Goal: Navigation & Orientation: Find specific page/section

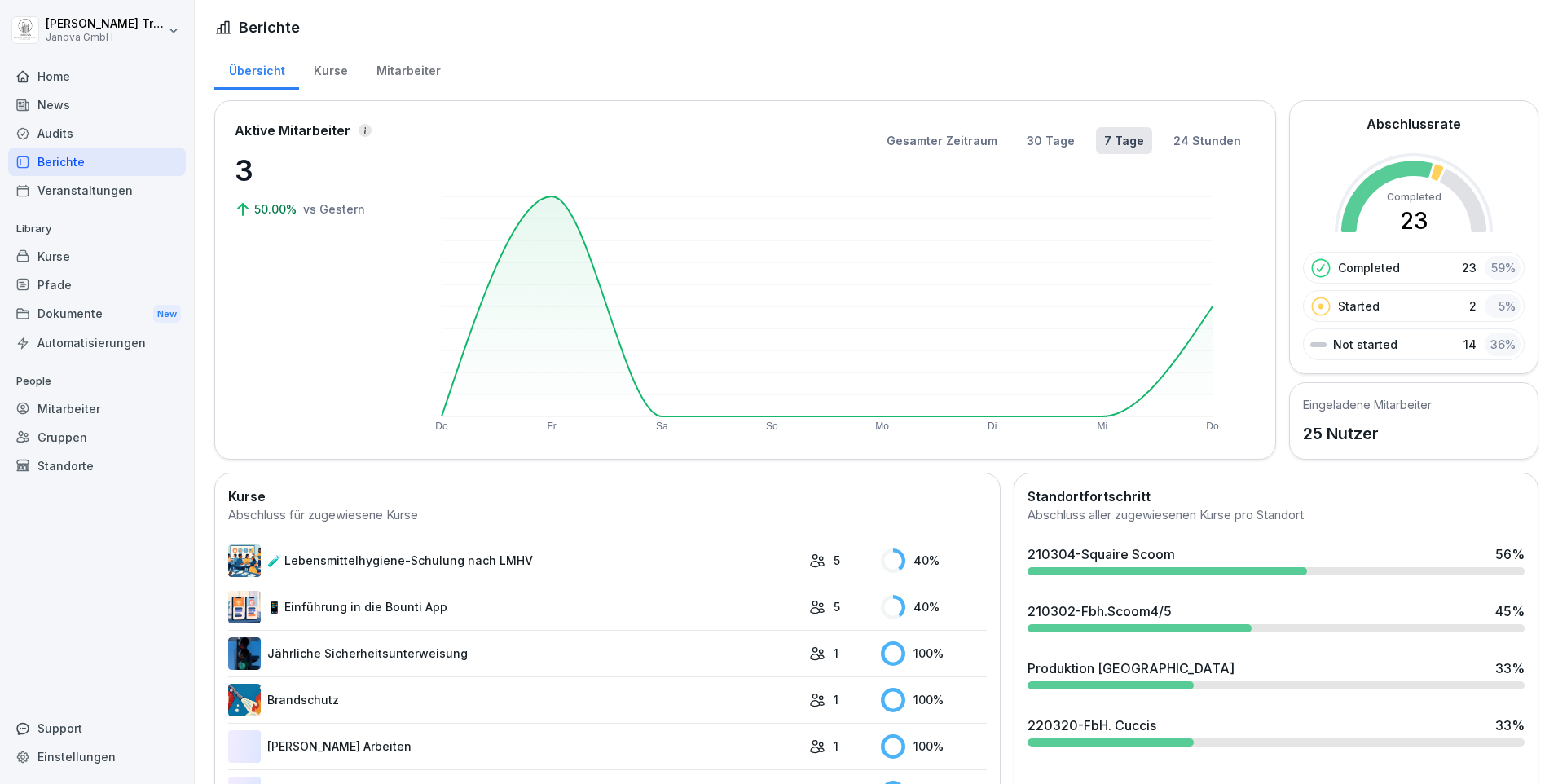
click at [334, 69] on div "Kurse" at bounding box center [331, 69] width 63 height 42
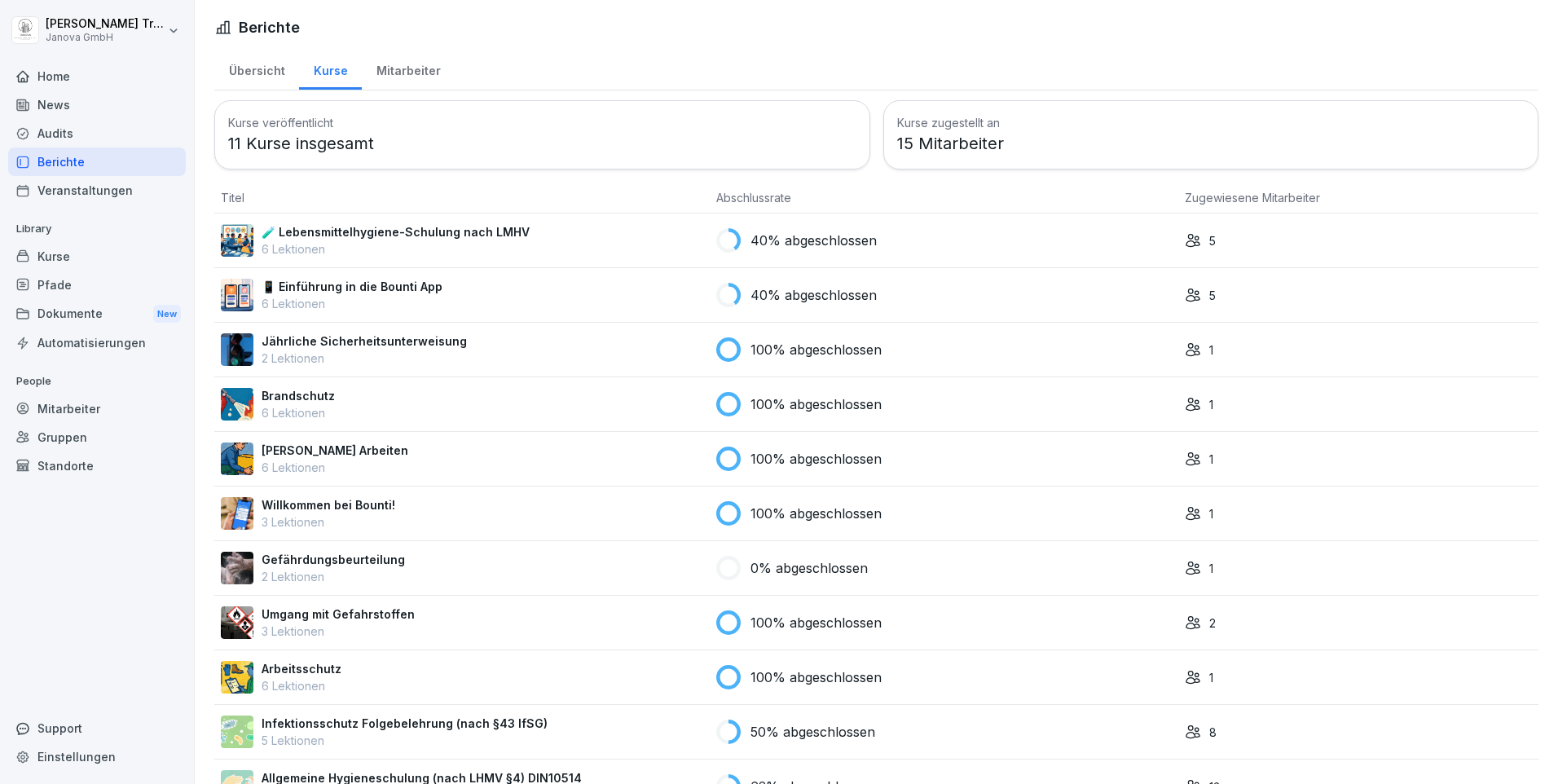
click at [65, 135] on div "Audits" at bounding box center [97, 134] width 178 height 29
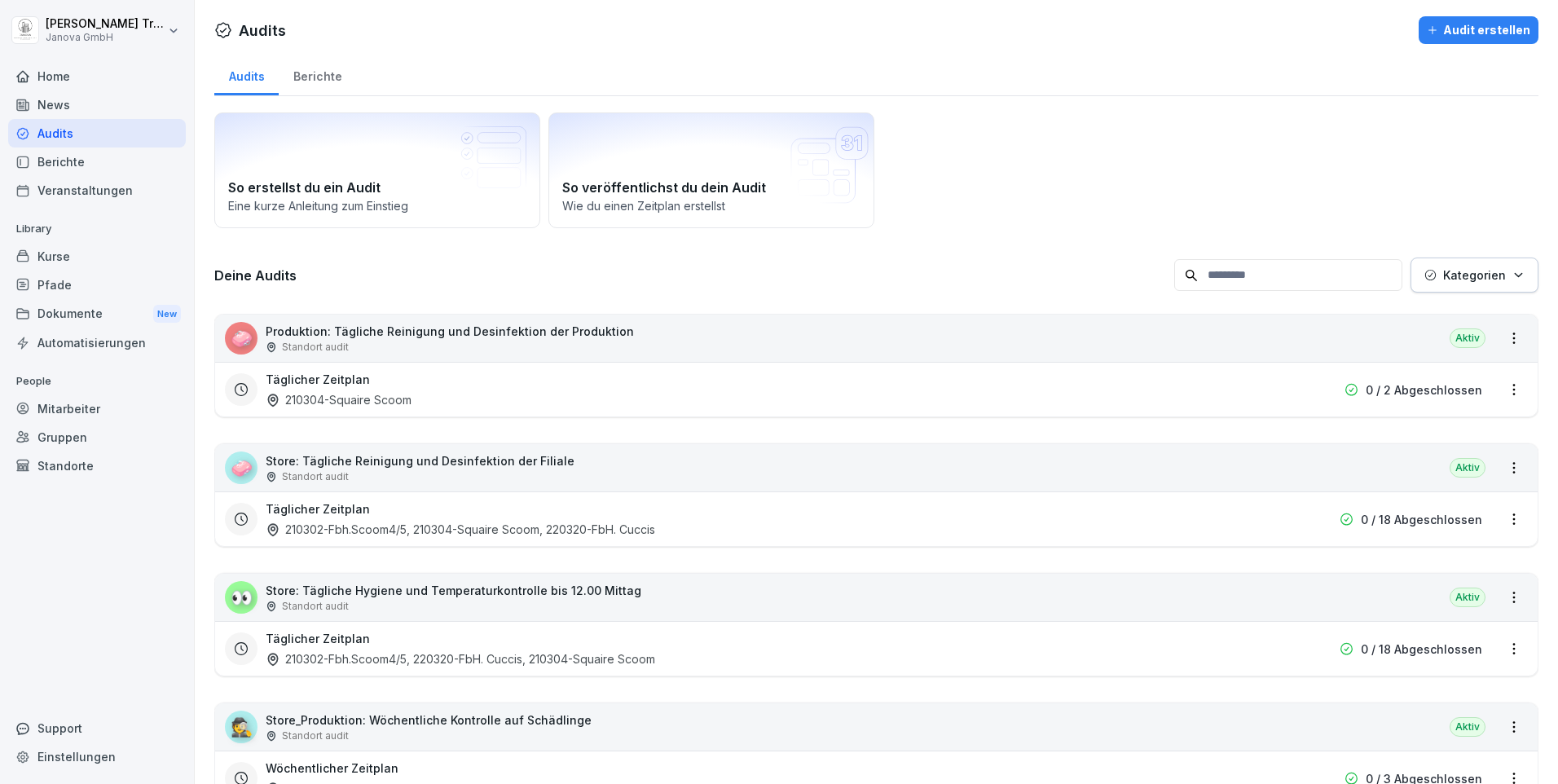
click at [321, 74] on div "Berichte" at bounding box center [317, 74] width 77 height 42
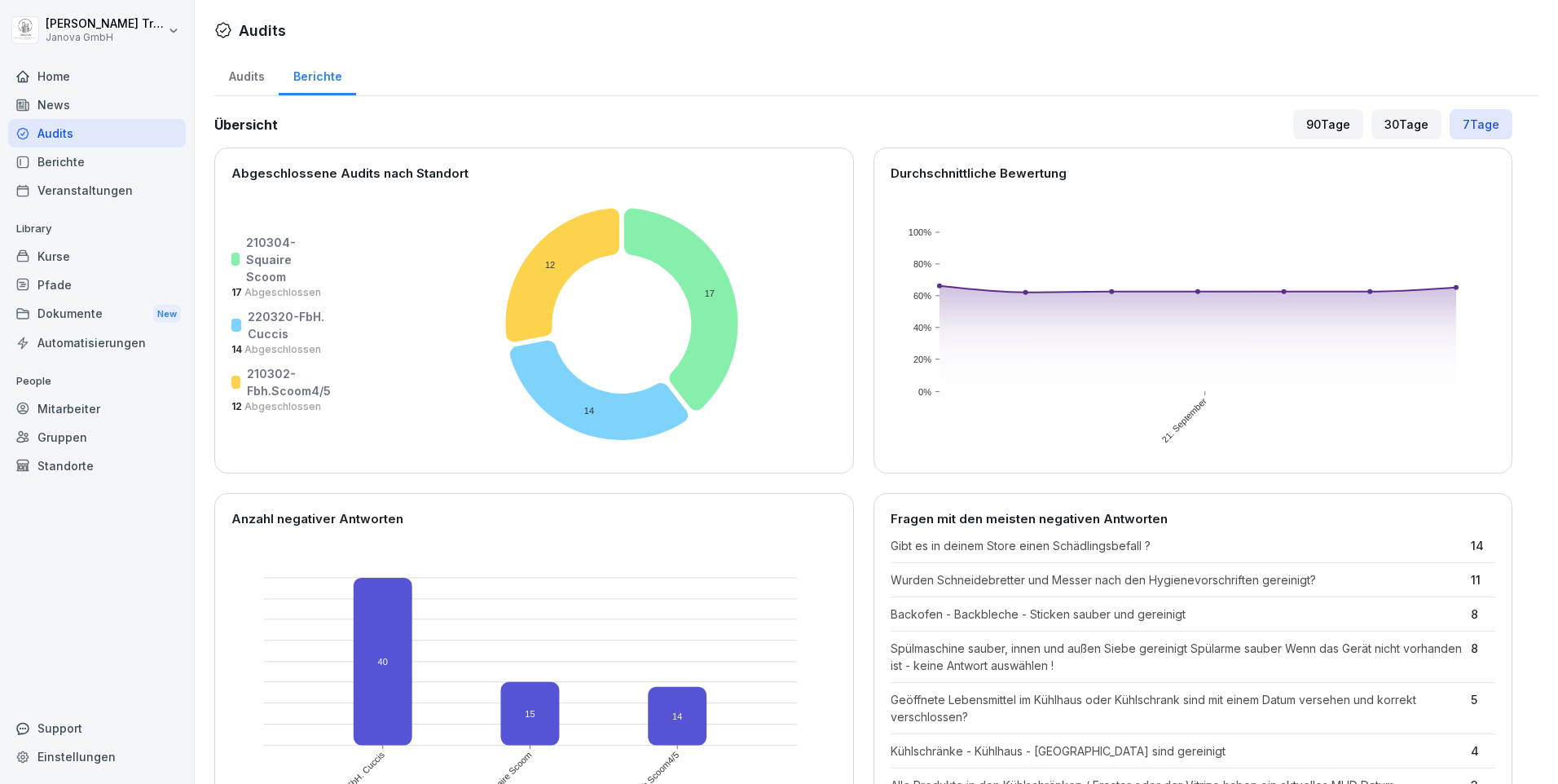
scroll to position [326, 0]
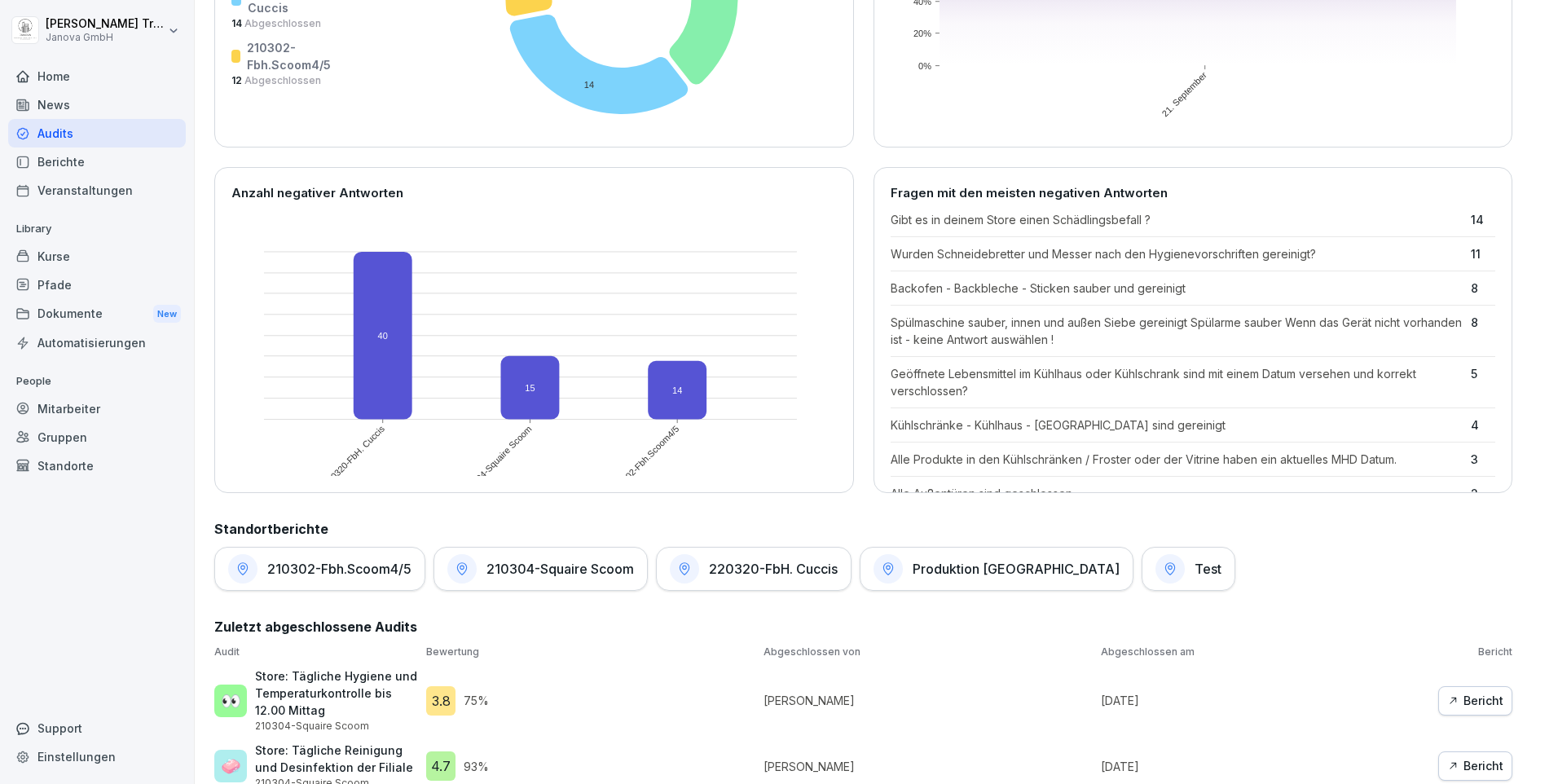
click at [557, 582] on div "210304-Squaire Scoom" at bounding box center [541, 569] width 214 height 44
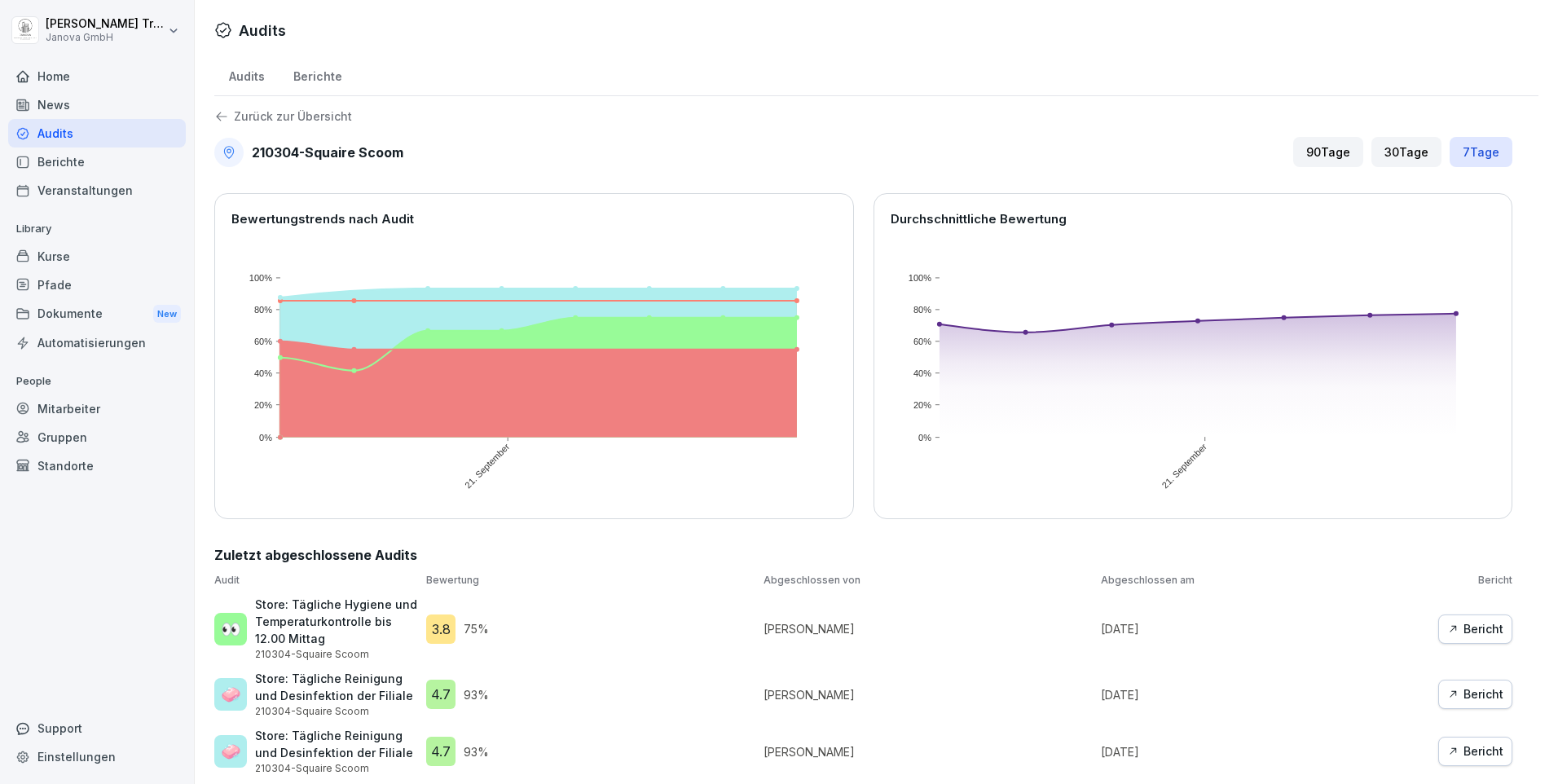
click at [312, 73] on div "Berichte" at bounding box center [317, 74] width 77 height 42
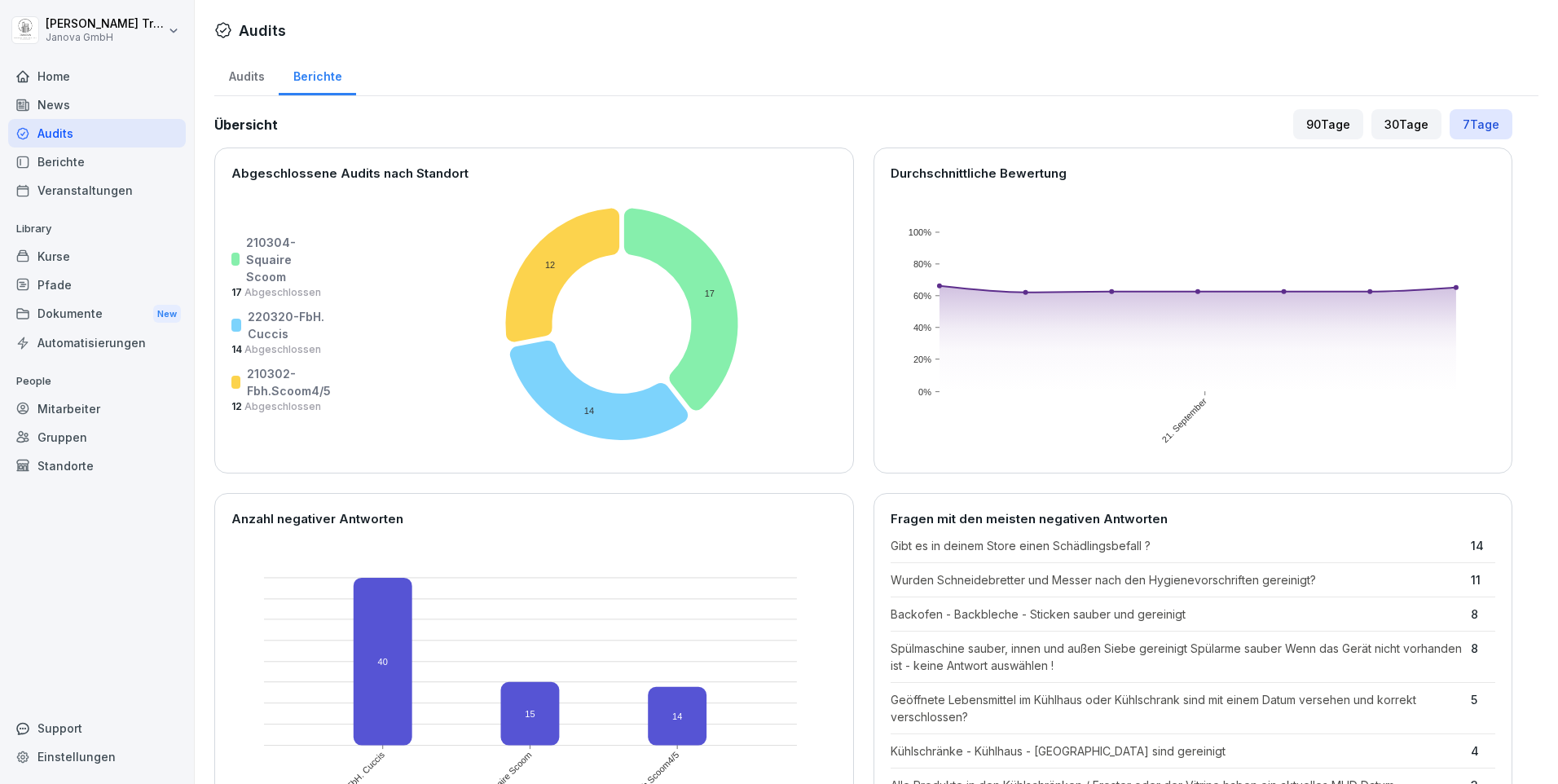
scroll to position [244, 0]
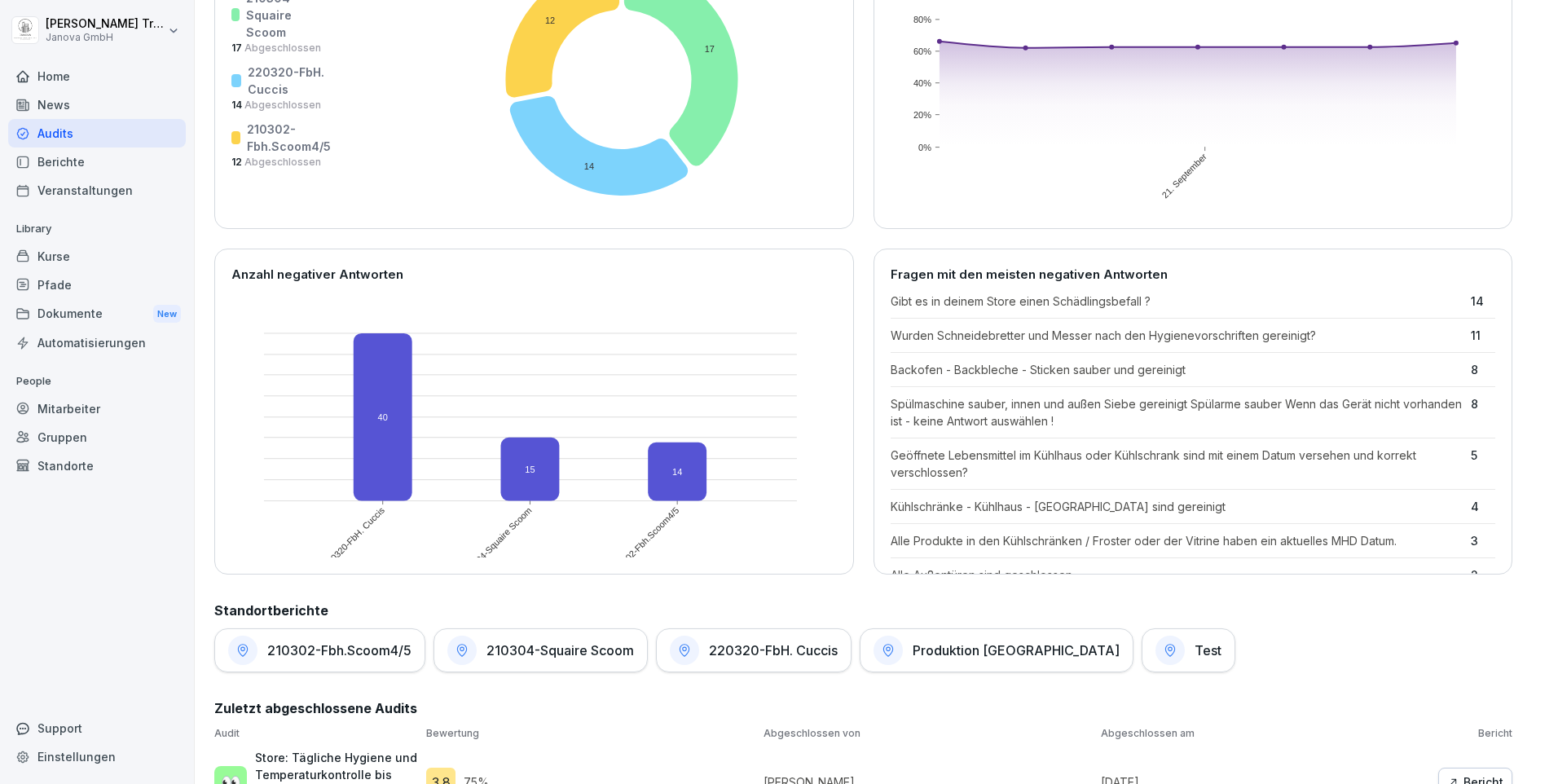
click at [71, 163] on div "Berichte" at bounding box center [97, 162] width 178 height 29
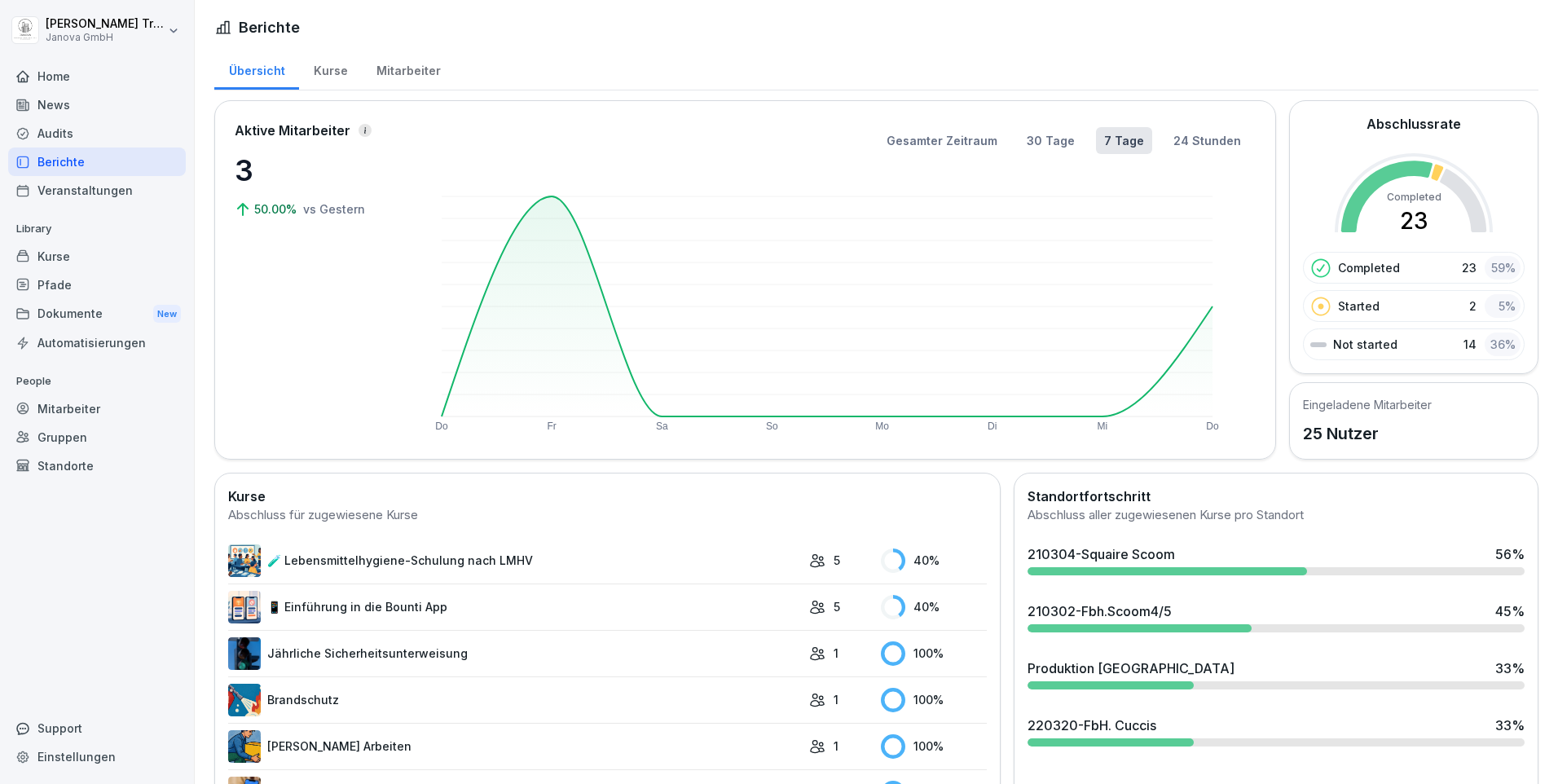
click at [335, 70] on div "Kurse" at bounding box center [331, 69] width 63 height 42
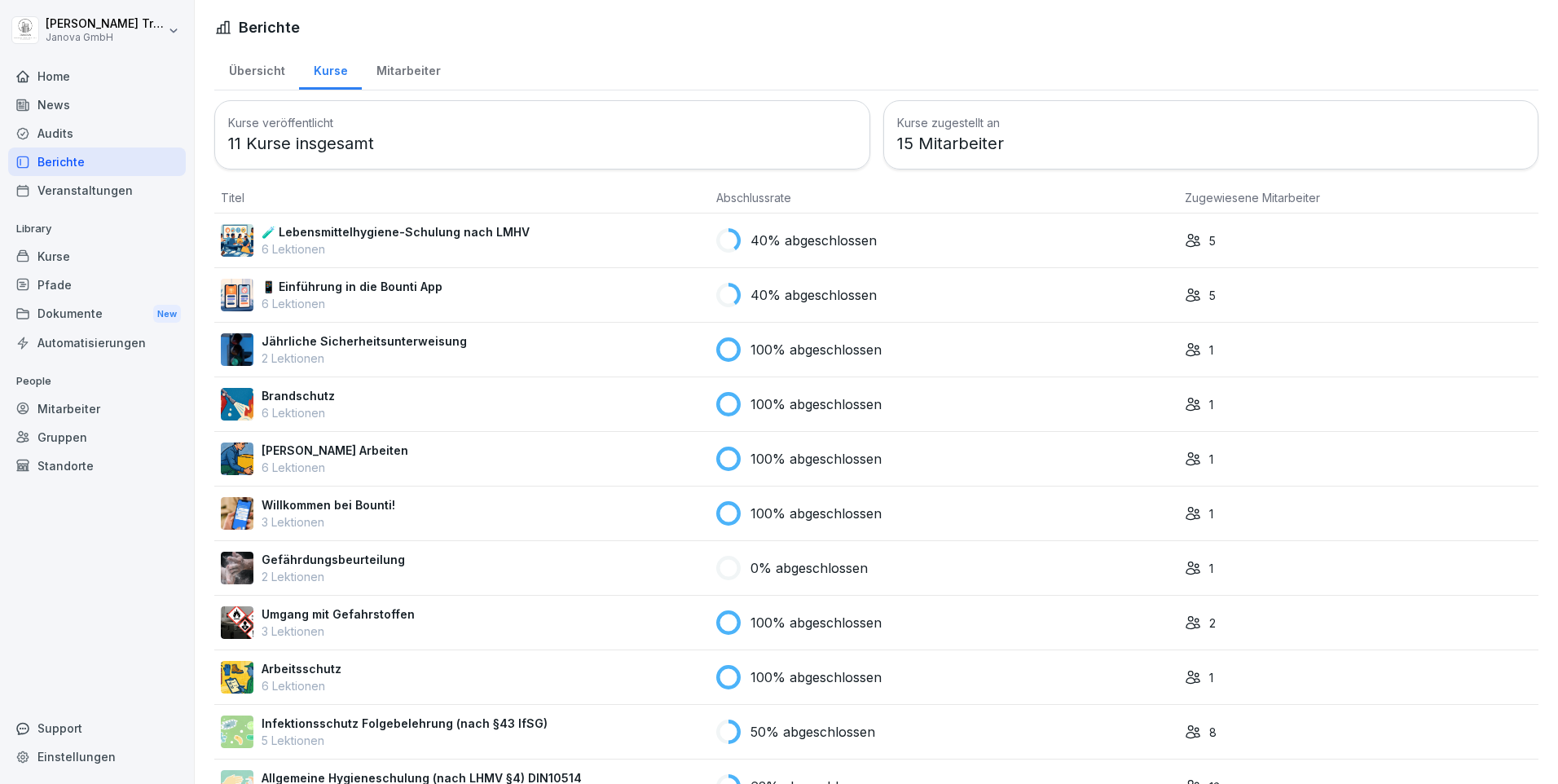
scroll to position [54, 0]
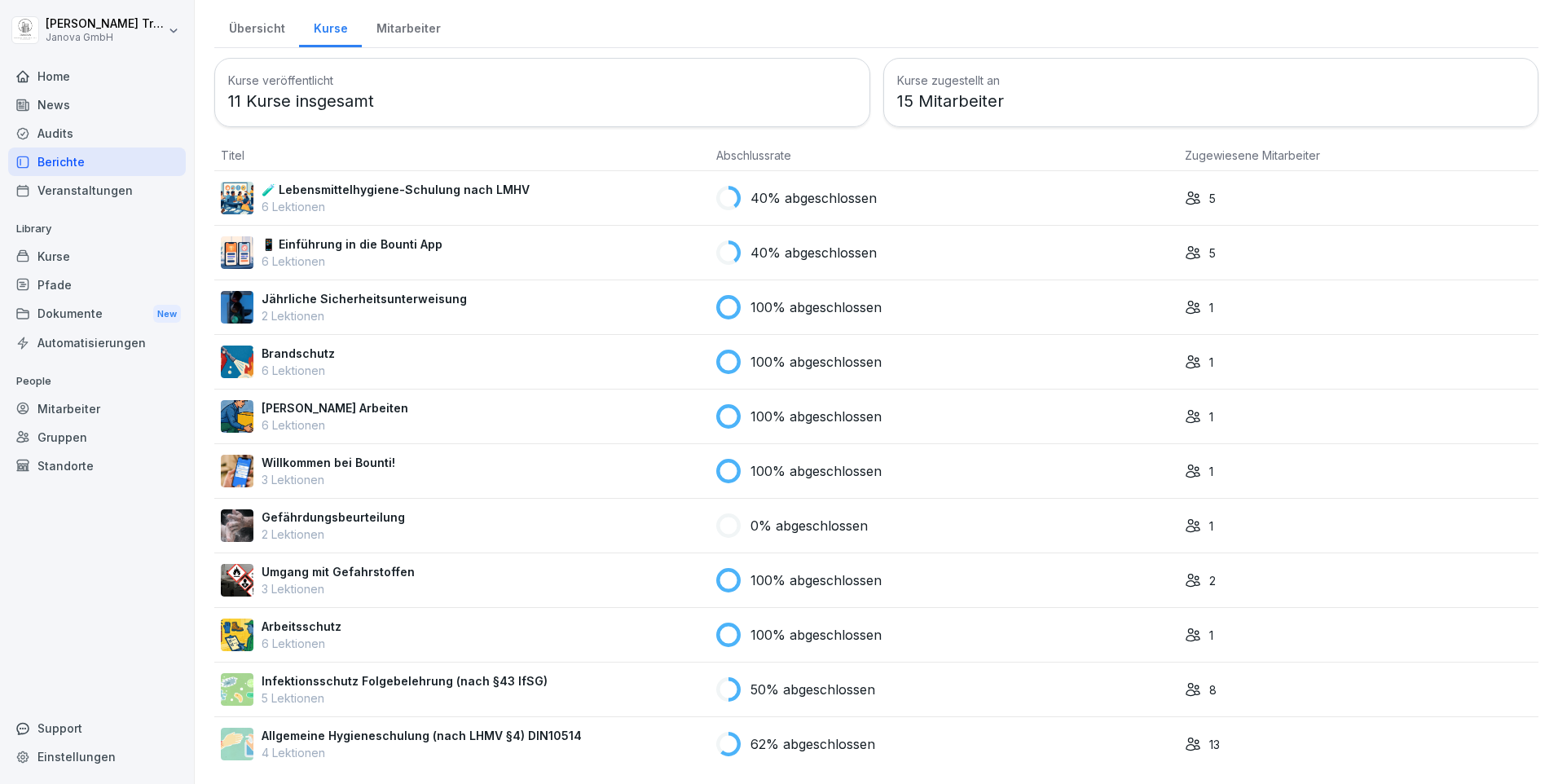
click at [325, 508] on p "Gefährdungsbeurteilung" at bounding box center [333, 517] width 144 height 17
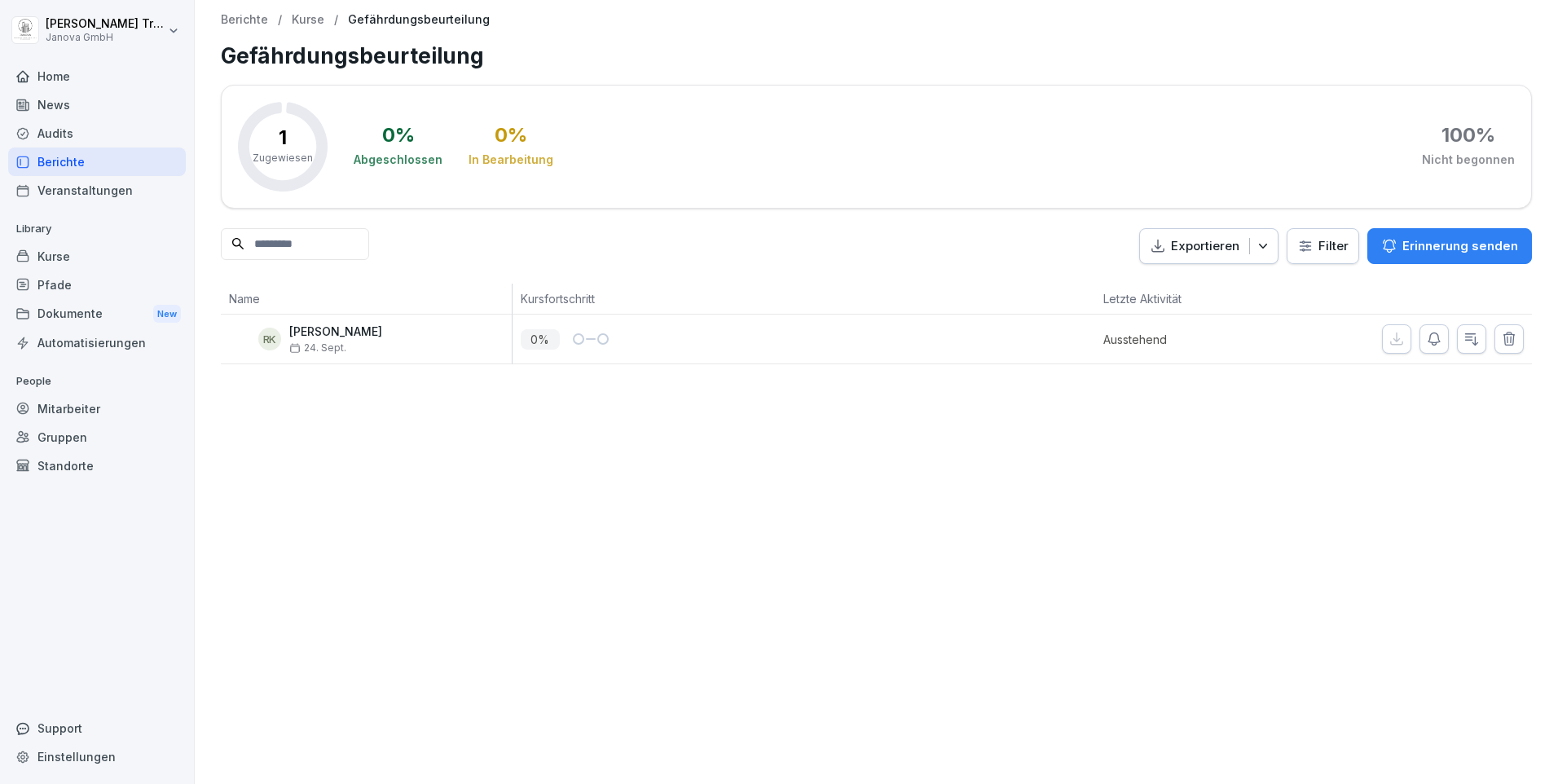
click at [50, 112] on div "News" at bounding box center [97, 105] width 178 height 29
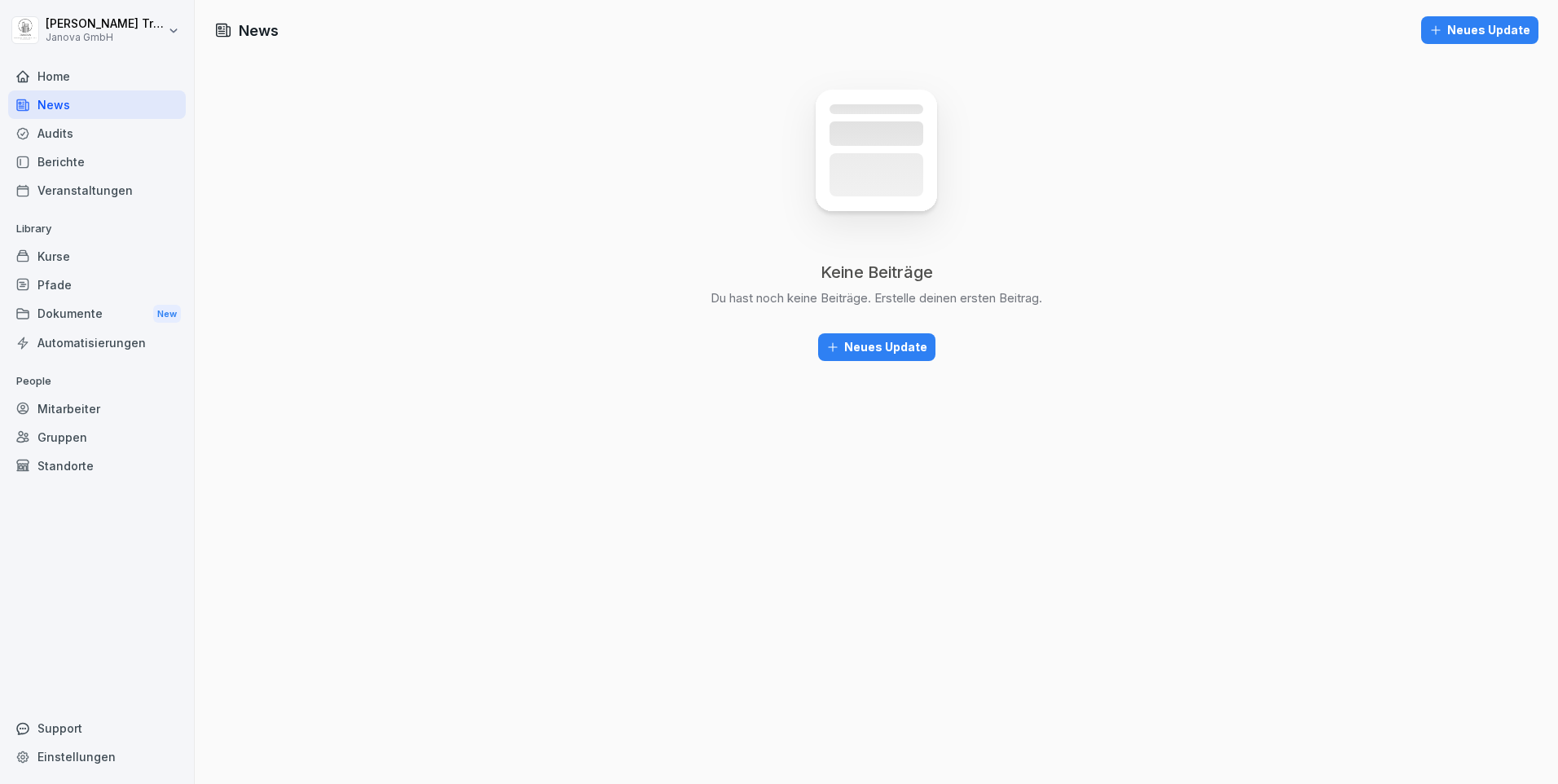
click at [50, 82] on div "Home" at bounding box center [97, 77] width 178 height 29
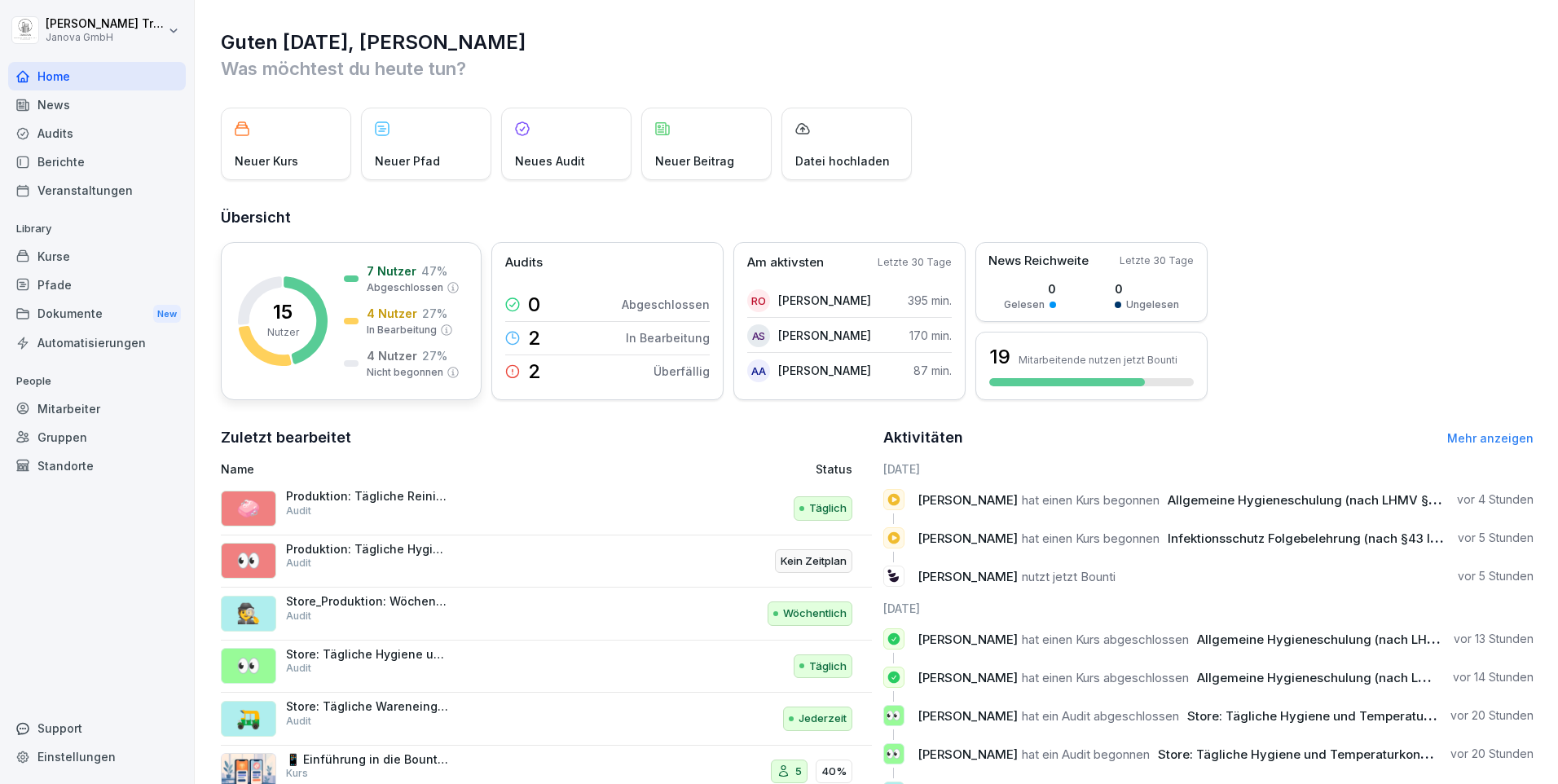
click at [409, 361] on p "4 Nutzer" at bounding box center [391, 355] width 50 height 17
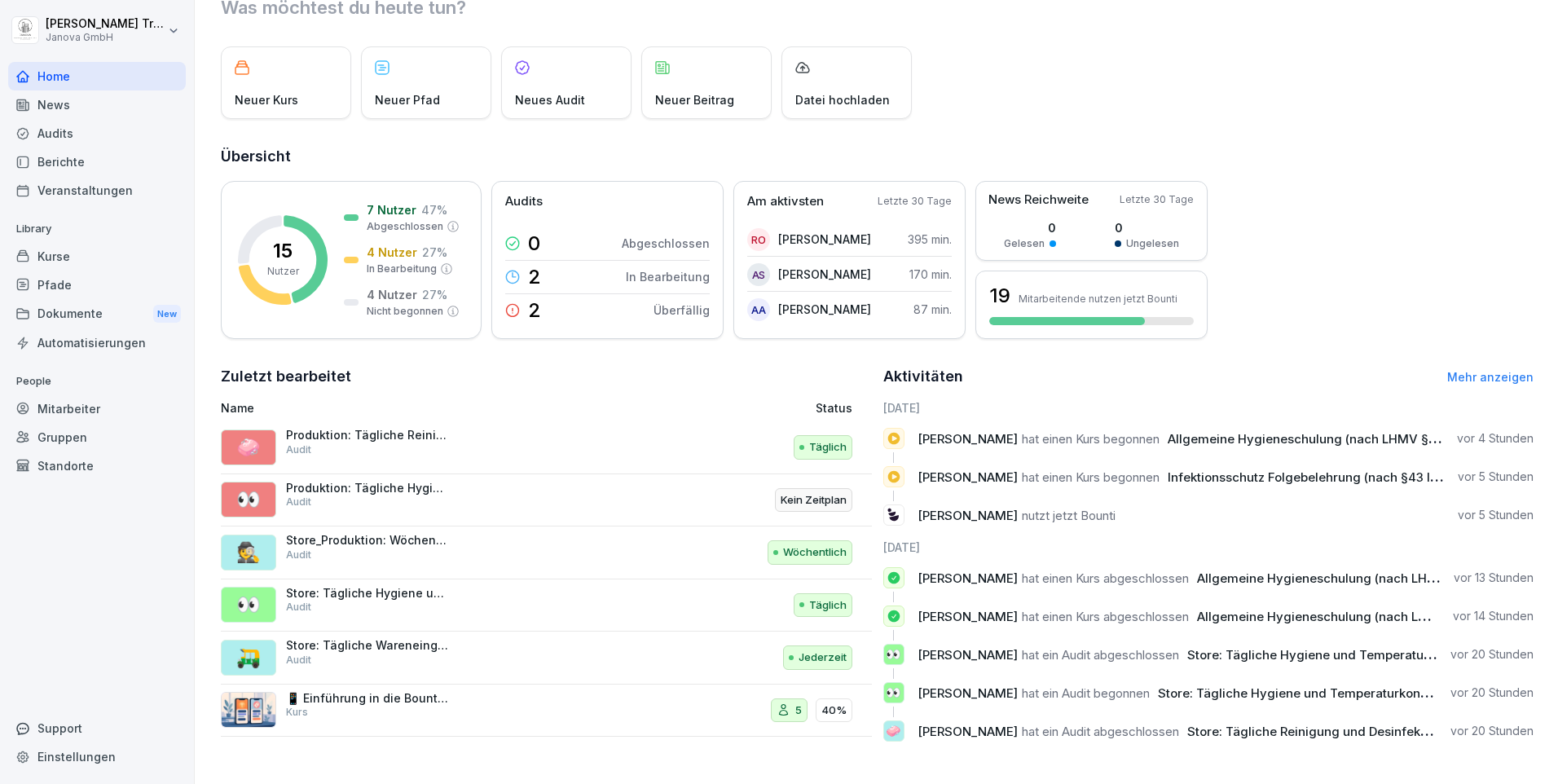
click at [361, 429] on p "Produktion: Tägliche Reinigung und Desinfektion der Produktion" at bounding box center [367, 435] width 163 height 14
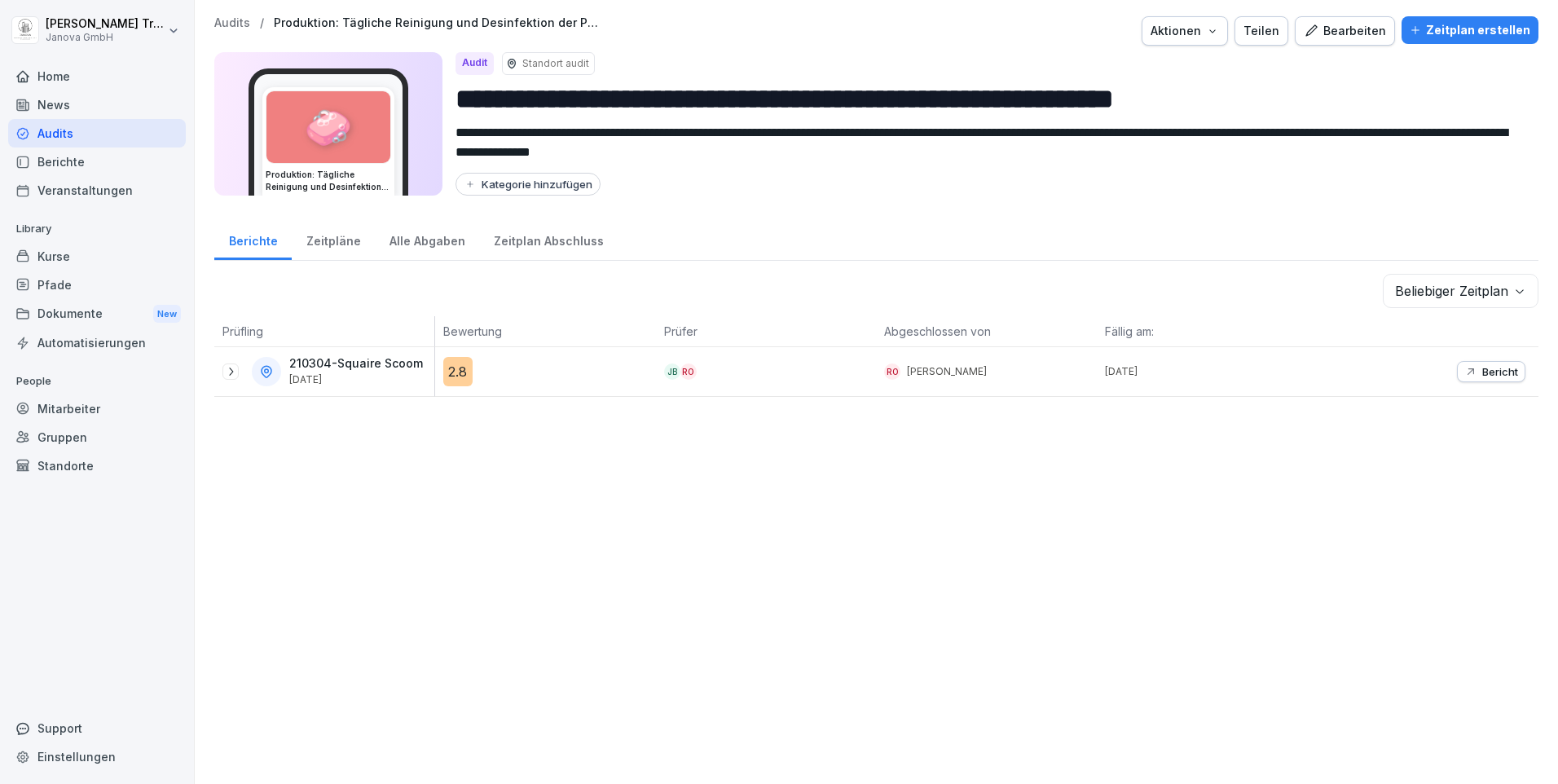
click at [534, 244] on div "Zeitplan Abschluss" at bounding box center [548, 239] width 139 height 42
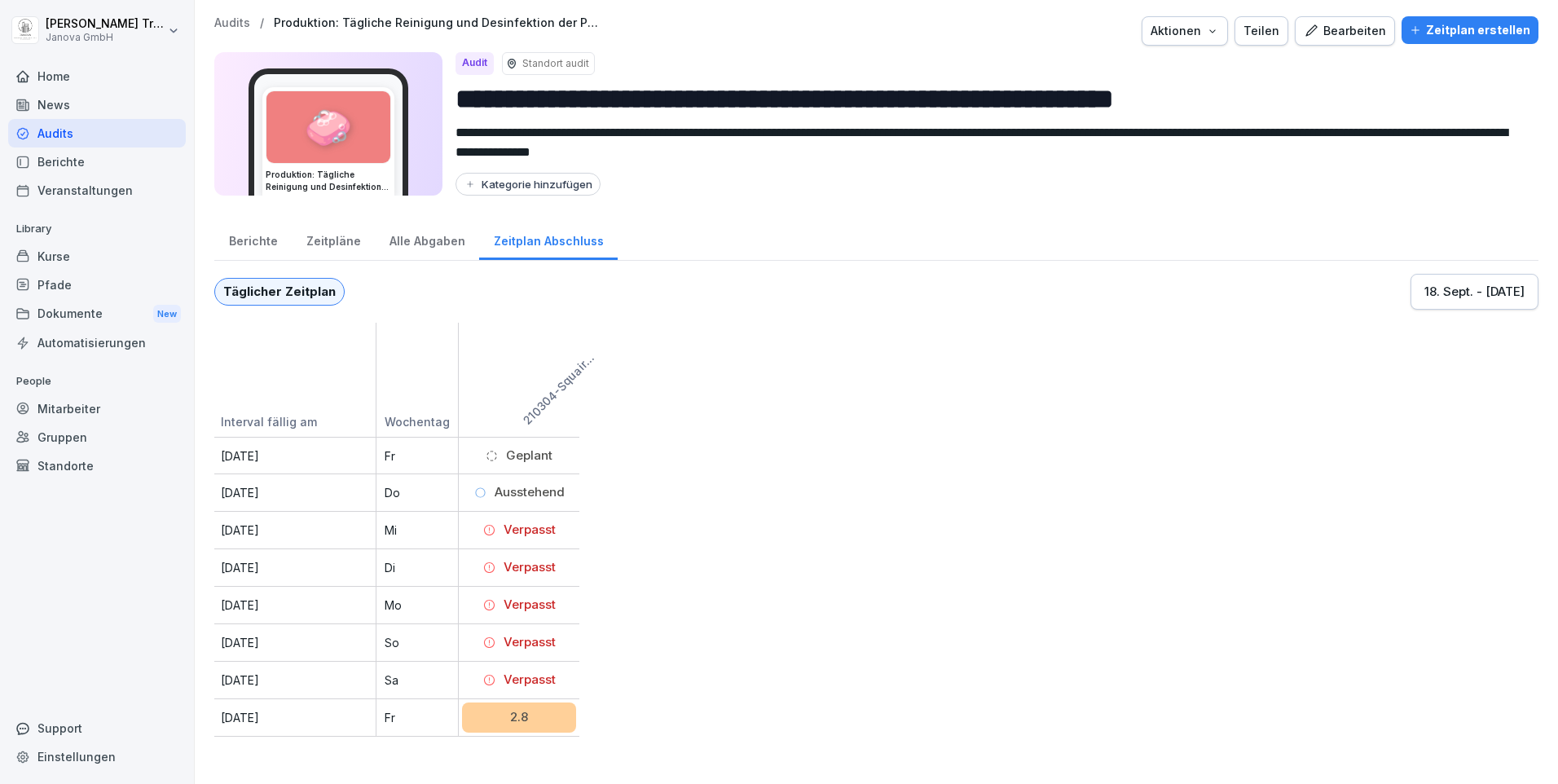
click at [51, 106] on div "News" at bounding box center [97, 105] width 178 height 29
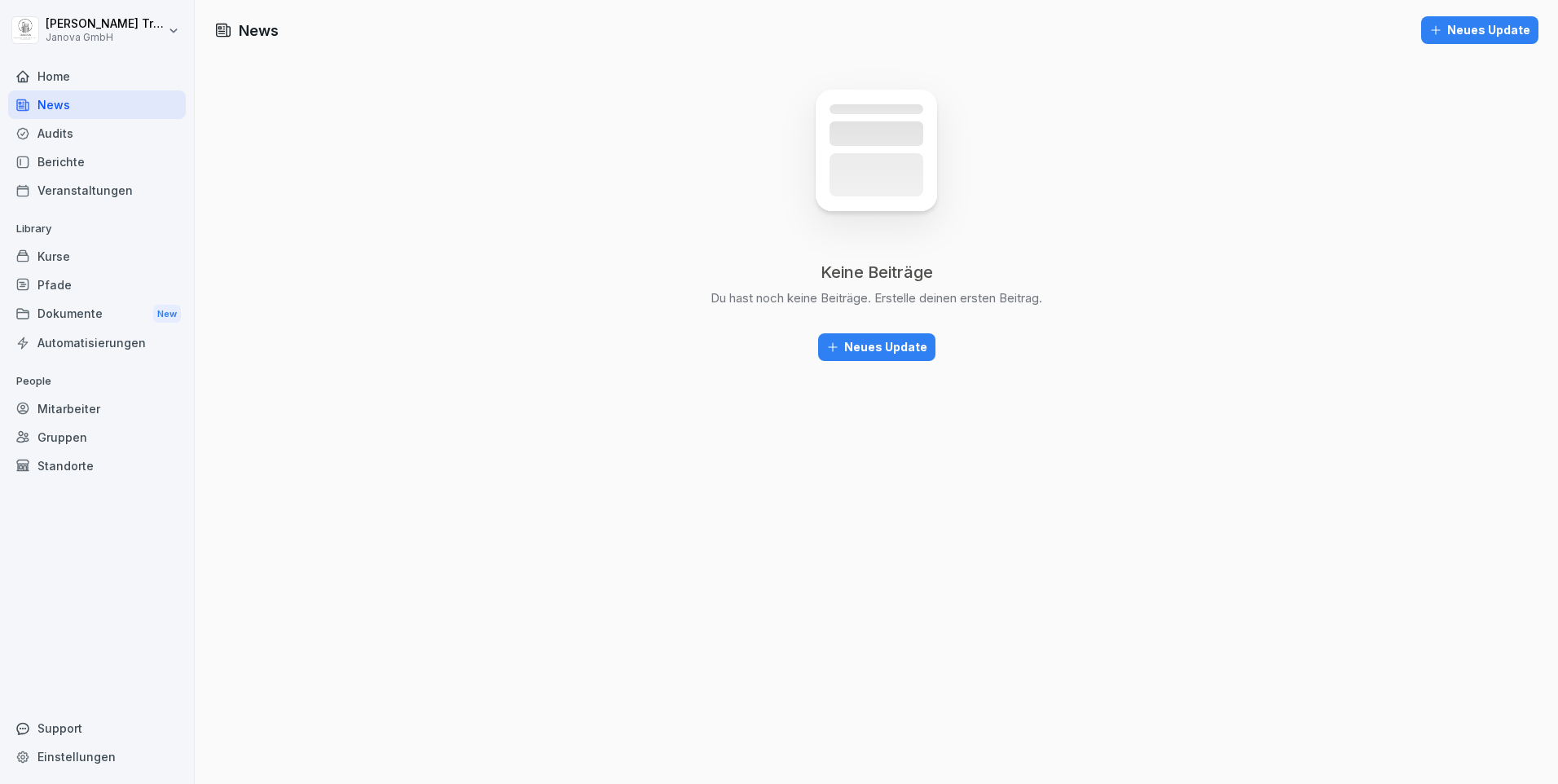
click at [65, 156] on div "Berichte" at bounding box center [97, 162] width 178 height 29
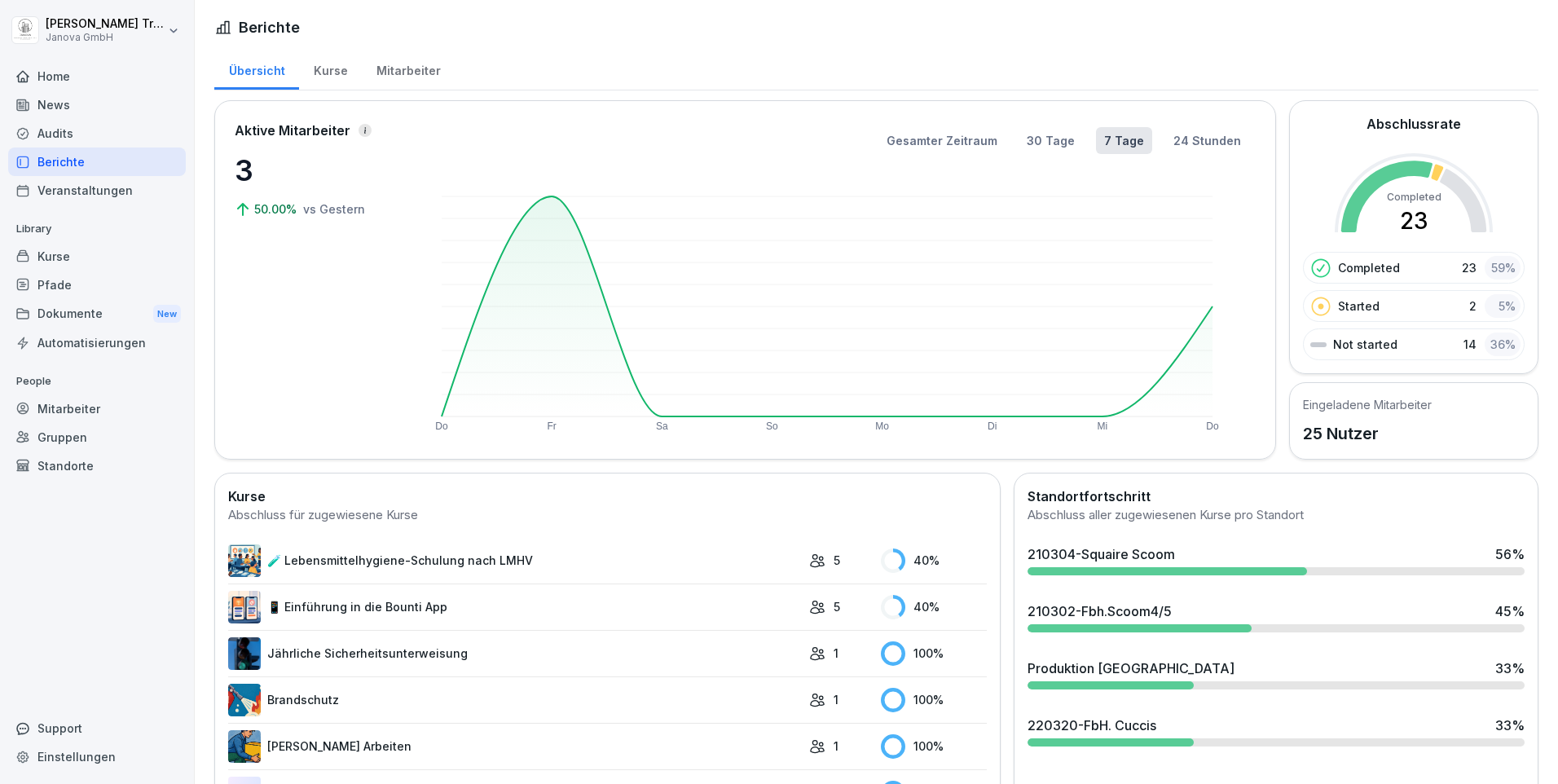
click at [45, 134] on div "Audits" at bounding box center [97, 134] width 178 height 29
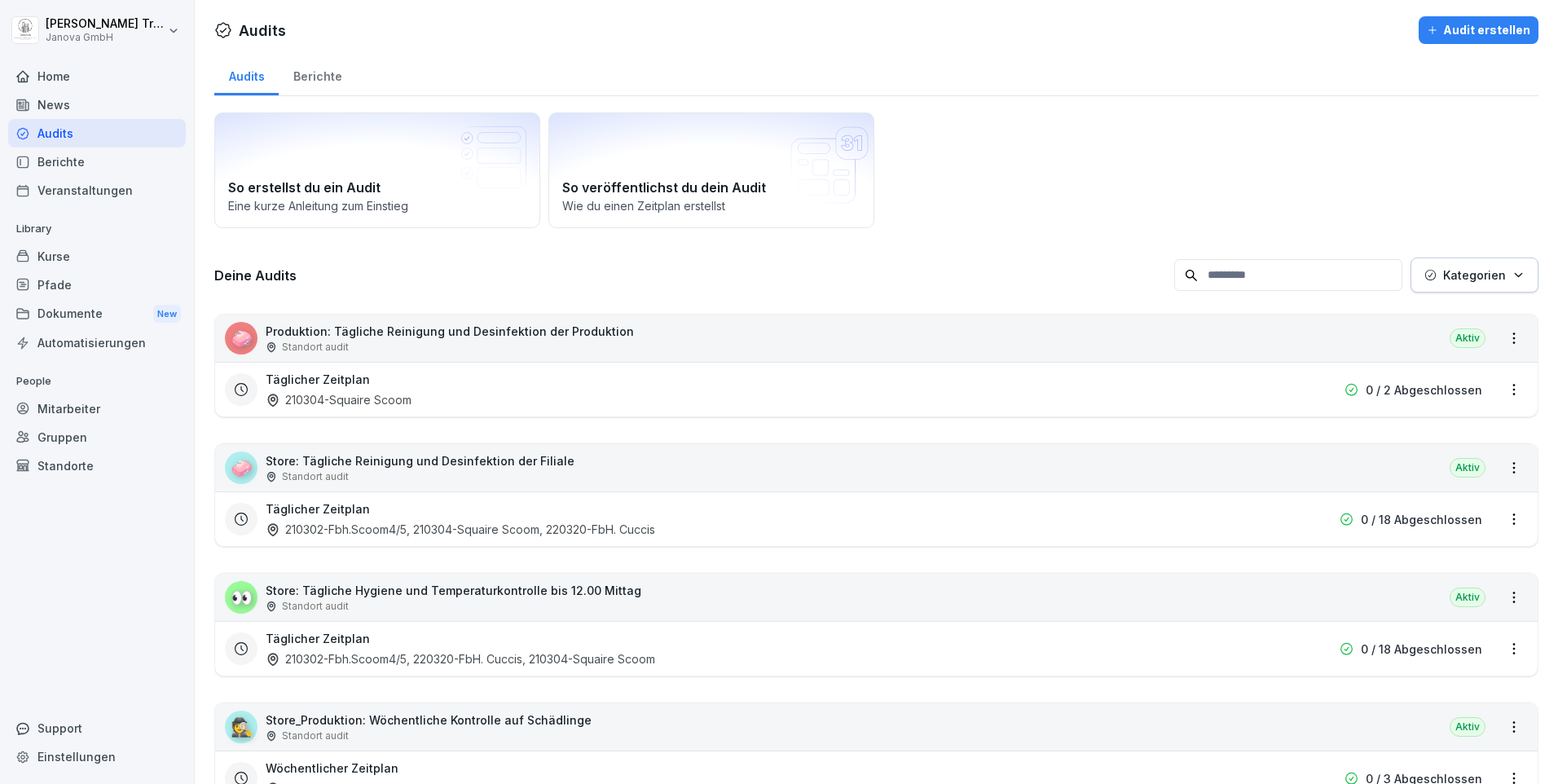
click at [384, 334] on p "Produktion: Tägliche Reinigung und Desinfektion der Produktion" at bounding box center [449, 331] width 368 height 17
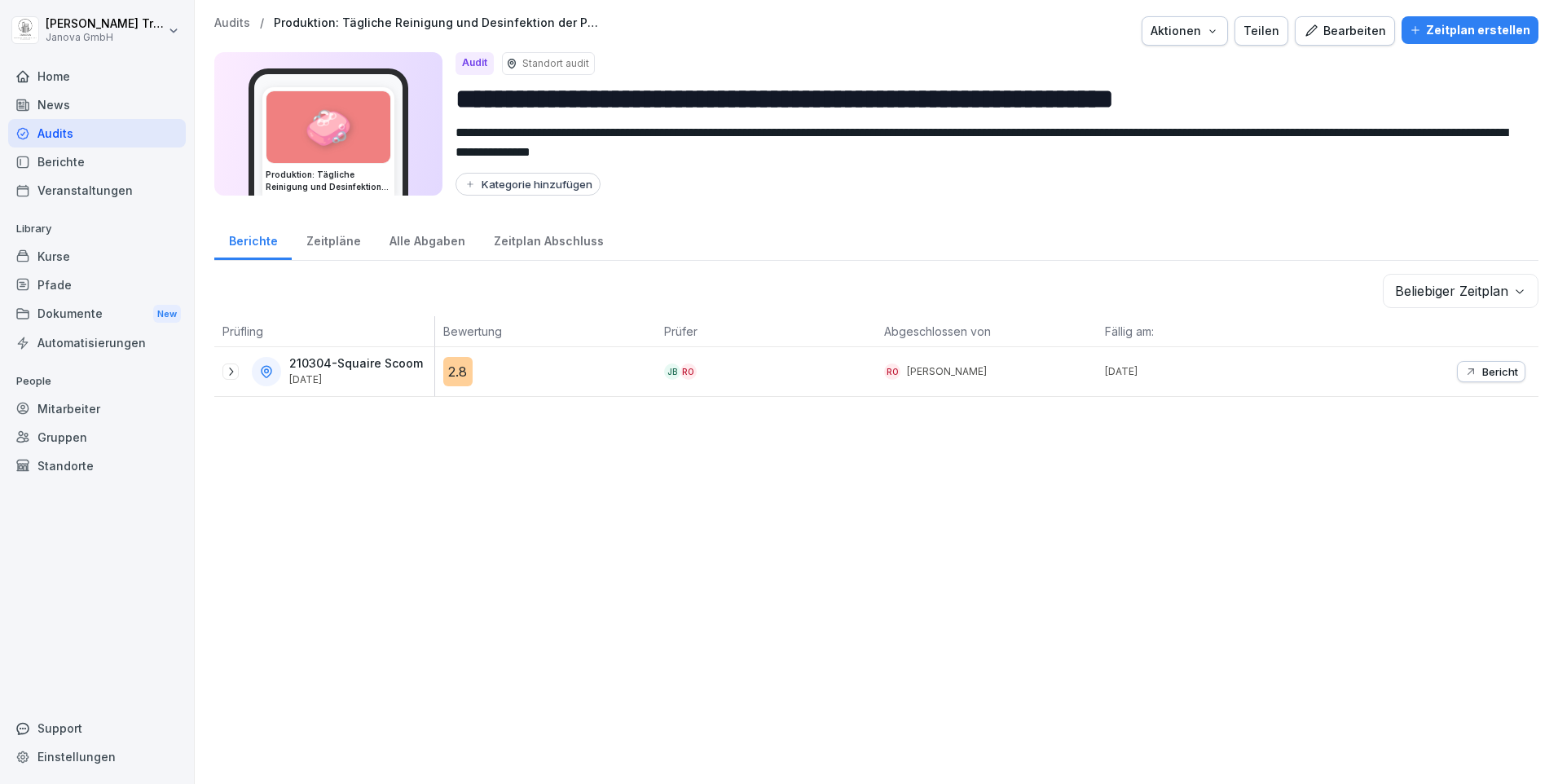
click at [538, 243] on div "Zeitplan Abschluss" at bounding box center [548, 239] width 139 height 42
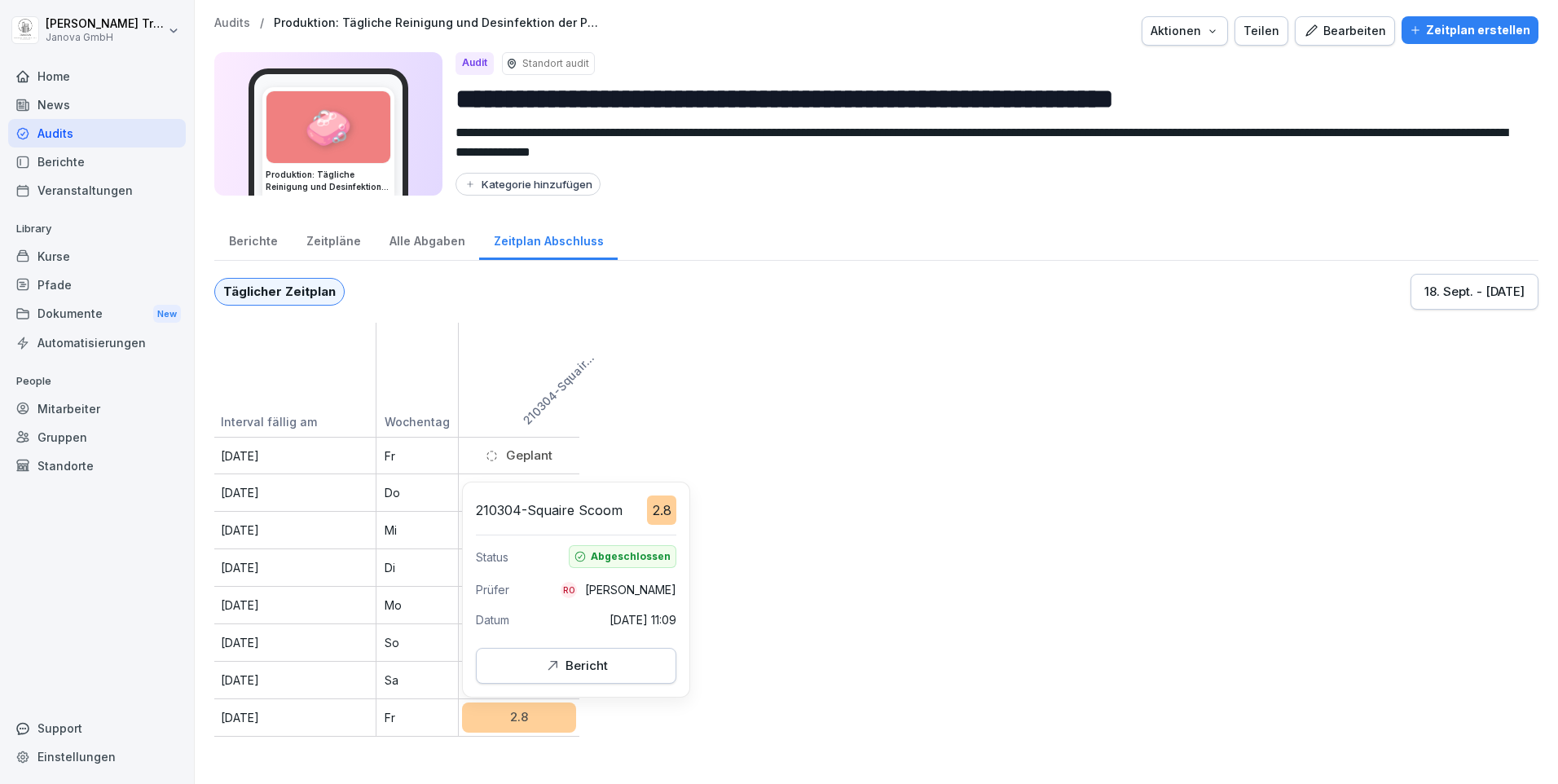
click at [560, 669] on icon "button" at bounding box center [552, 665] width 16 height 16
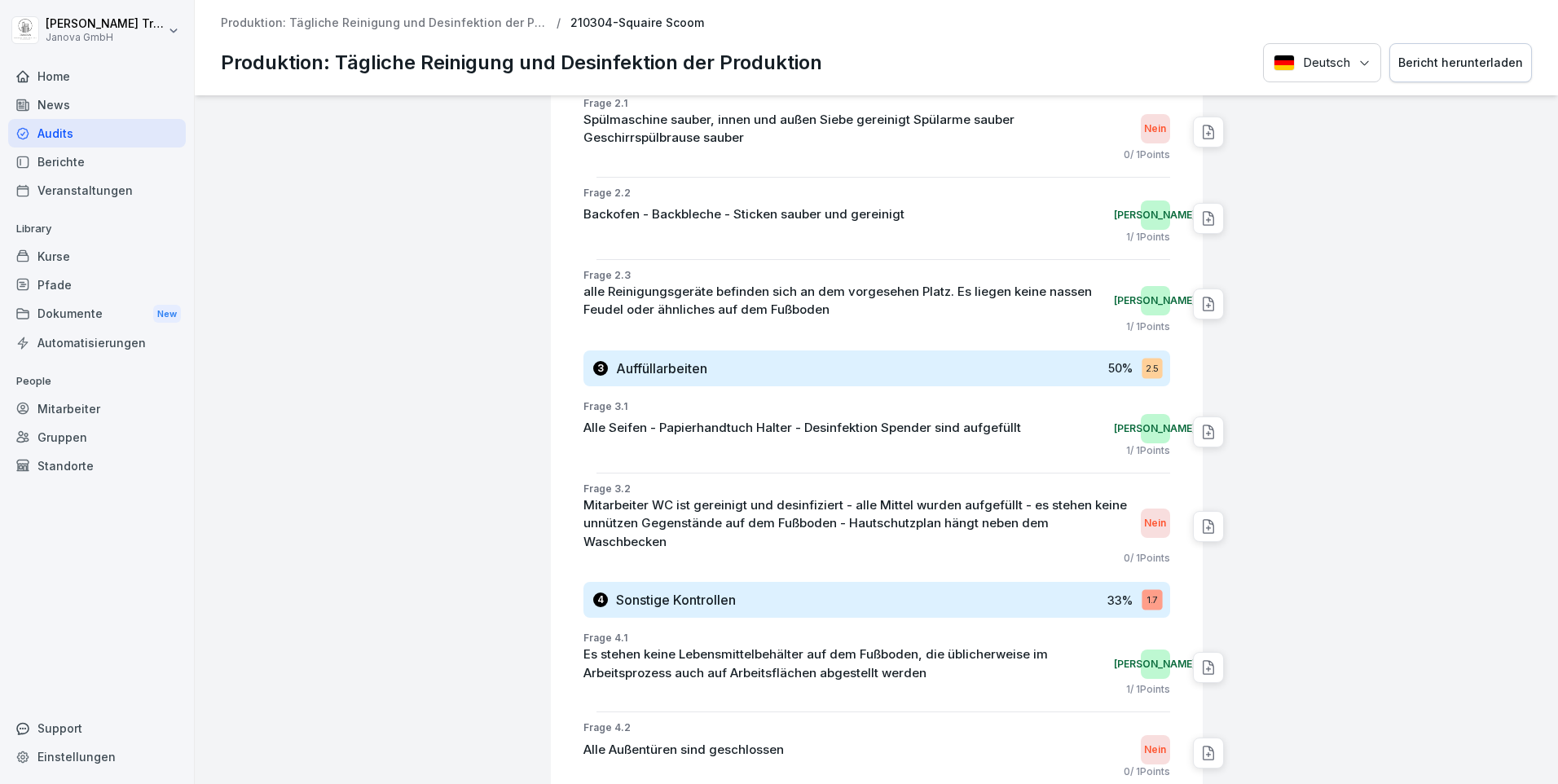
scroll to position [1304, 0]
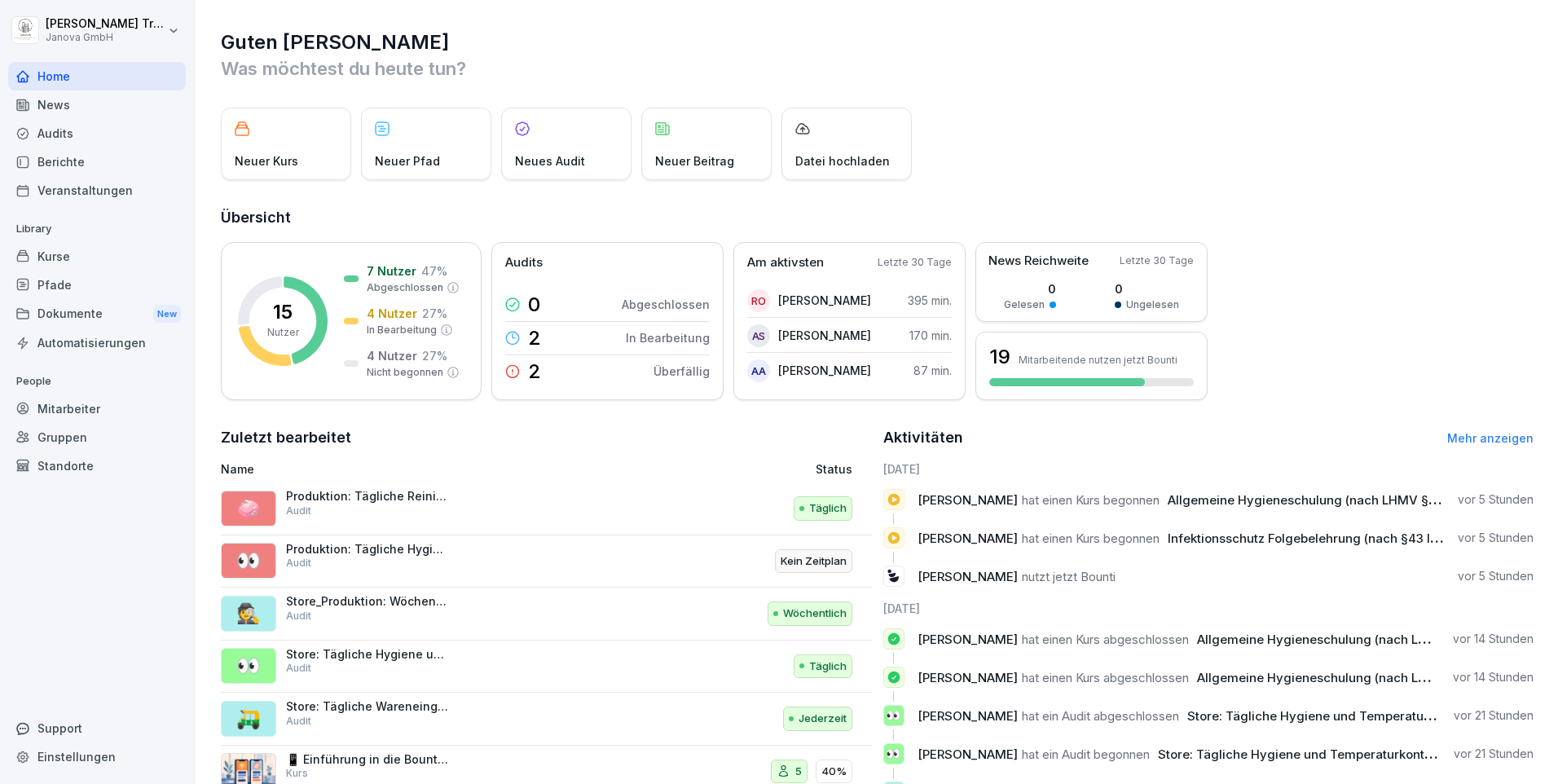
click at [71, 253] on div "Kurse" at bounding box center [97, 257] width 178 height 29
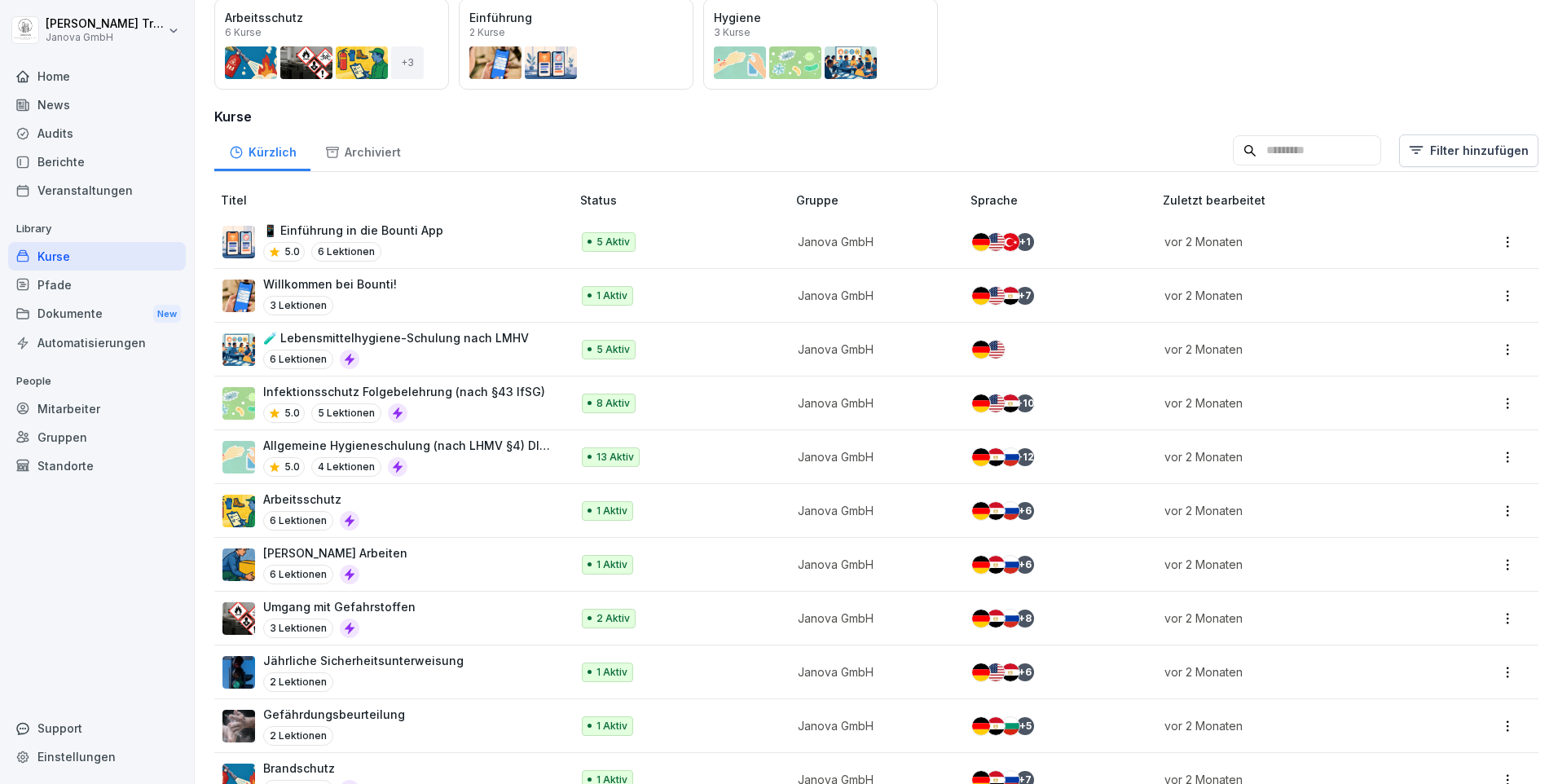
scroll to position [210, 0]
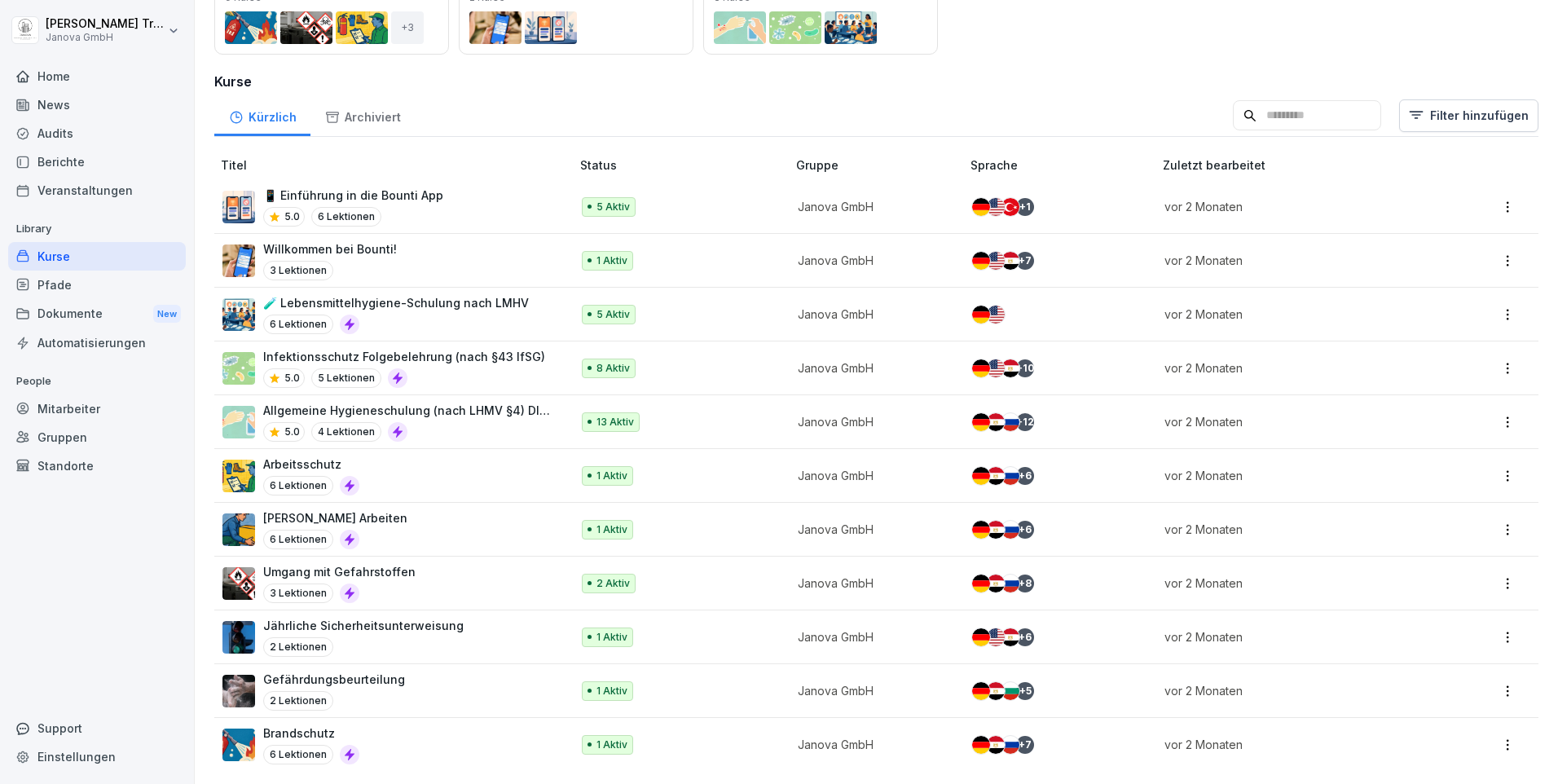
click at [68, 405] on div "Mitarbeiter" at bounding box center [97, 409] width 178 height 29
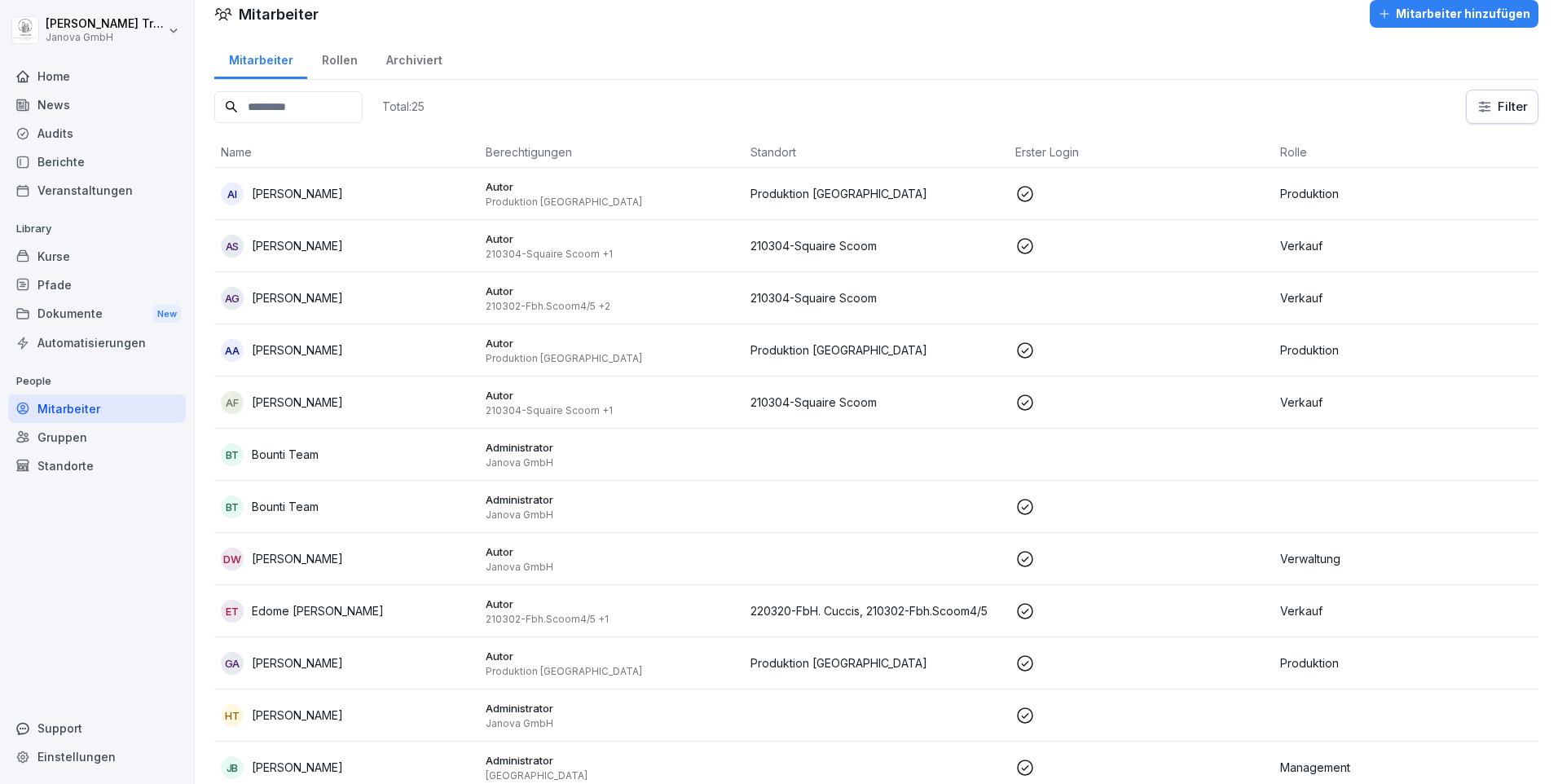
click at [71, 457] on div "Standorte" at bounding box center [97, 466] width 178 height 29
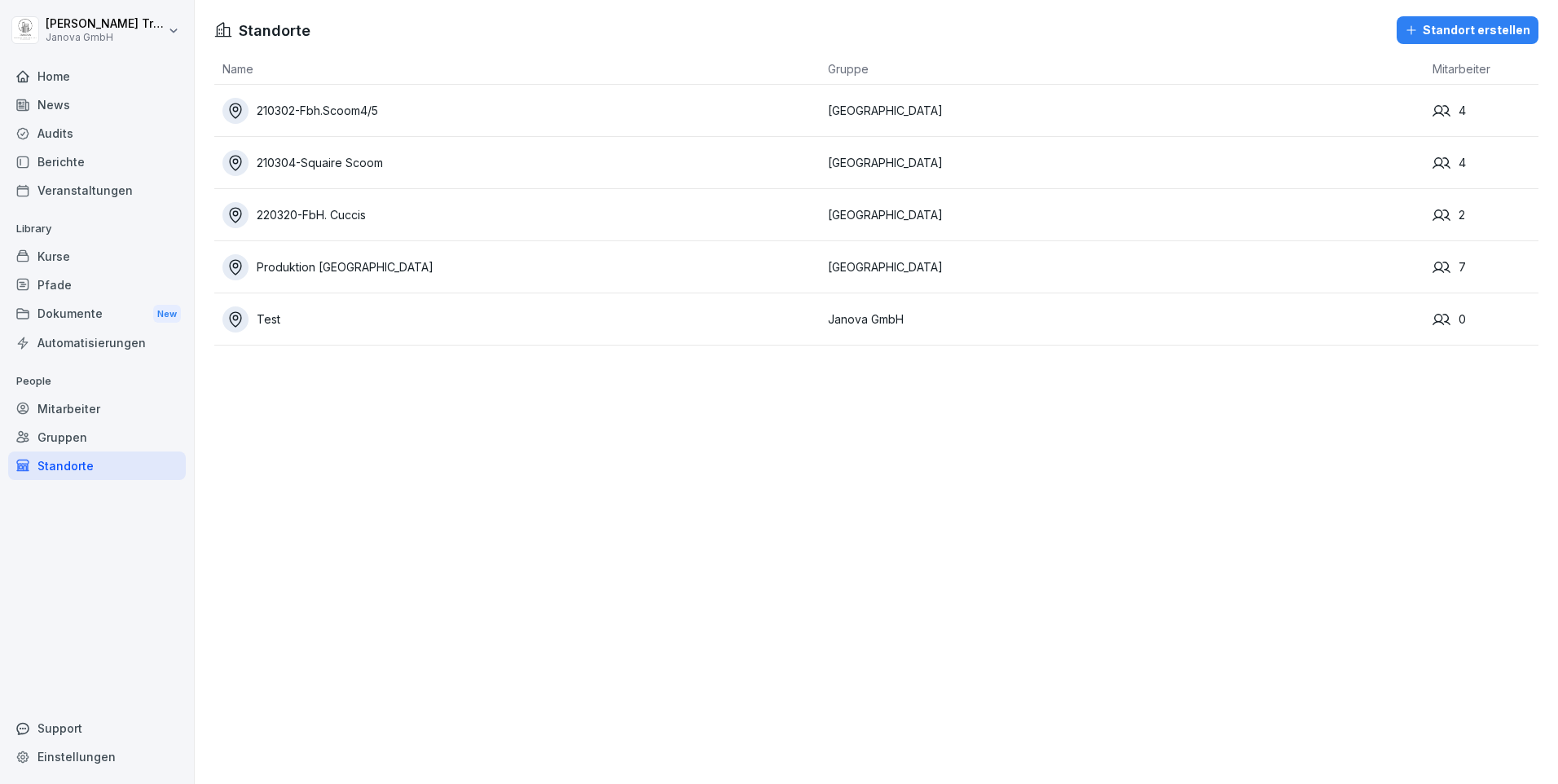
click at [286, 263] on div "Produktion Hamburg" at bounding box center [521, 267] width 597 height 26
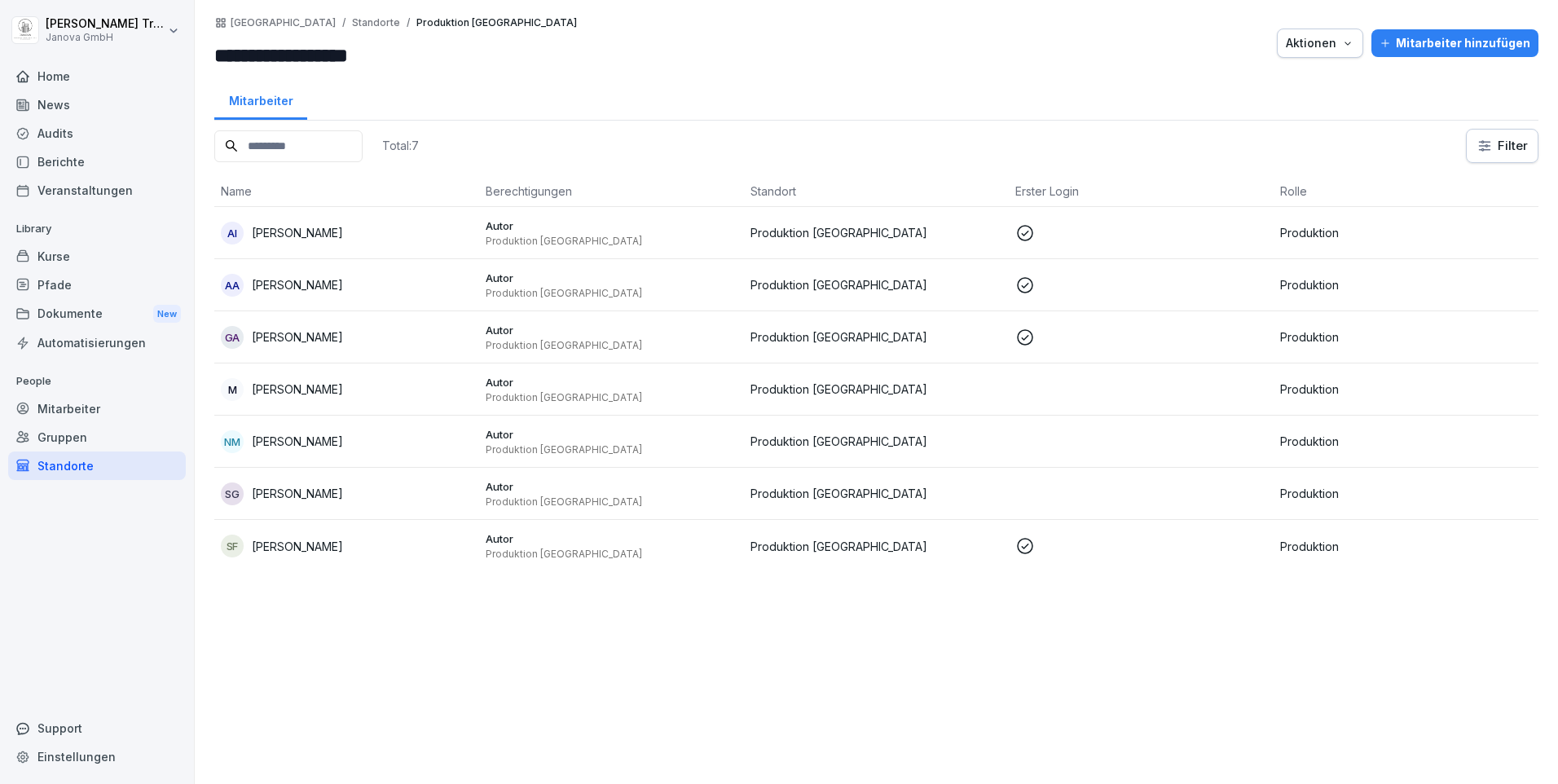
click at [49, 71] on div "Home" at bounding box center [97, 77] width 178 height 29
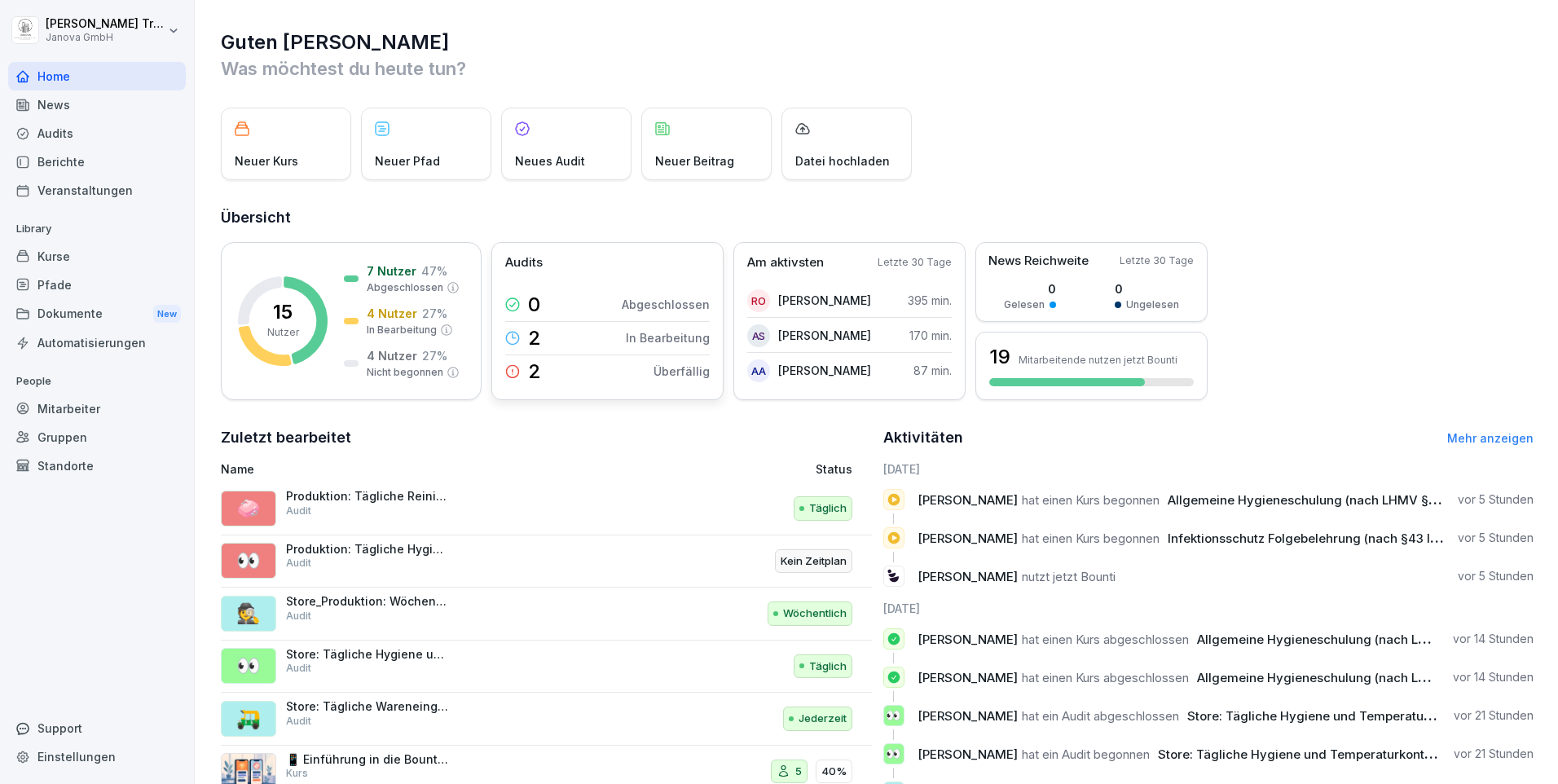
click at [678, 367] on p "Überfällig" at bounding box center [681, 371] width 56 height 17
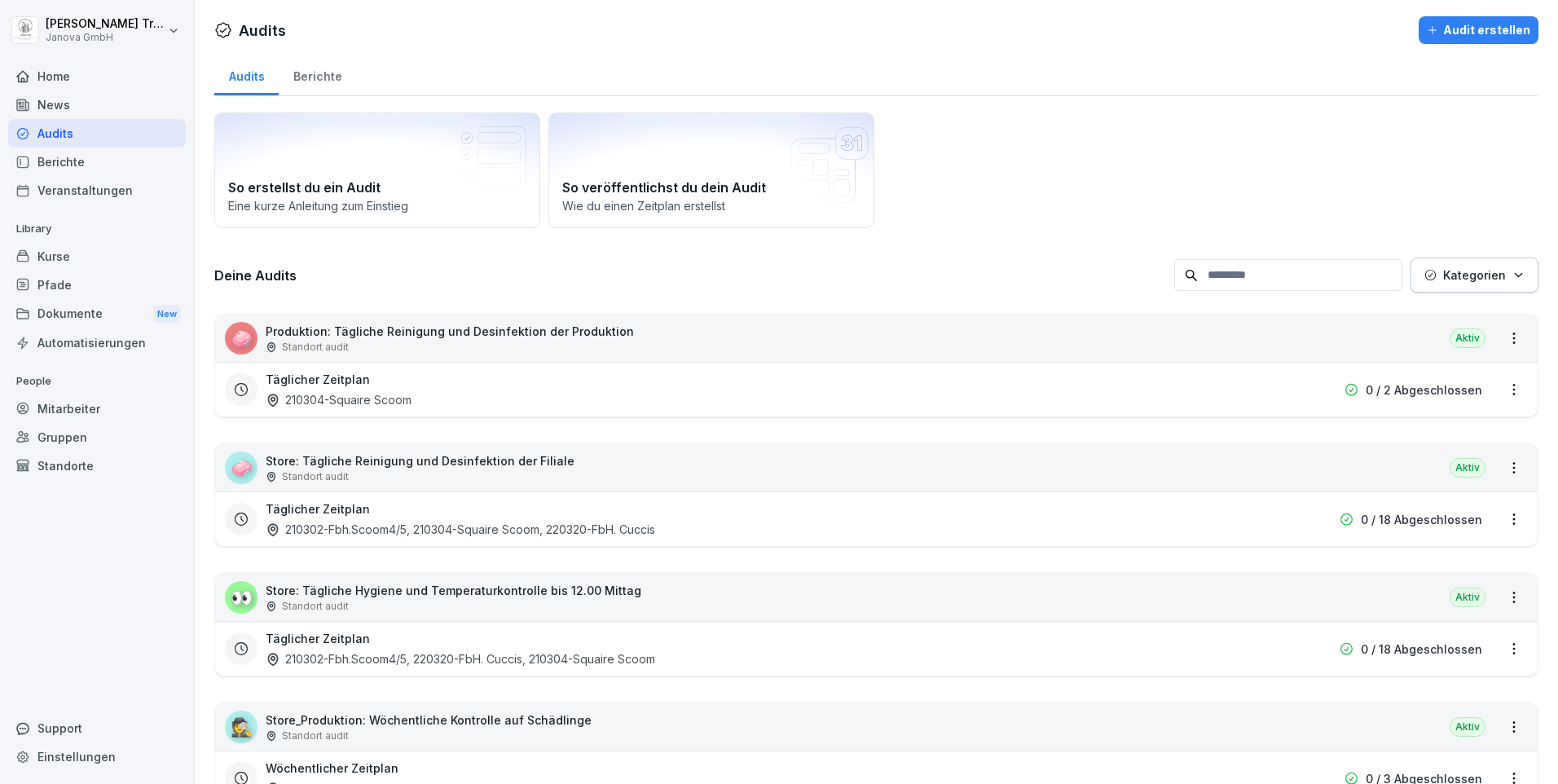
click at [312, 74] on div "Berichte" at bounding box center [317, 74] width 77 height 42
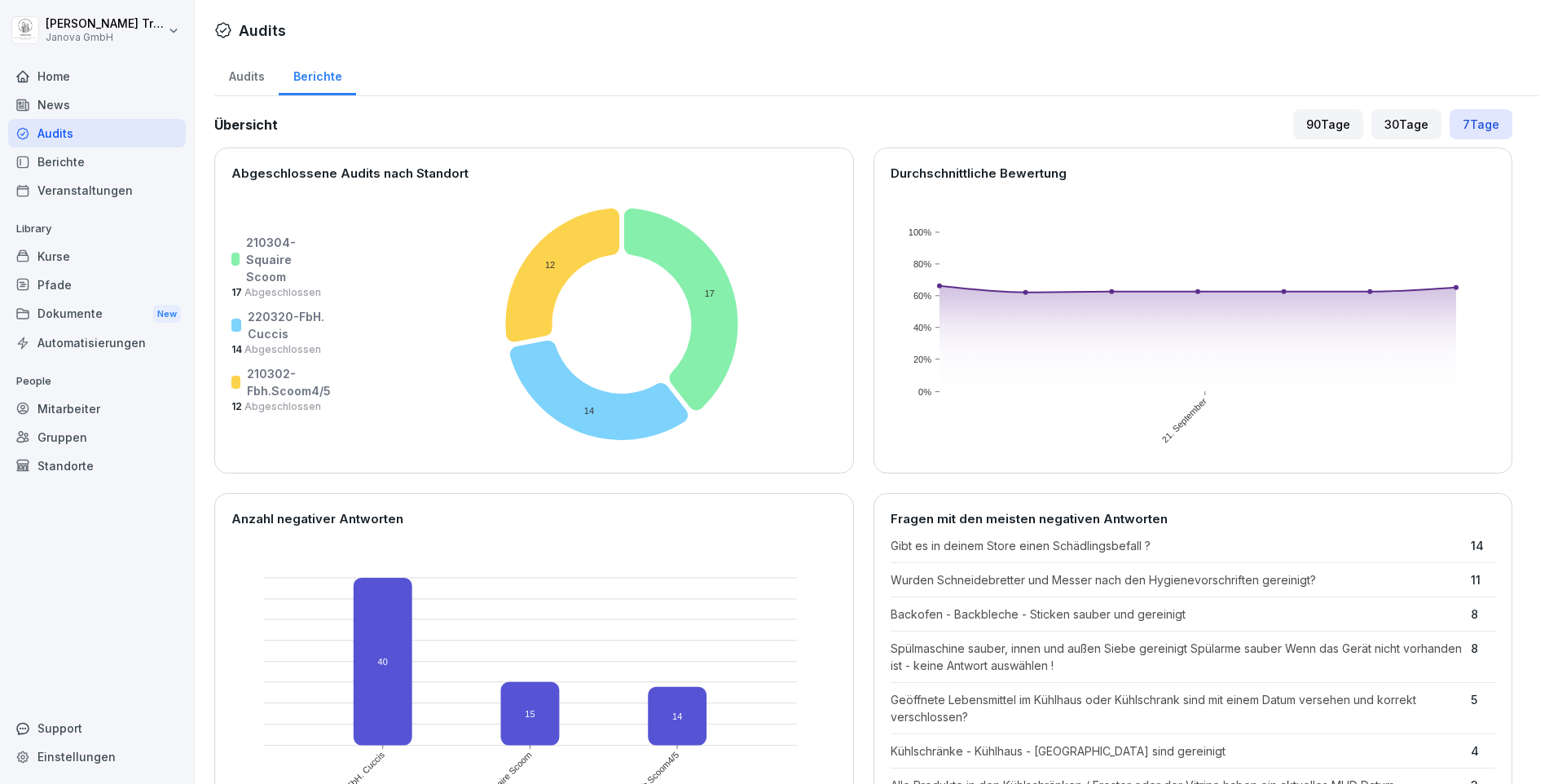
click at [43, 251] on div "Kurse" at bounding box center [97, 257] width 178 height 29
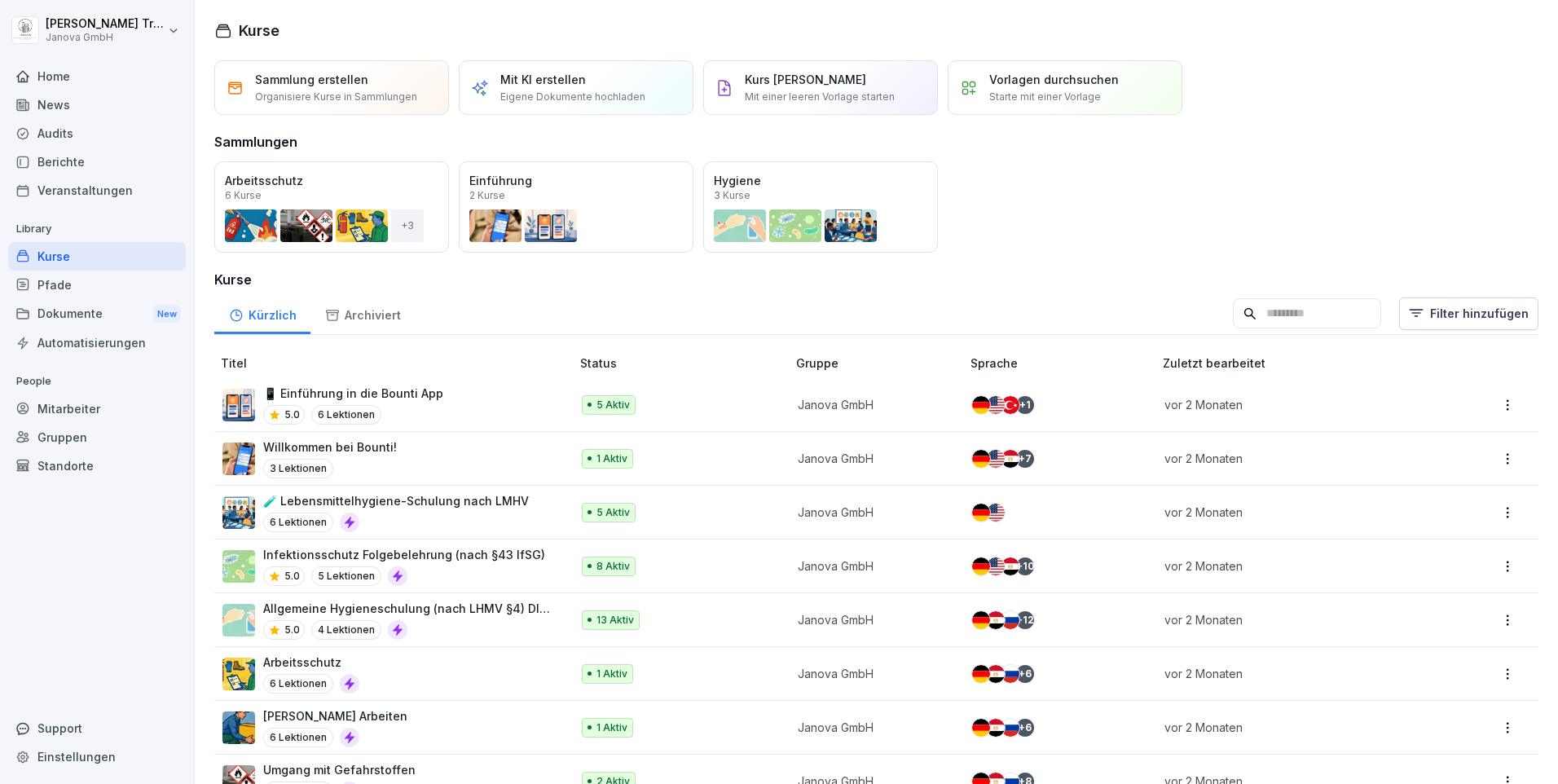
scroll to position [163, 0]
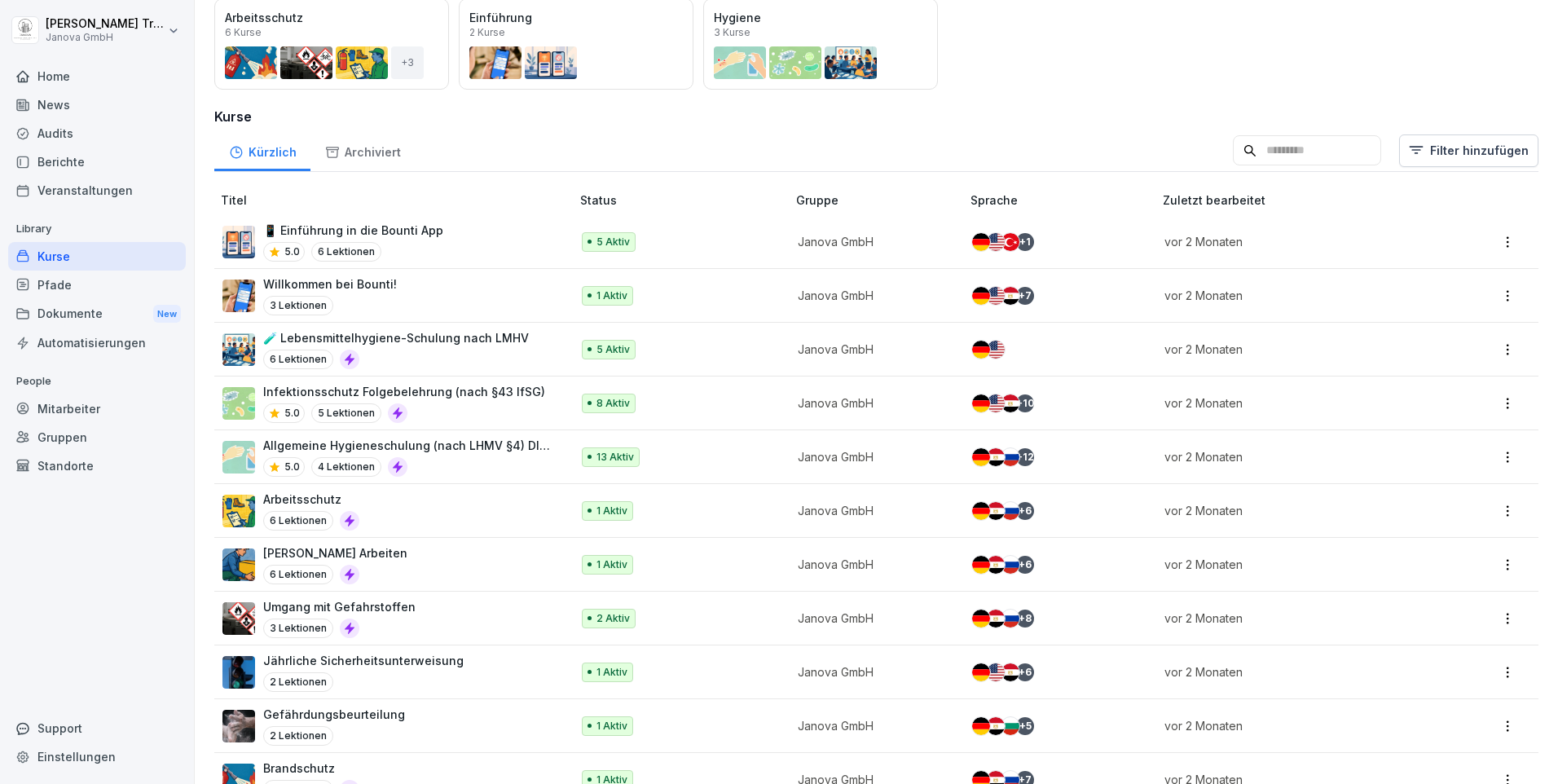
click at [468, 438] on p "Allgemeine Hygieneschulung (nach LHMV §4) DIN10514" at bounding box center [408, 446] width 291 height 17
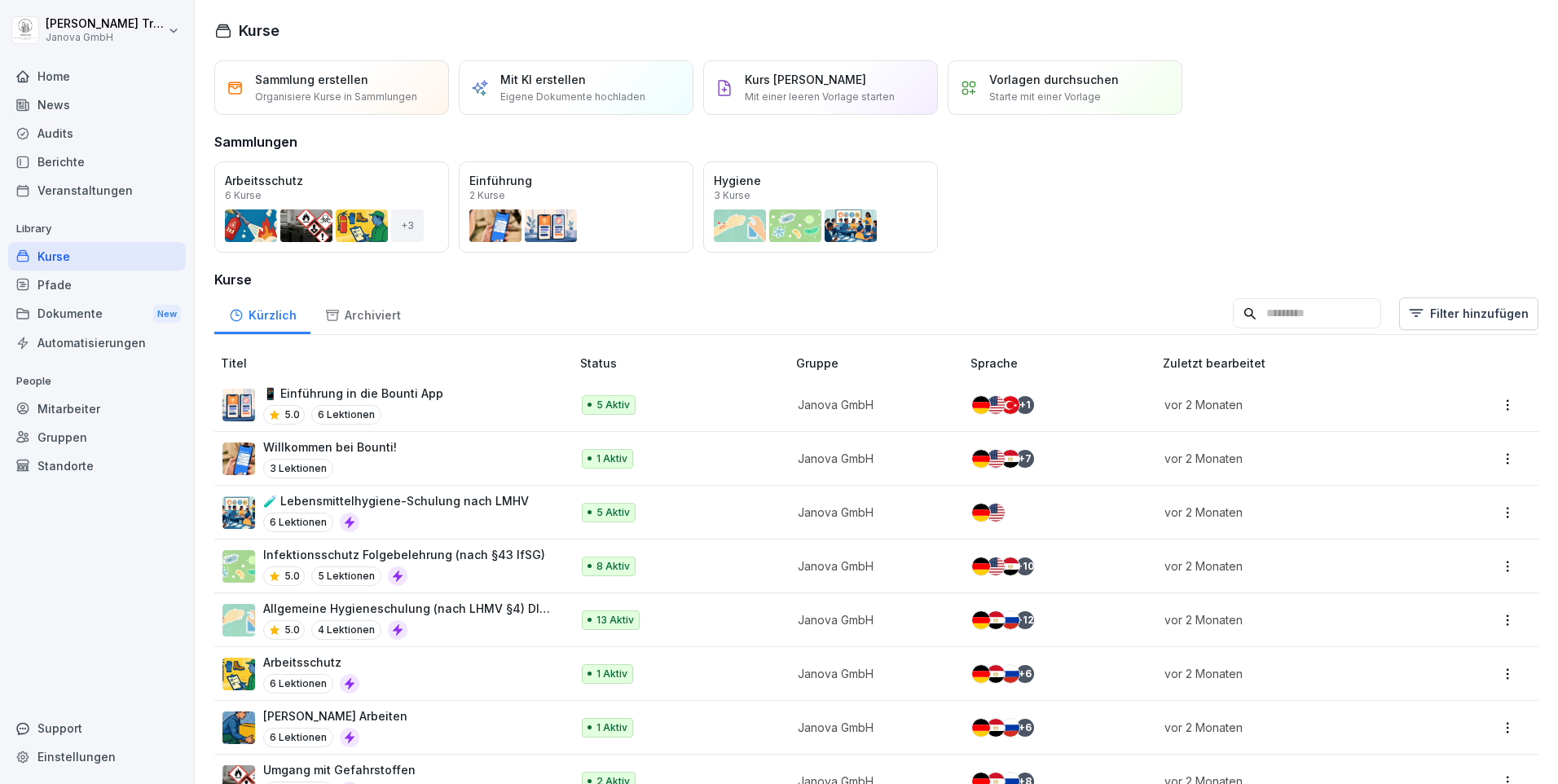
click at [405, 396] on p "📱 Einführung in die Bounti App" at bounding box center [353, 393] width 180 height 17
click at [350, 445] on p "Willkommen bei Bounti!" at bounding box center [329, 446] width 134 height 17
click at [371, 502] on p "🧪 Lebensmittelhygiene-Schulung nach LMHV" at bounding box center [395, 501] width 265 height 17
click at [462, 553] on p "Infektionsschutz Folgebelehrung (nach §43 IfSG)" at bounding box center [404, 554] width 282 height 17
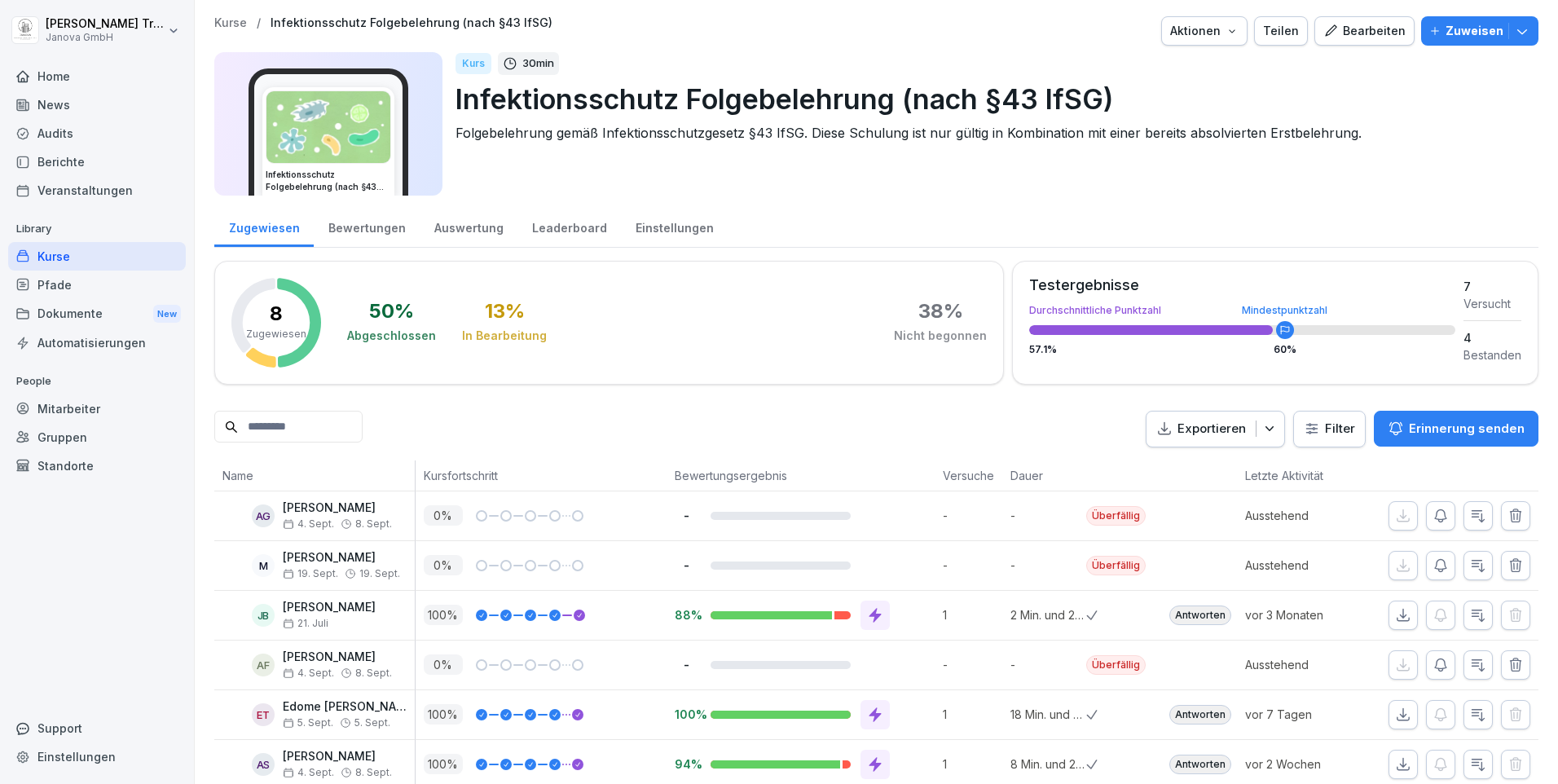
scroll to position [146, 0]
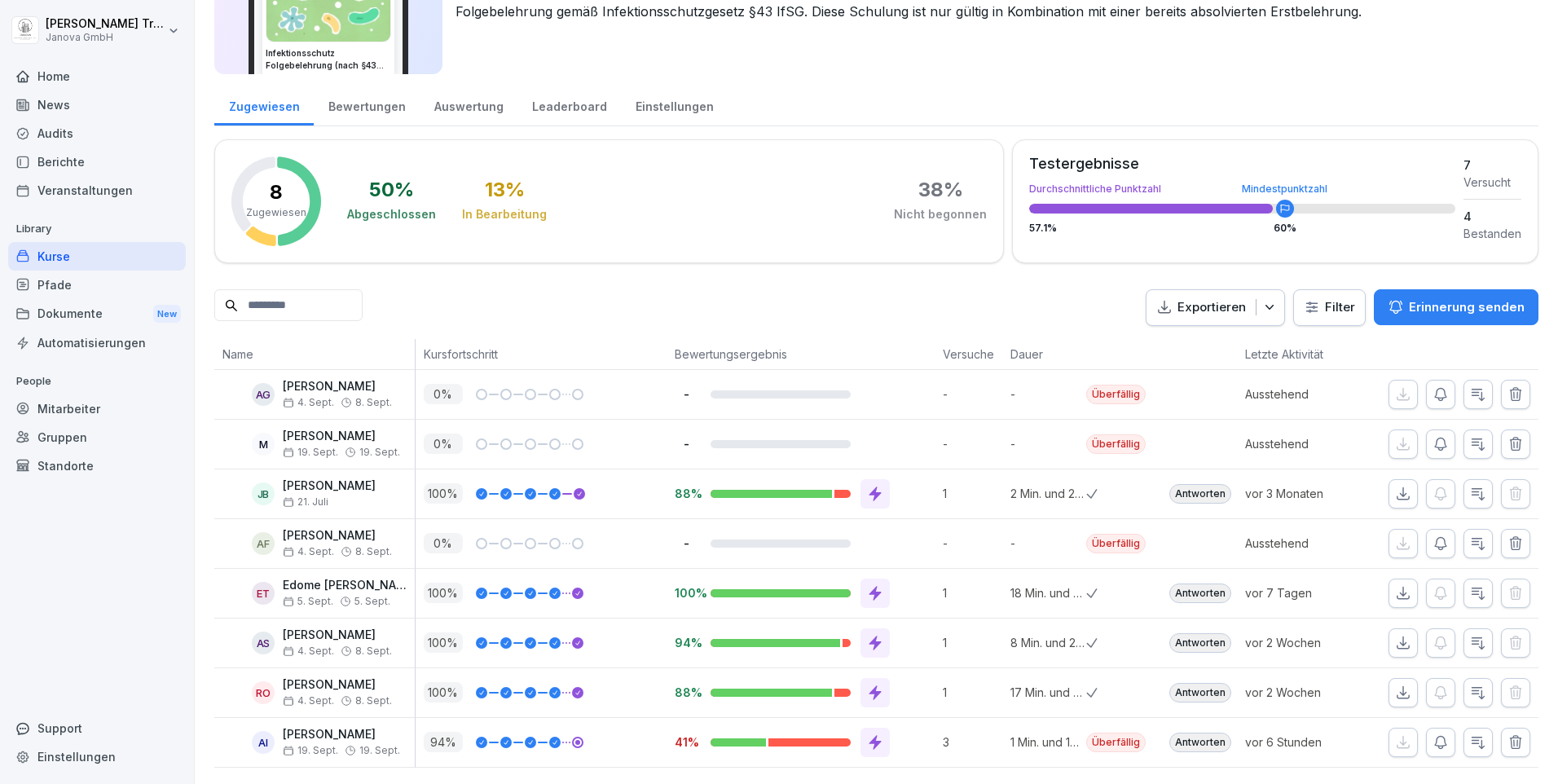
click at [870, 735] on icon at bounding box center [875, 741] width 12 height 14
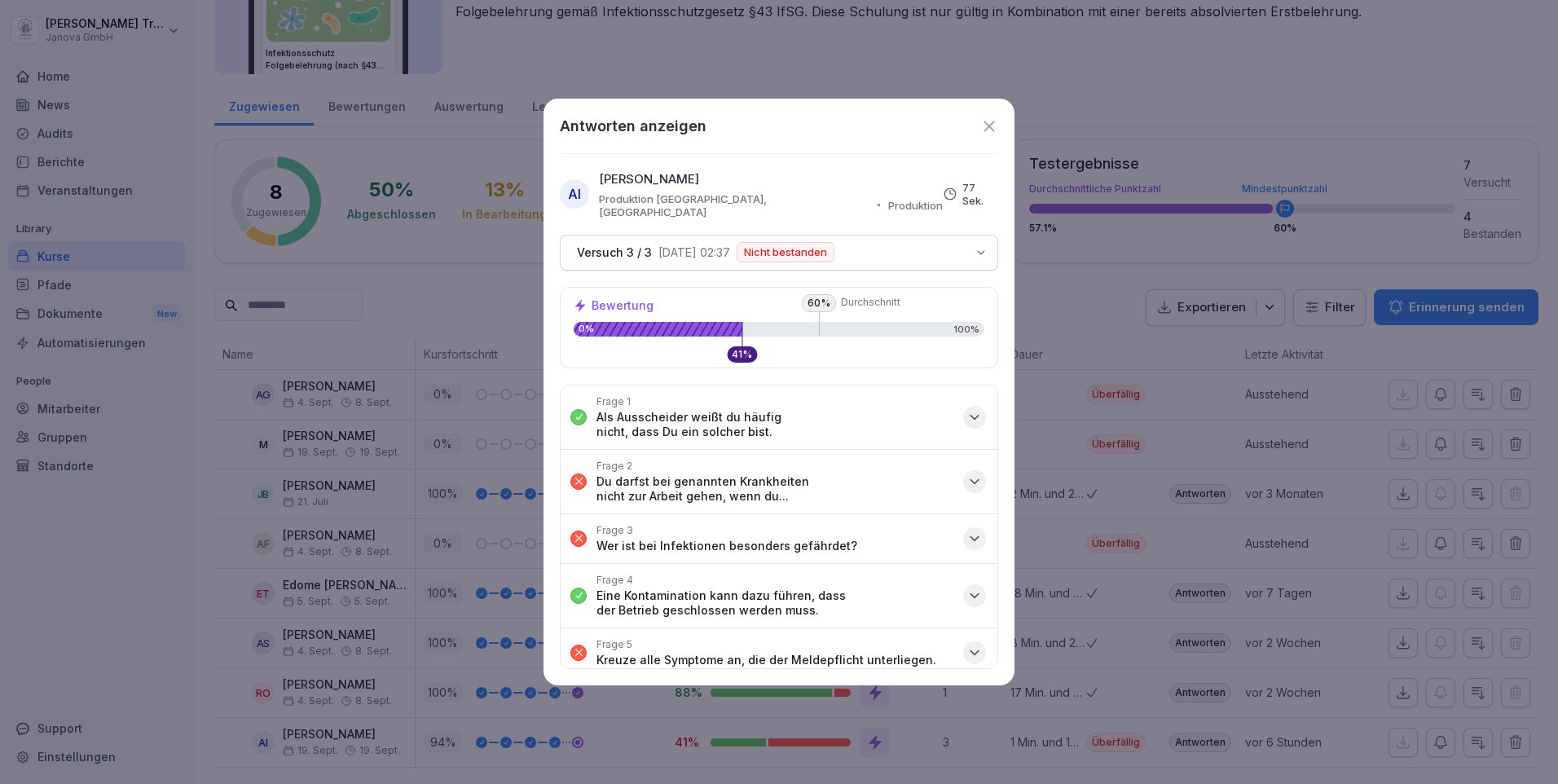
click at [966, 474] on icon "button" at bounding box center [974, 481] width 16 height 16
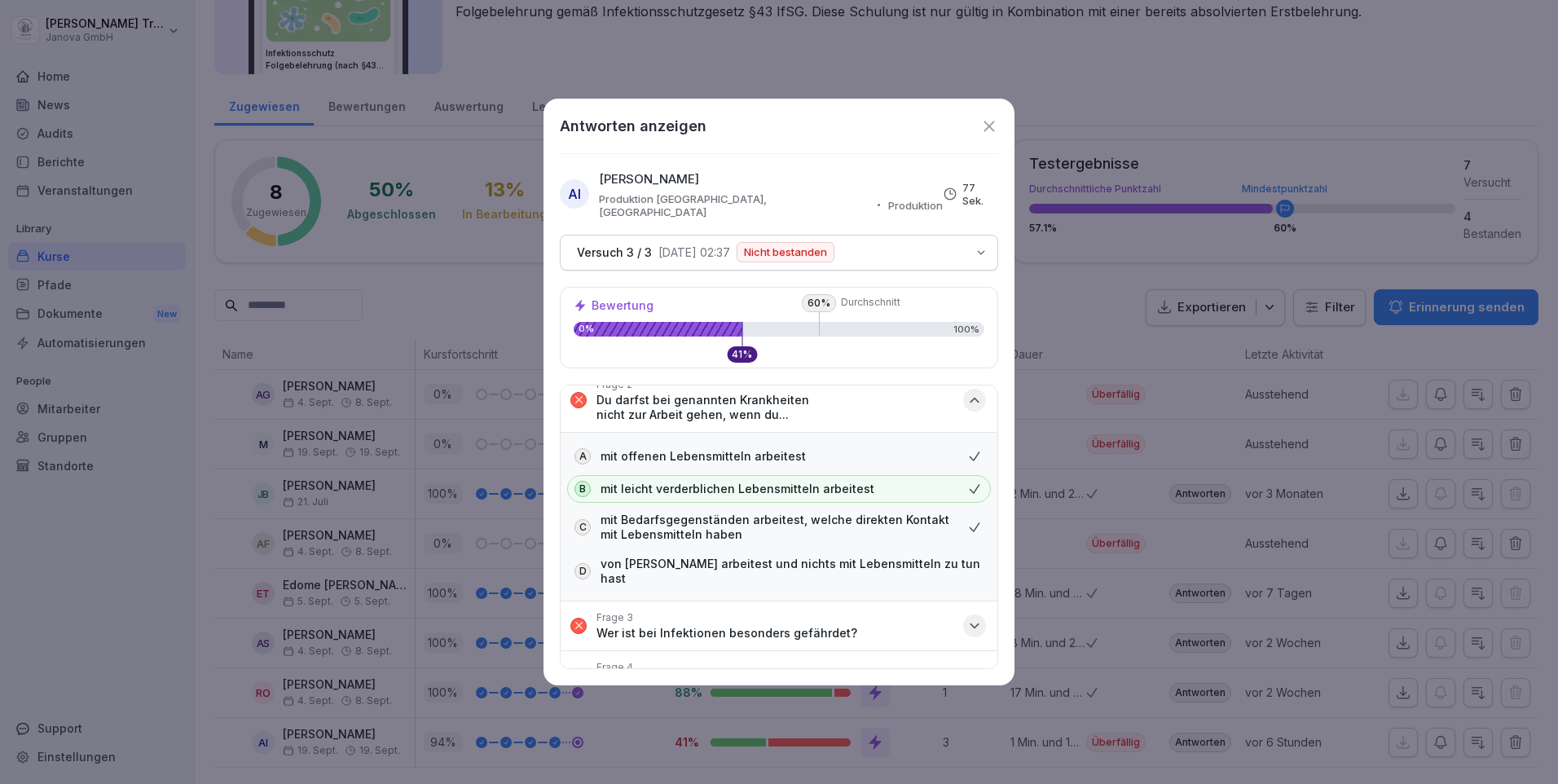
scroll to position [163, 0]
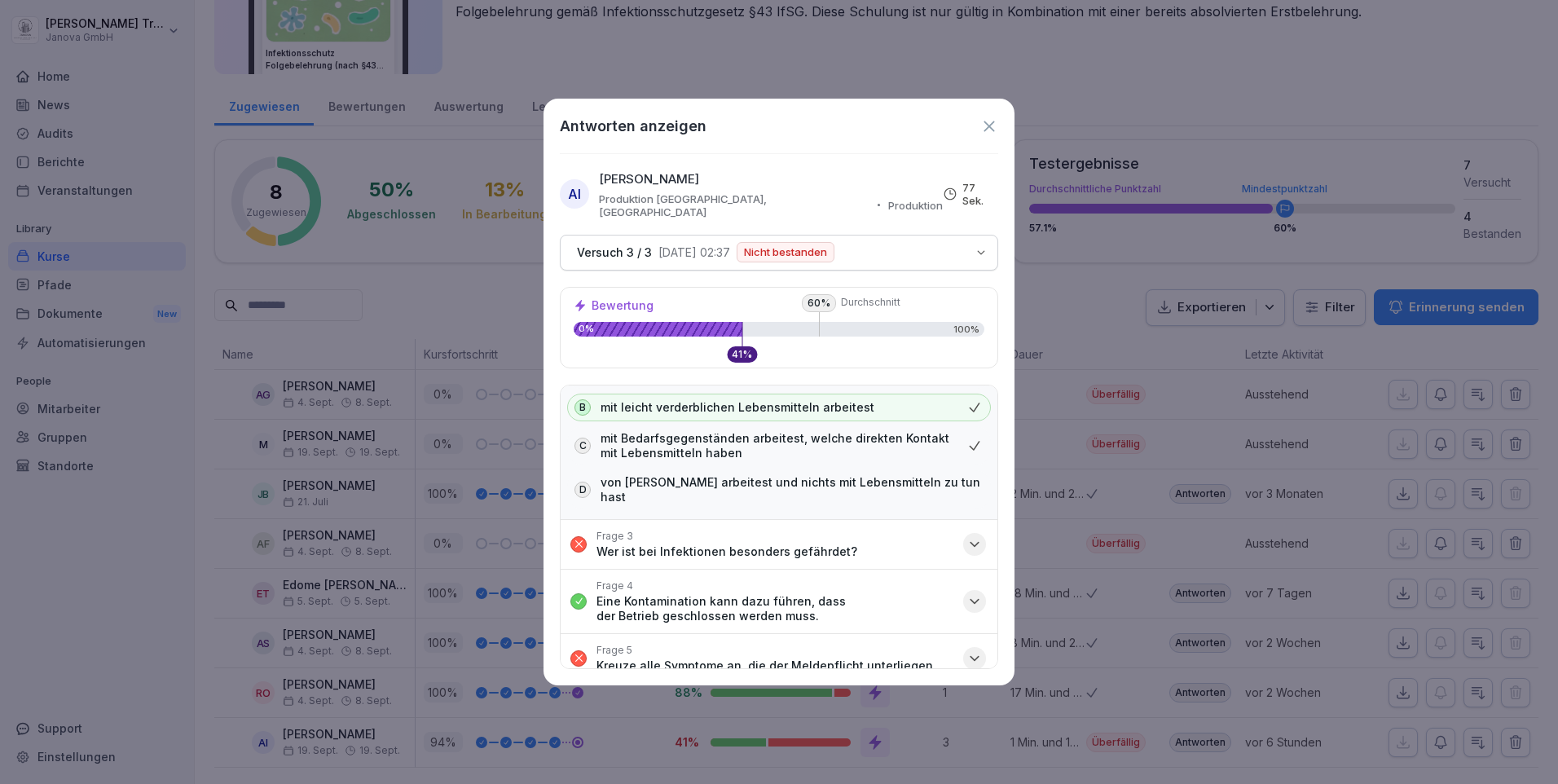
click at [966, 536] on icon "button" at bounding box center [974, 543] width 16 height 16
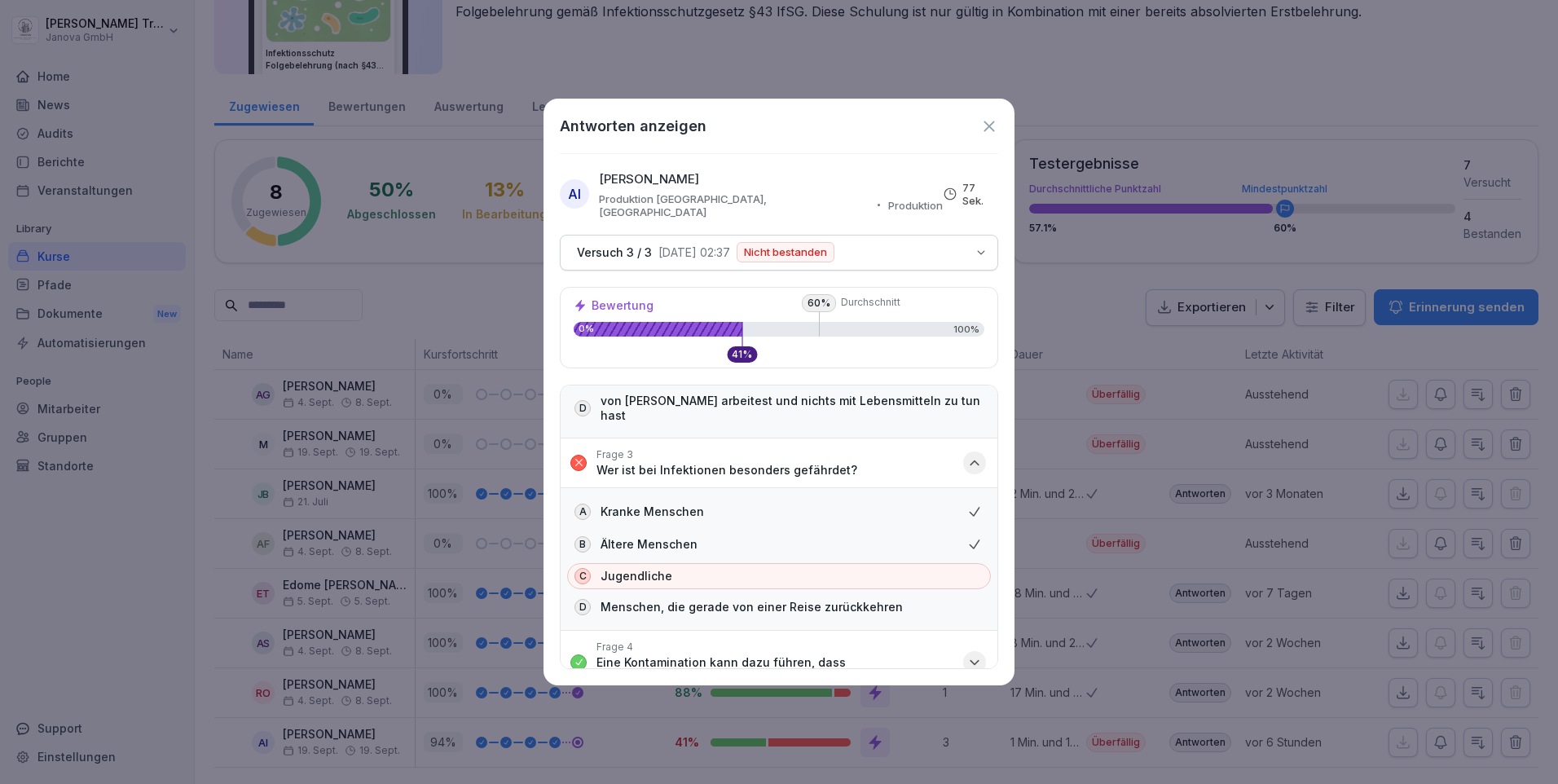
scroll to position [407, 0]
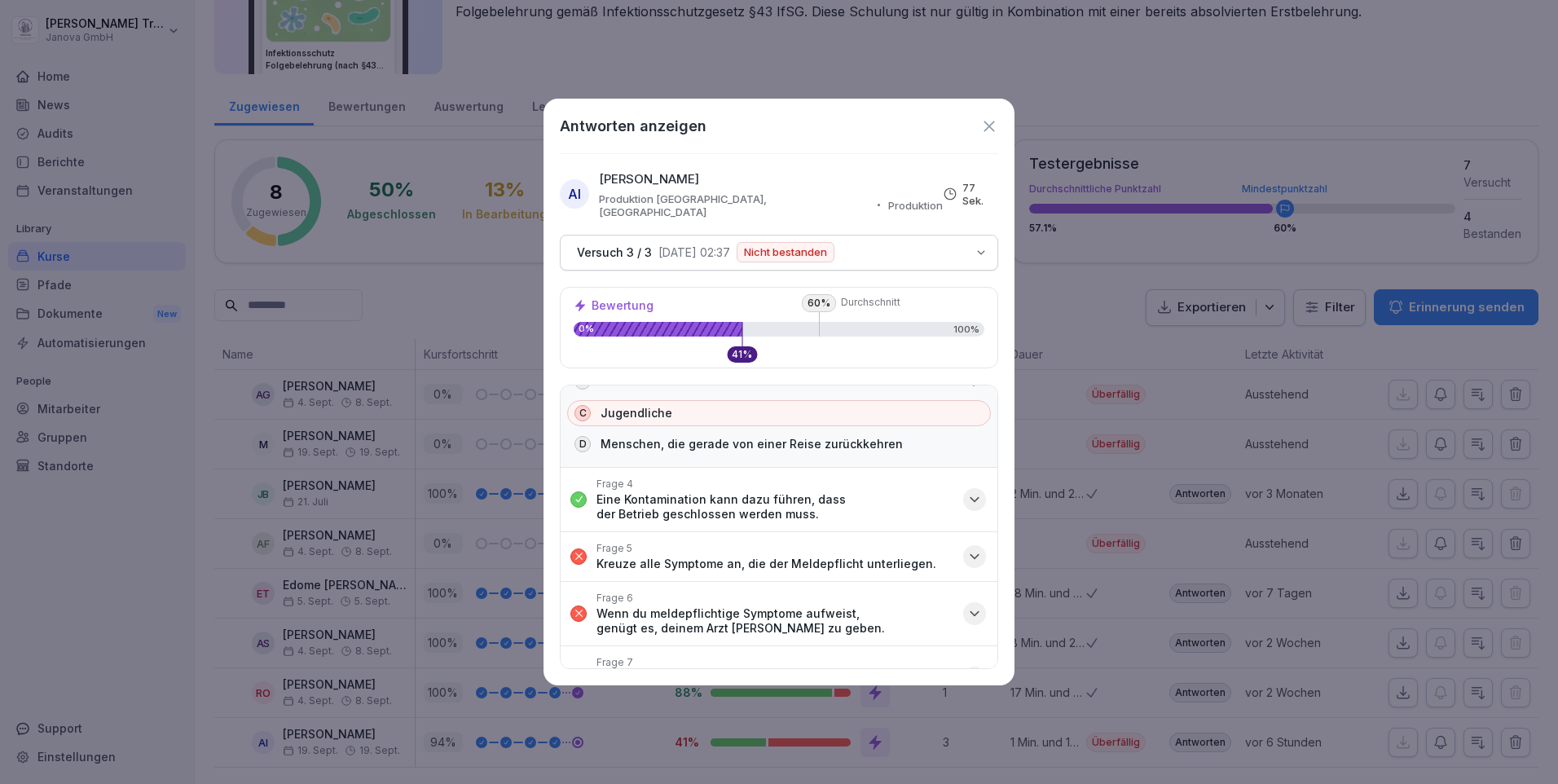
click at [966, 548] on icon "button" at bounding box center [974, 556] width 16 height 16
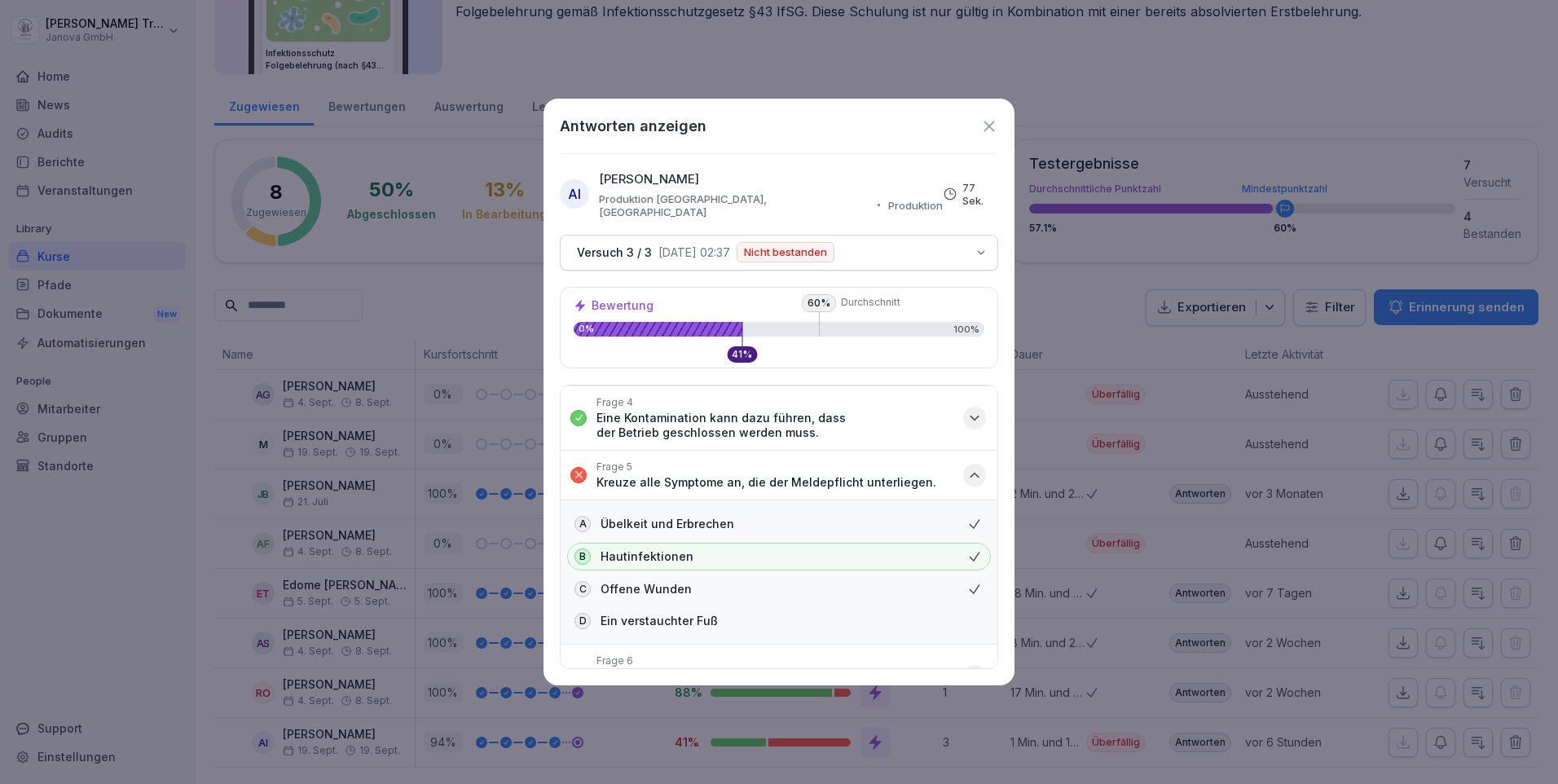
scroll to position [571, 0]
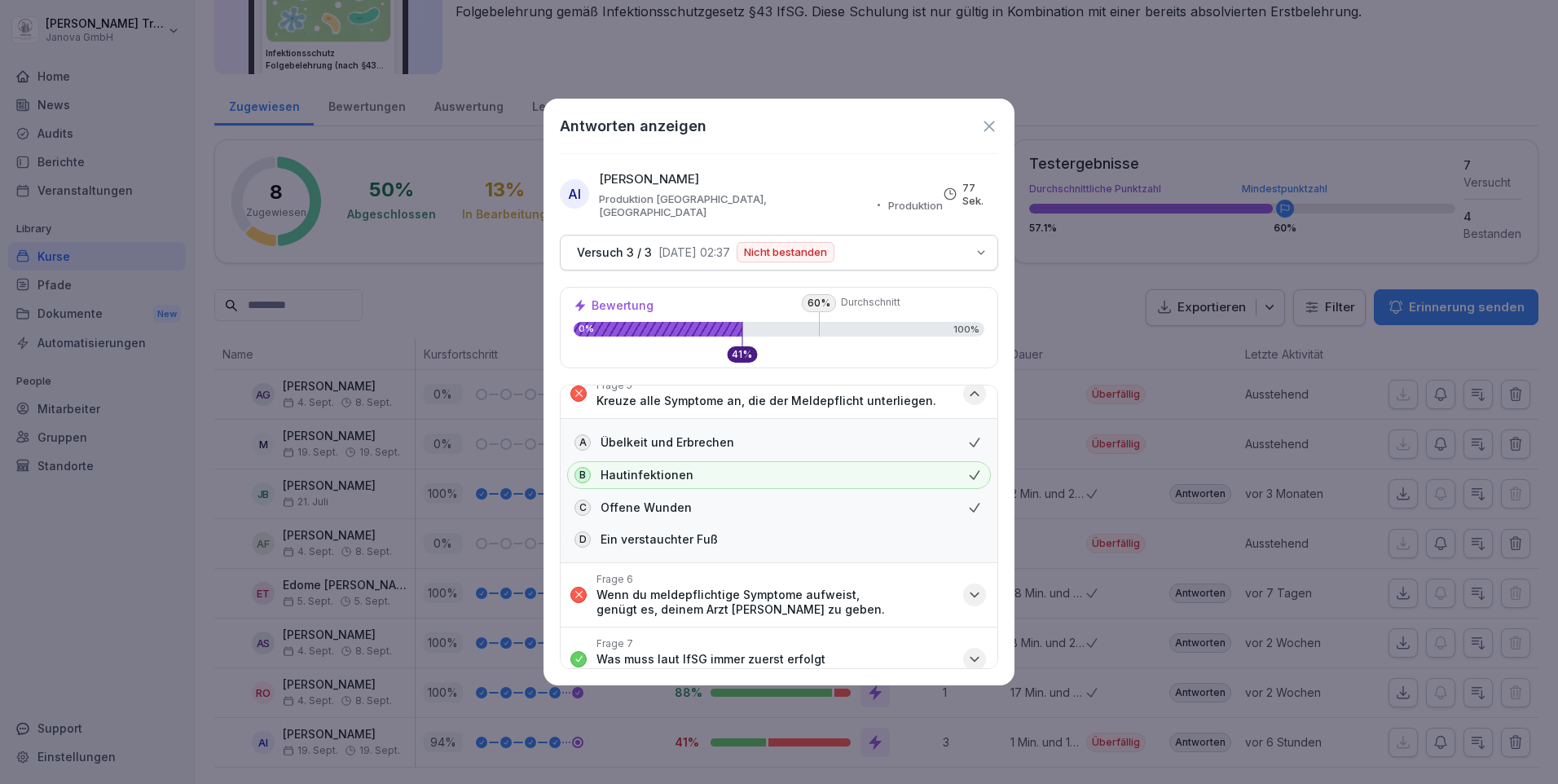
click at [966, 587] on icon "button" at bounding box center [974, 594] width 16 height 16
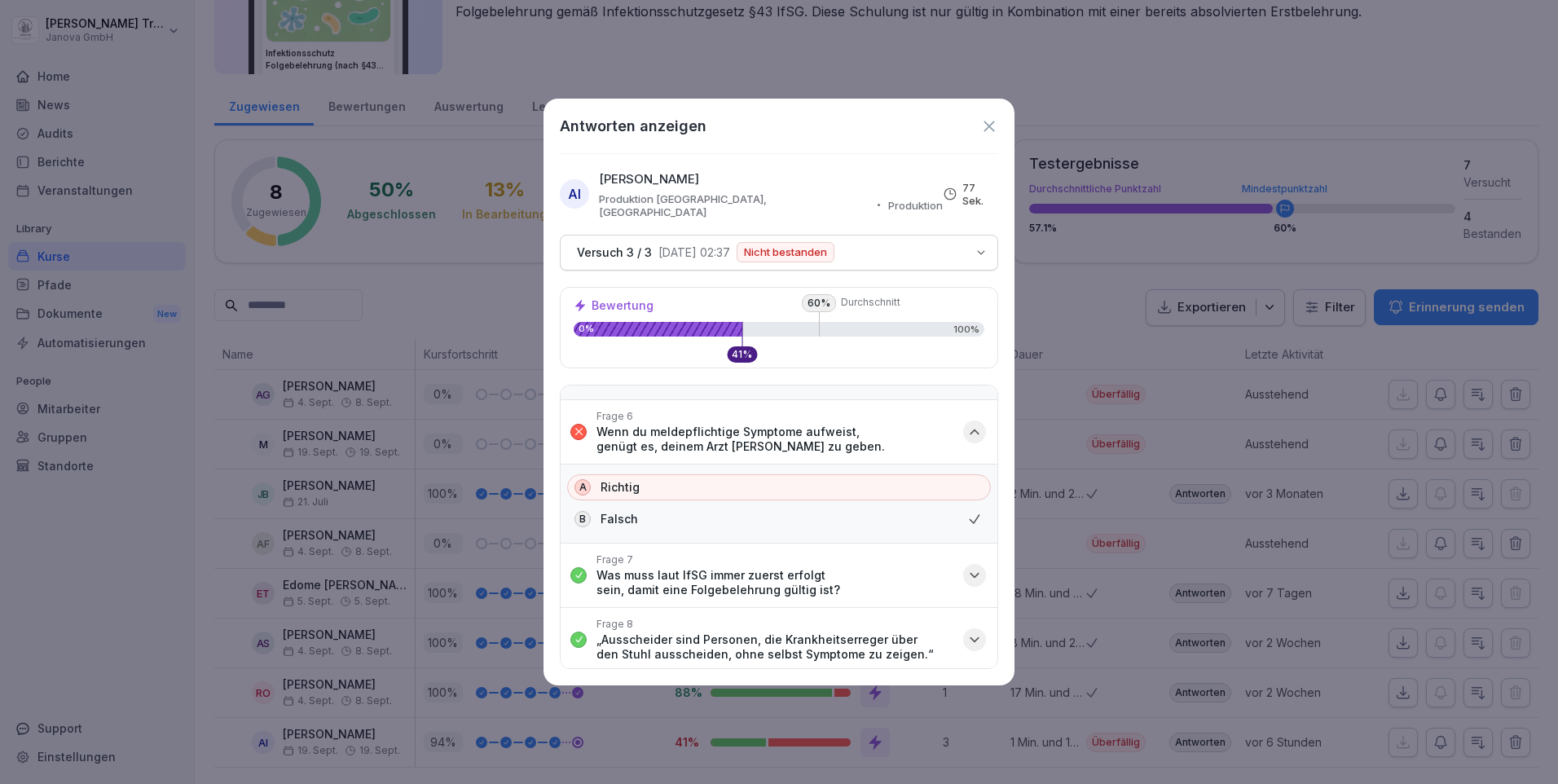
scroll to position [896, 0]
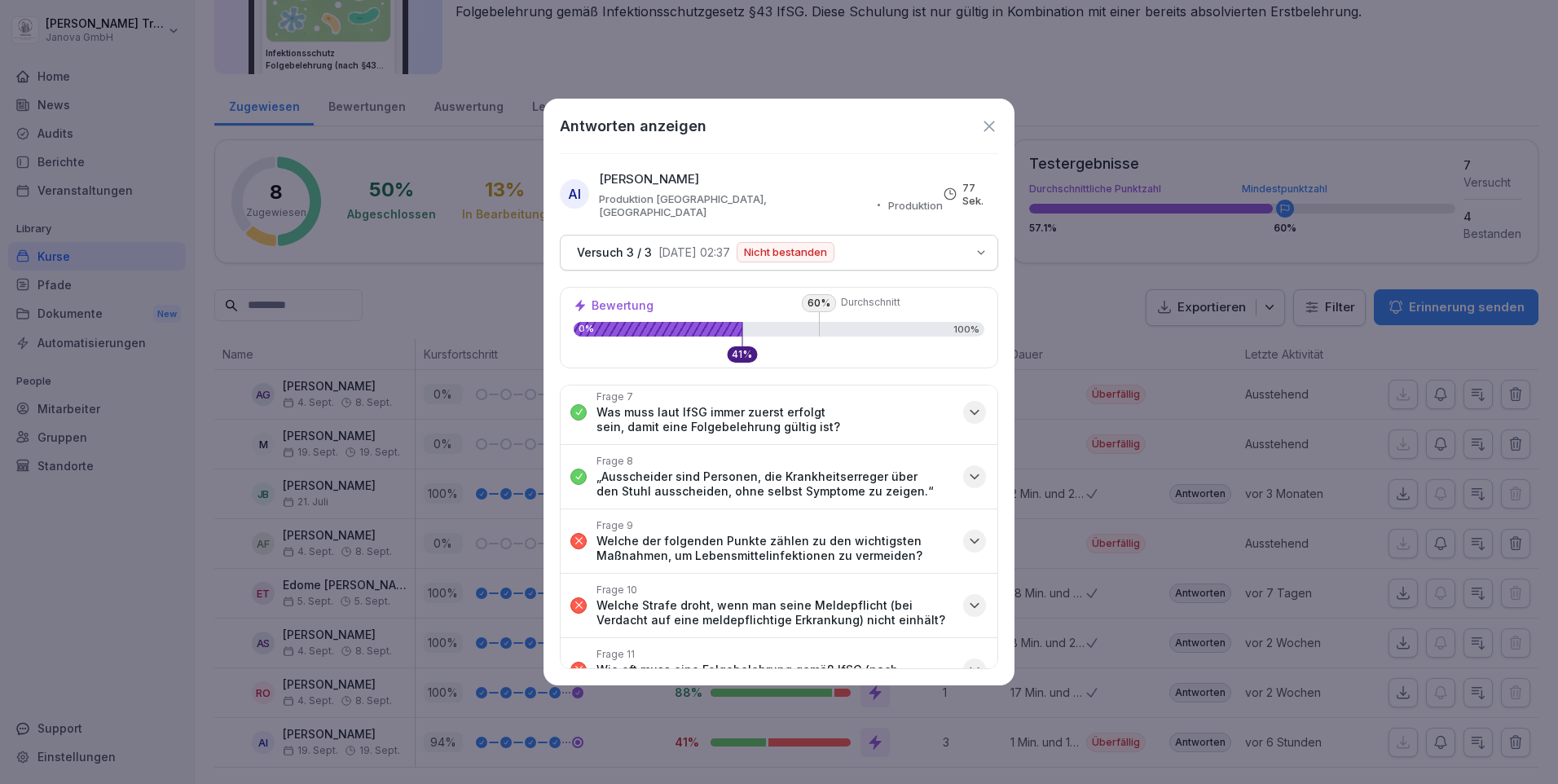
click at [968, 597] on icon "button" at bounding box center [974, 605] width 16 height 16
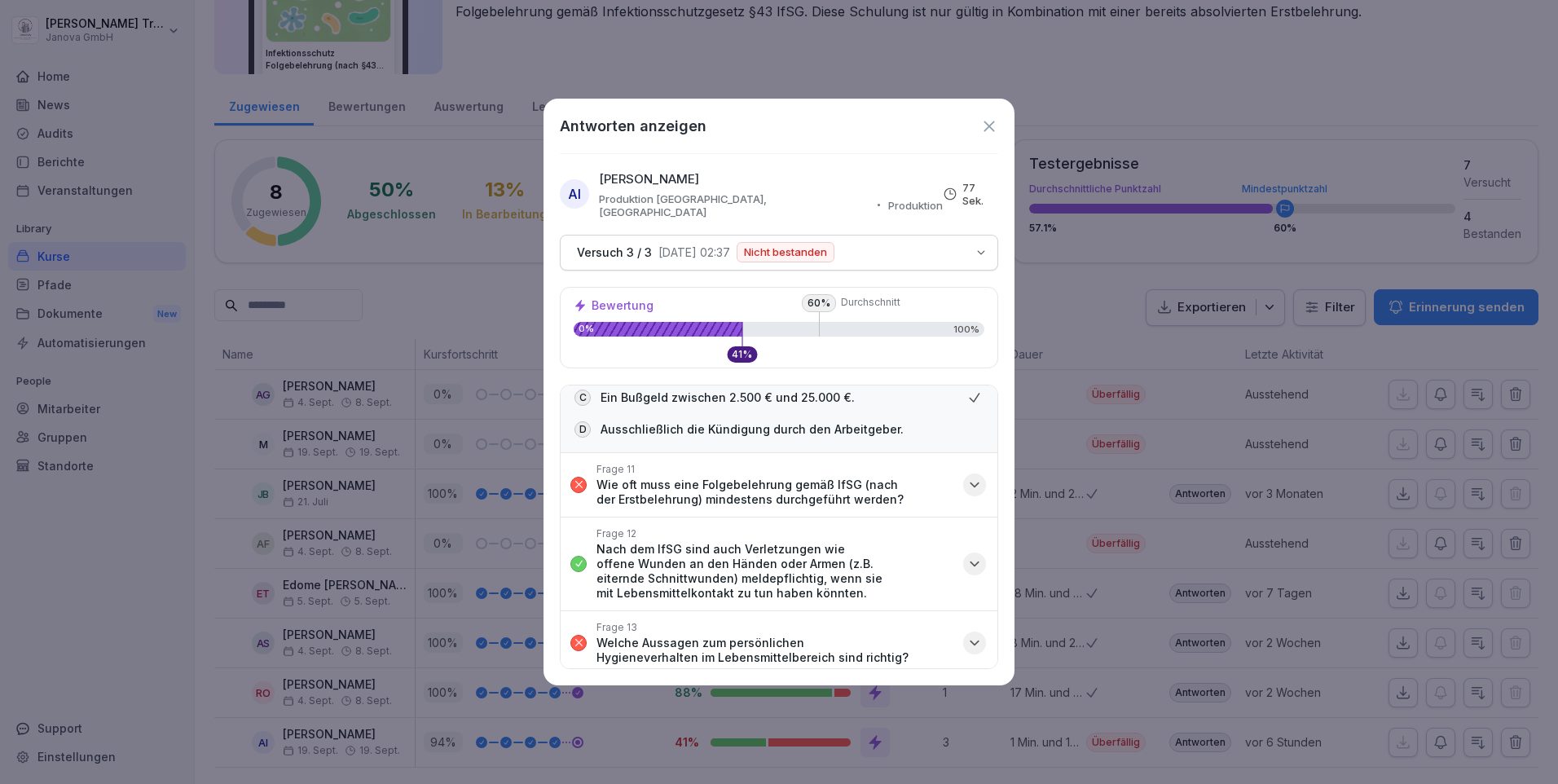
scroll to position [1385, 0]
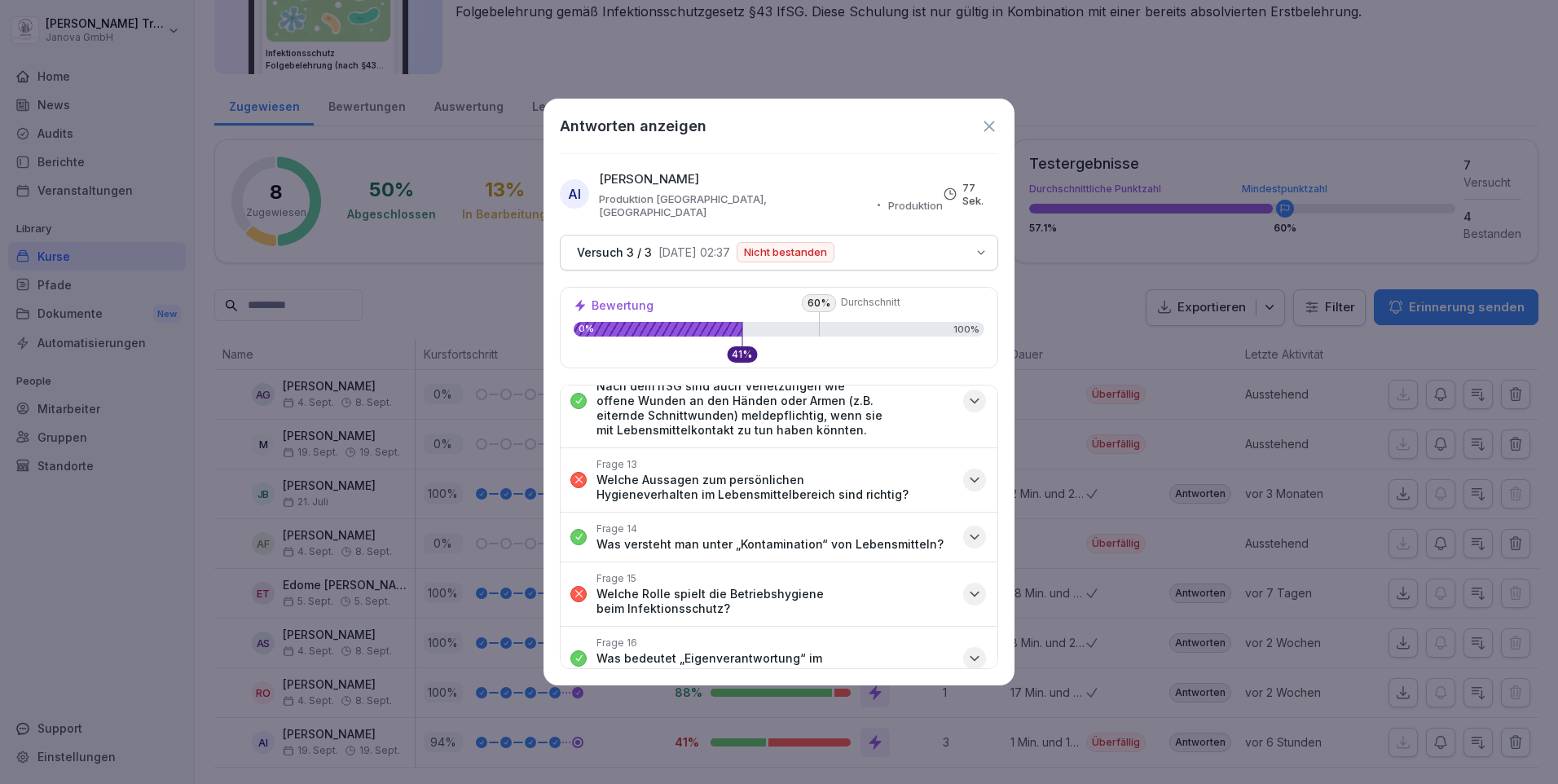
click at [966, 586] on icon "button" at bounding box center [974, 594] width 16 height 16
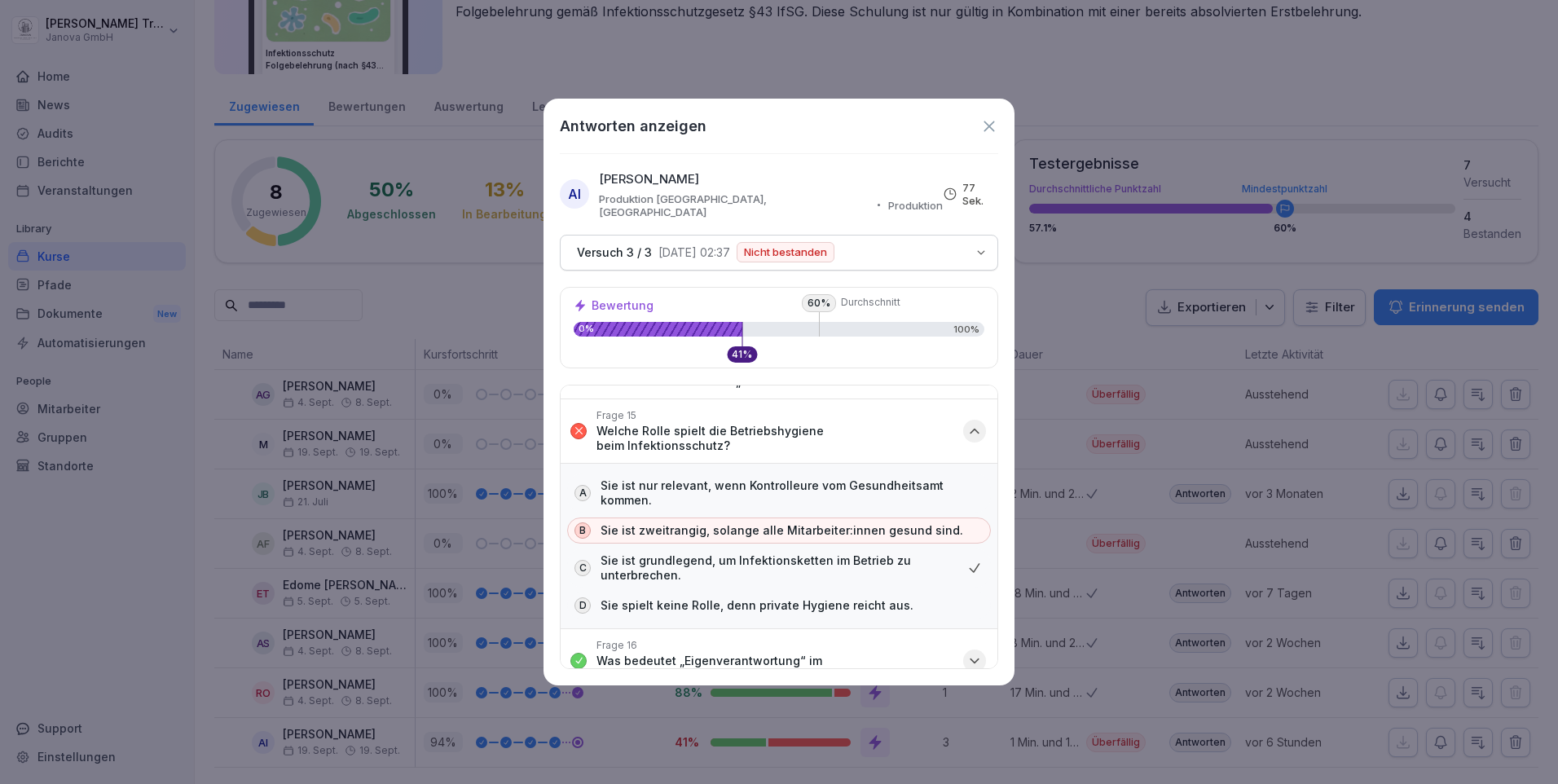
scroll to position [1674, 0]
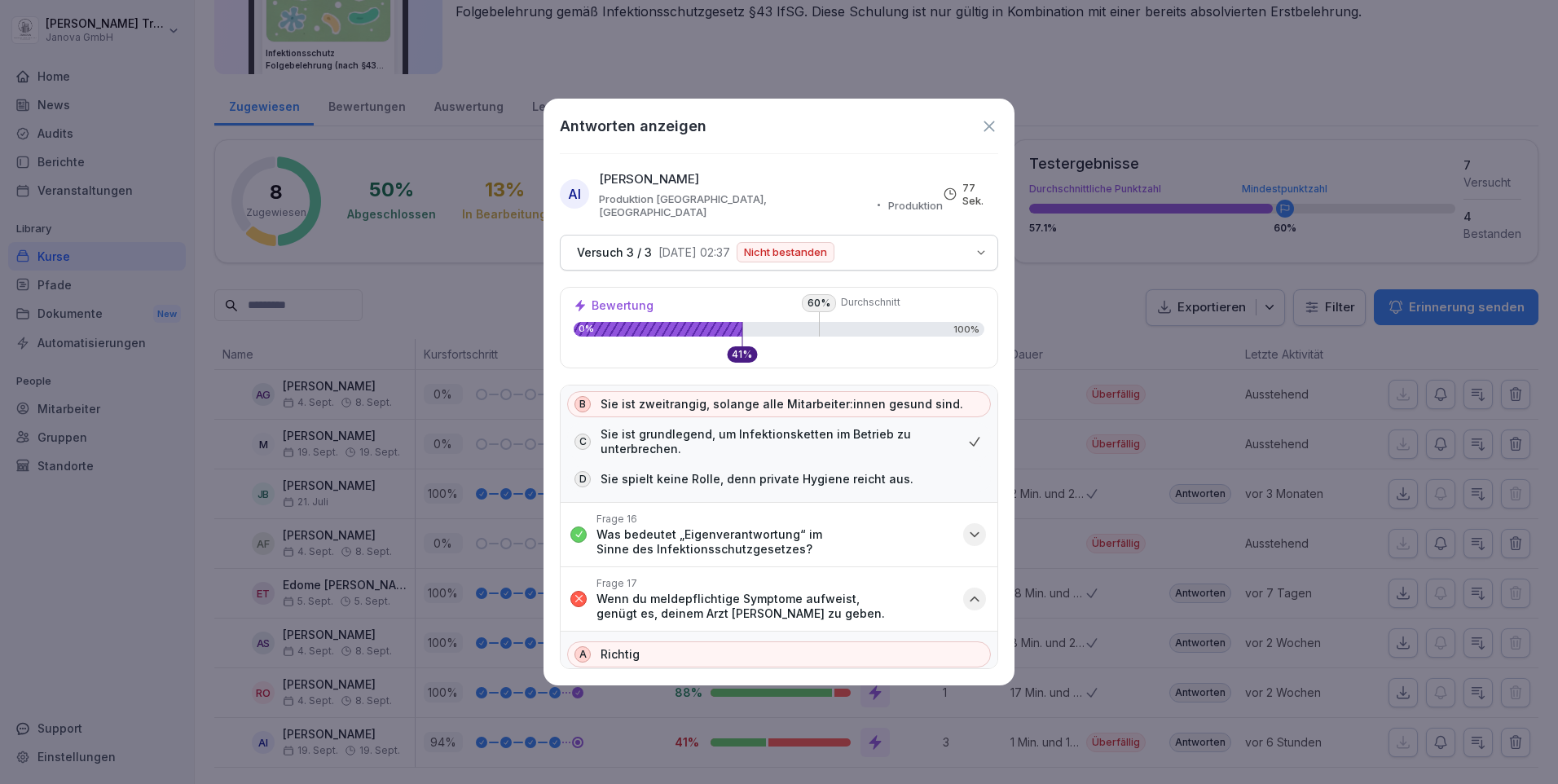
click at [992, 127] on icon at bounding box center [989, 126] width 18 height 18
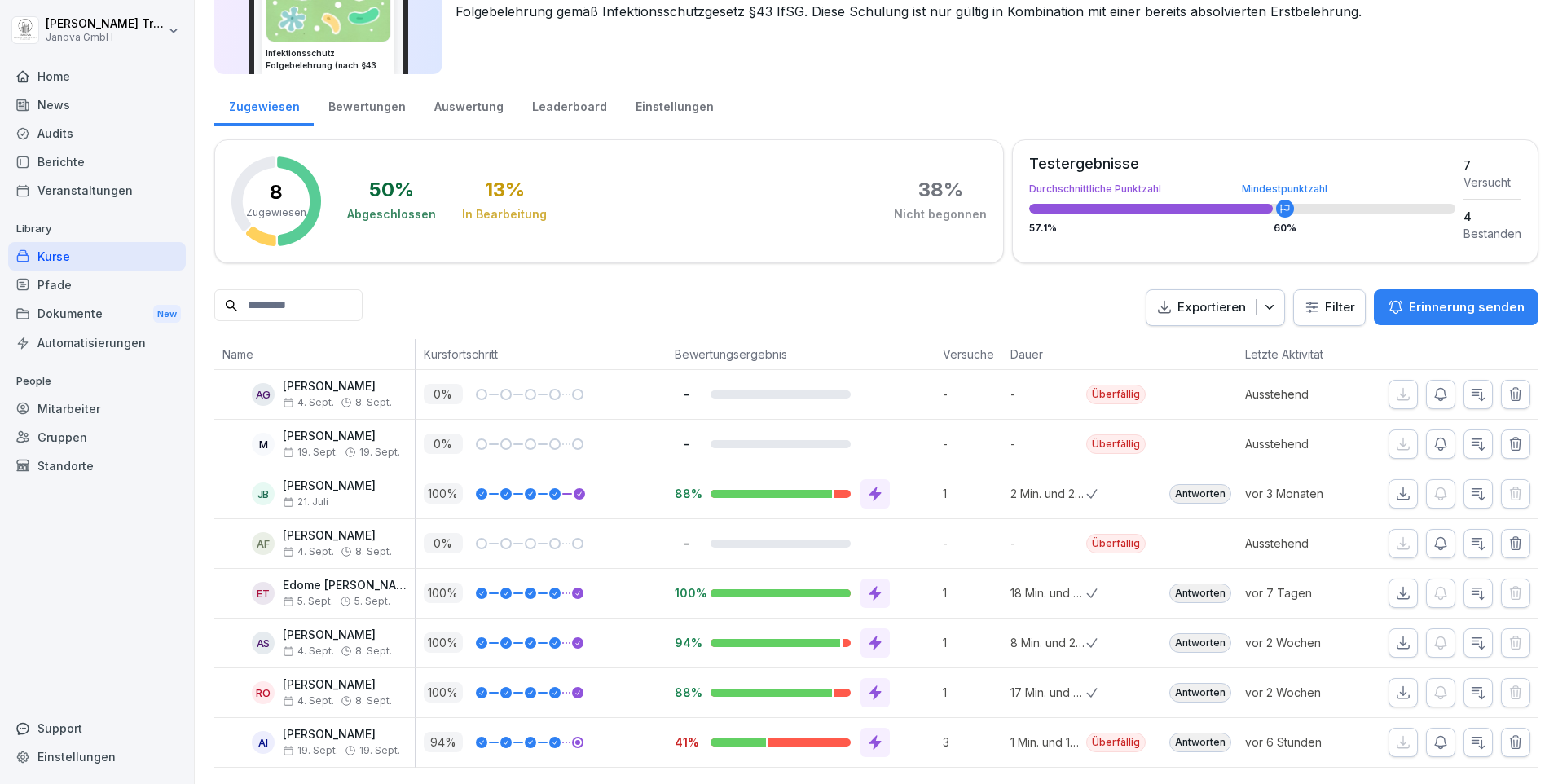
click at [50, 81] on div "Home" at bounding box center [97, 77] width 178 height 29
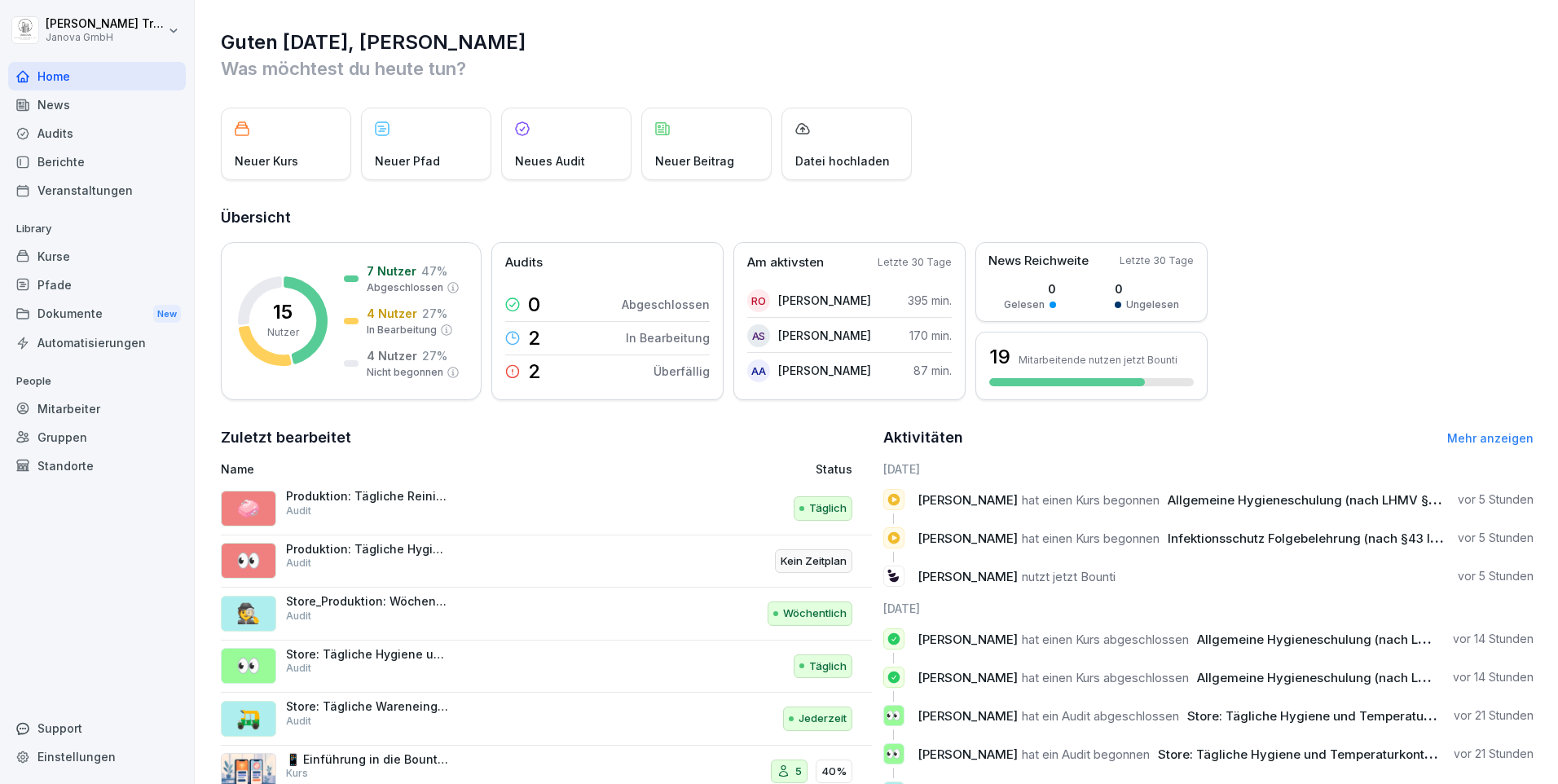
scroll to position [73, 0]
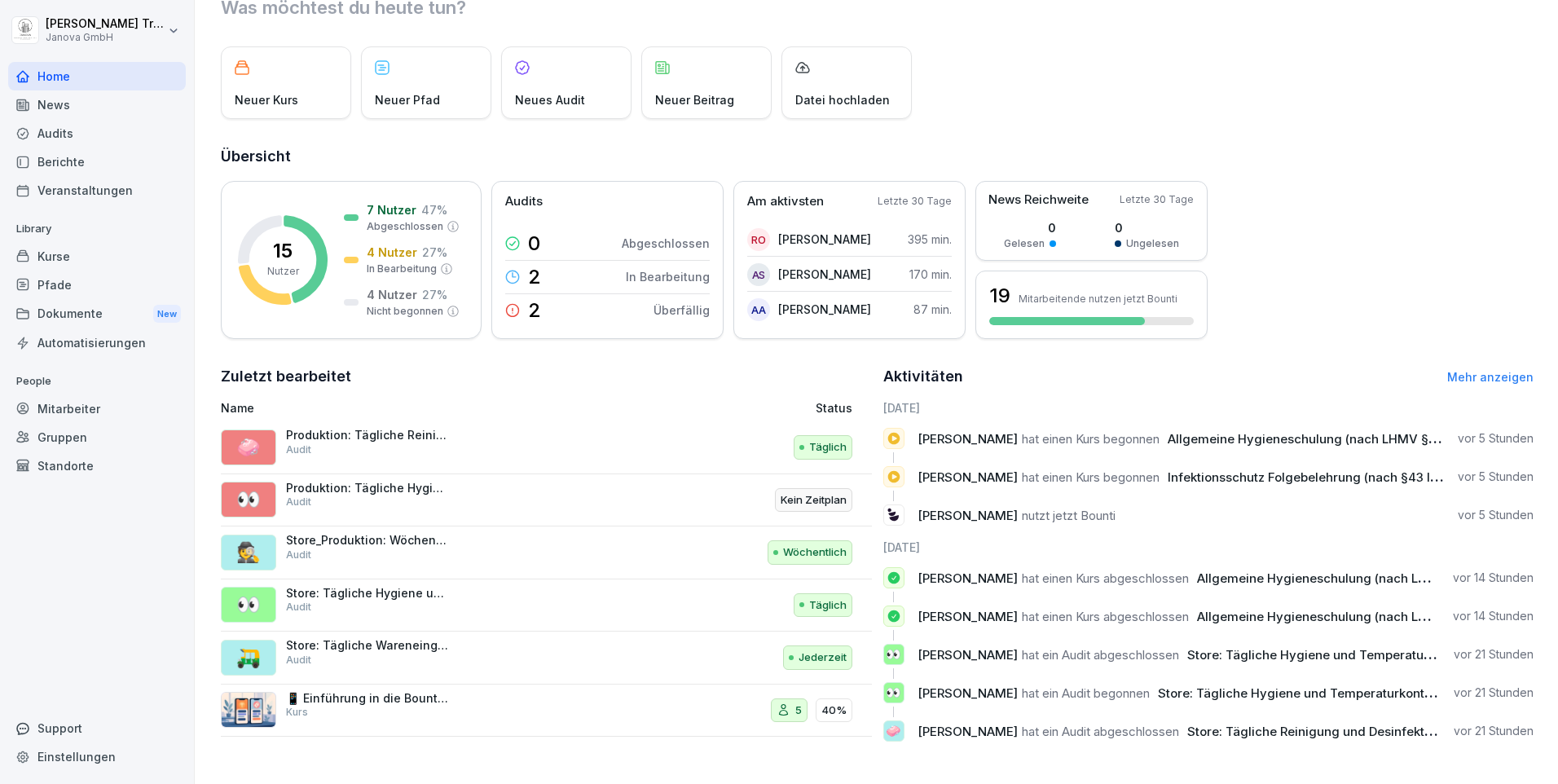
click at [60, 262] on div "Kurse" at bounding box center [97, 257] width 178 height 29
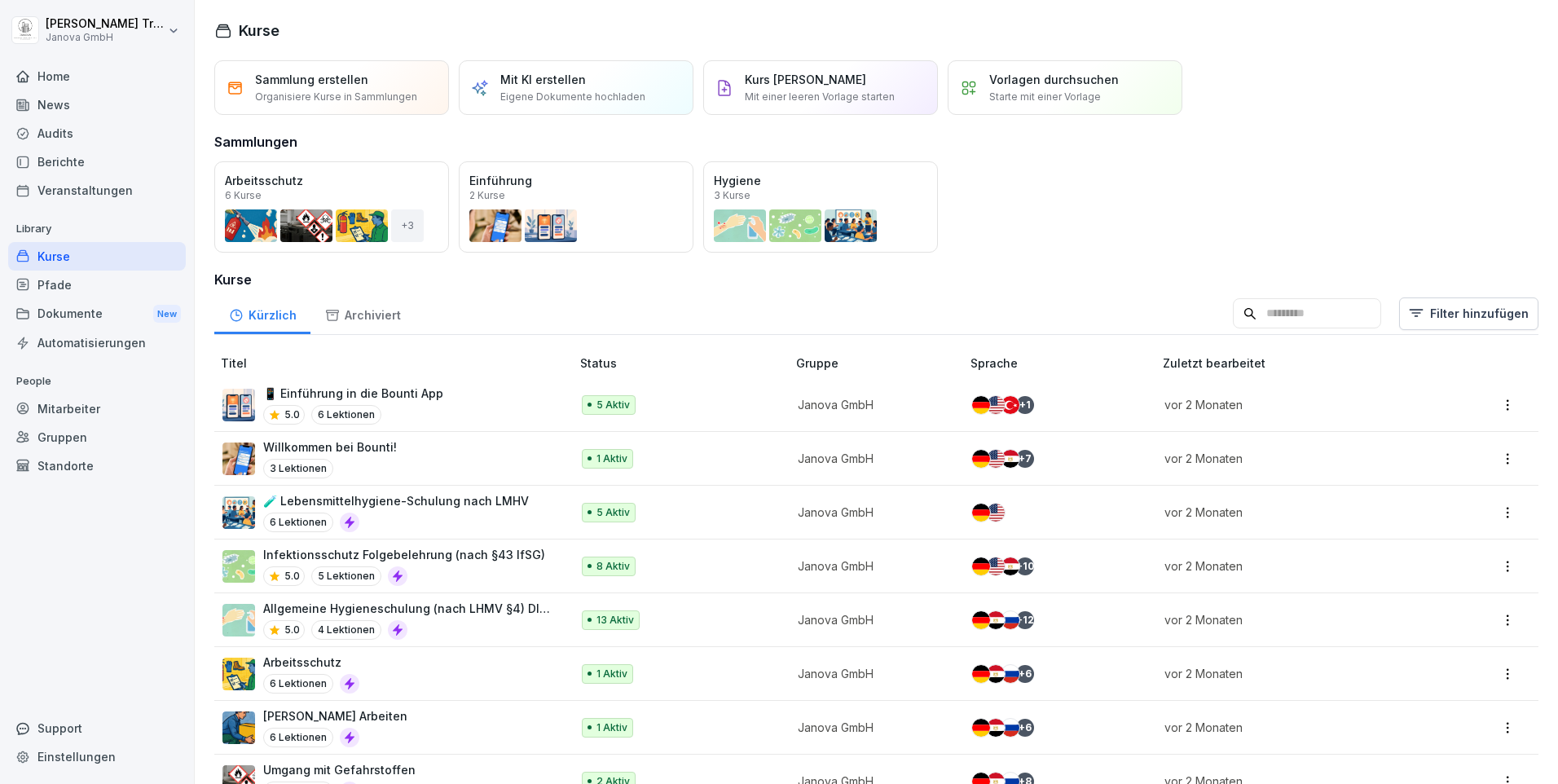
scroll to position [210, 0]
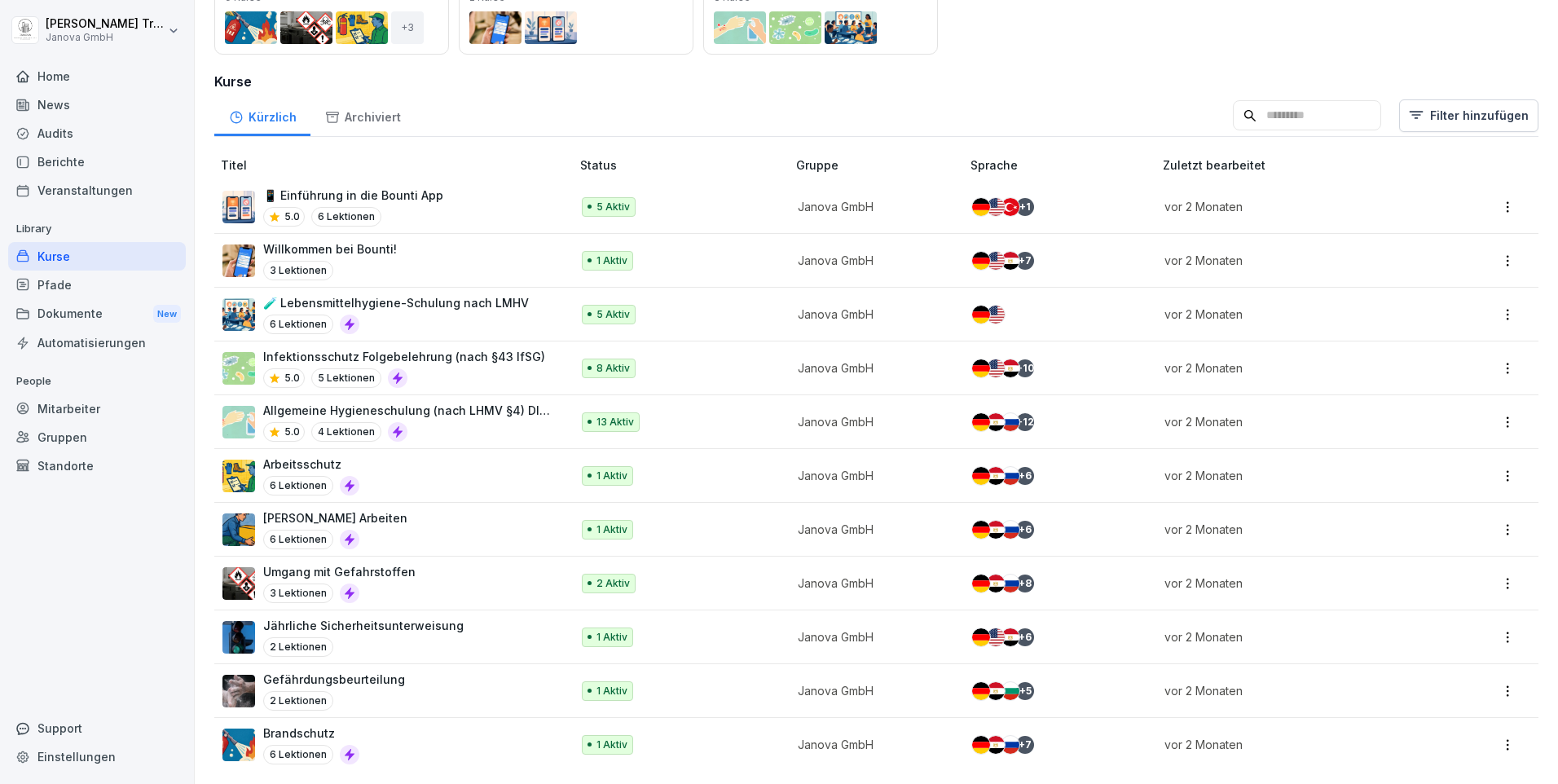
click at [63, 140] on div "Audits" at bounding box center [97, 134] width 178 height 29
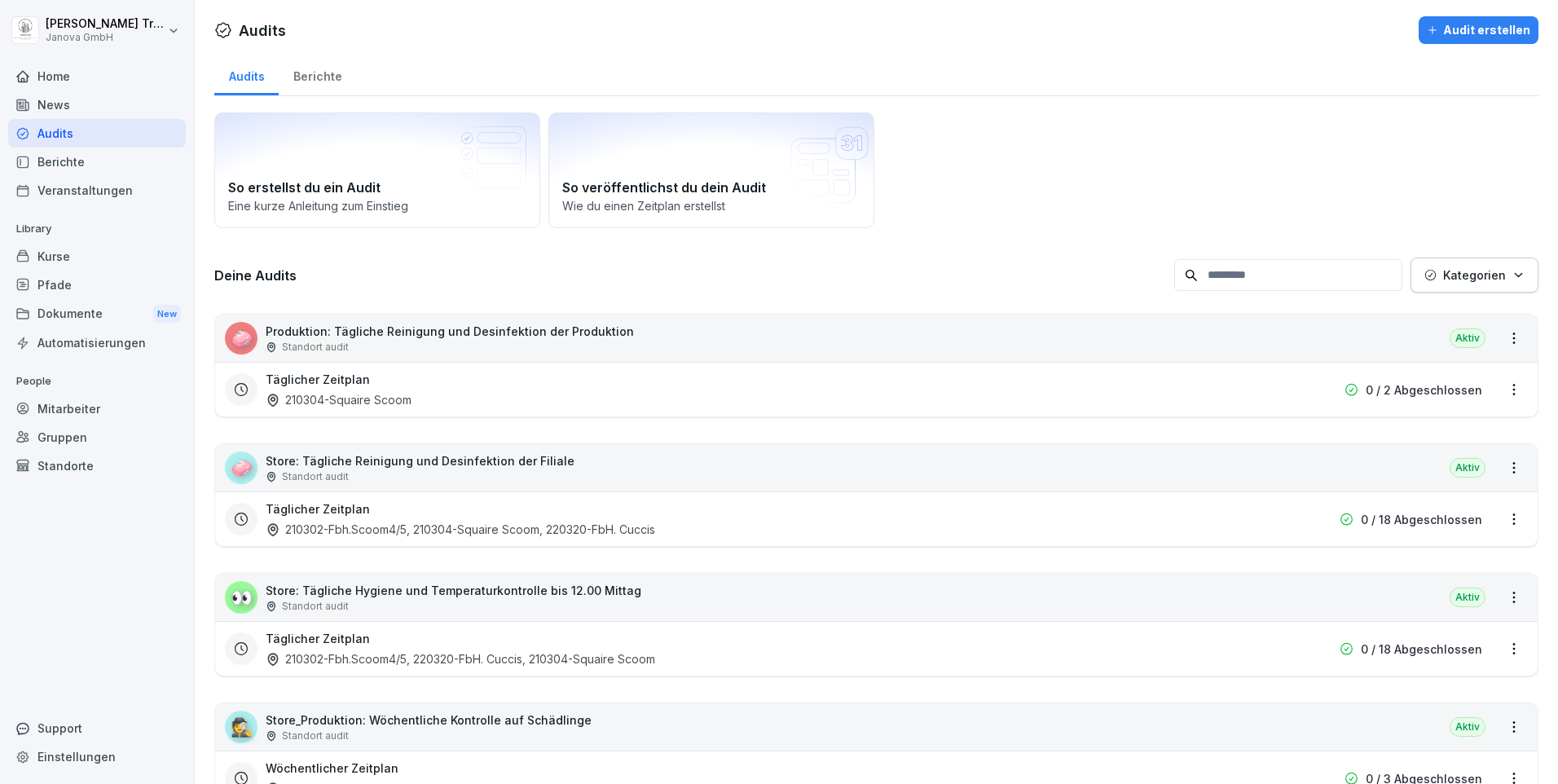
click at [323, 78] on div "Berichte" at bounding box center [317, 74] width 77 height 42
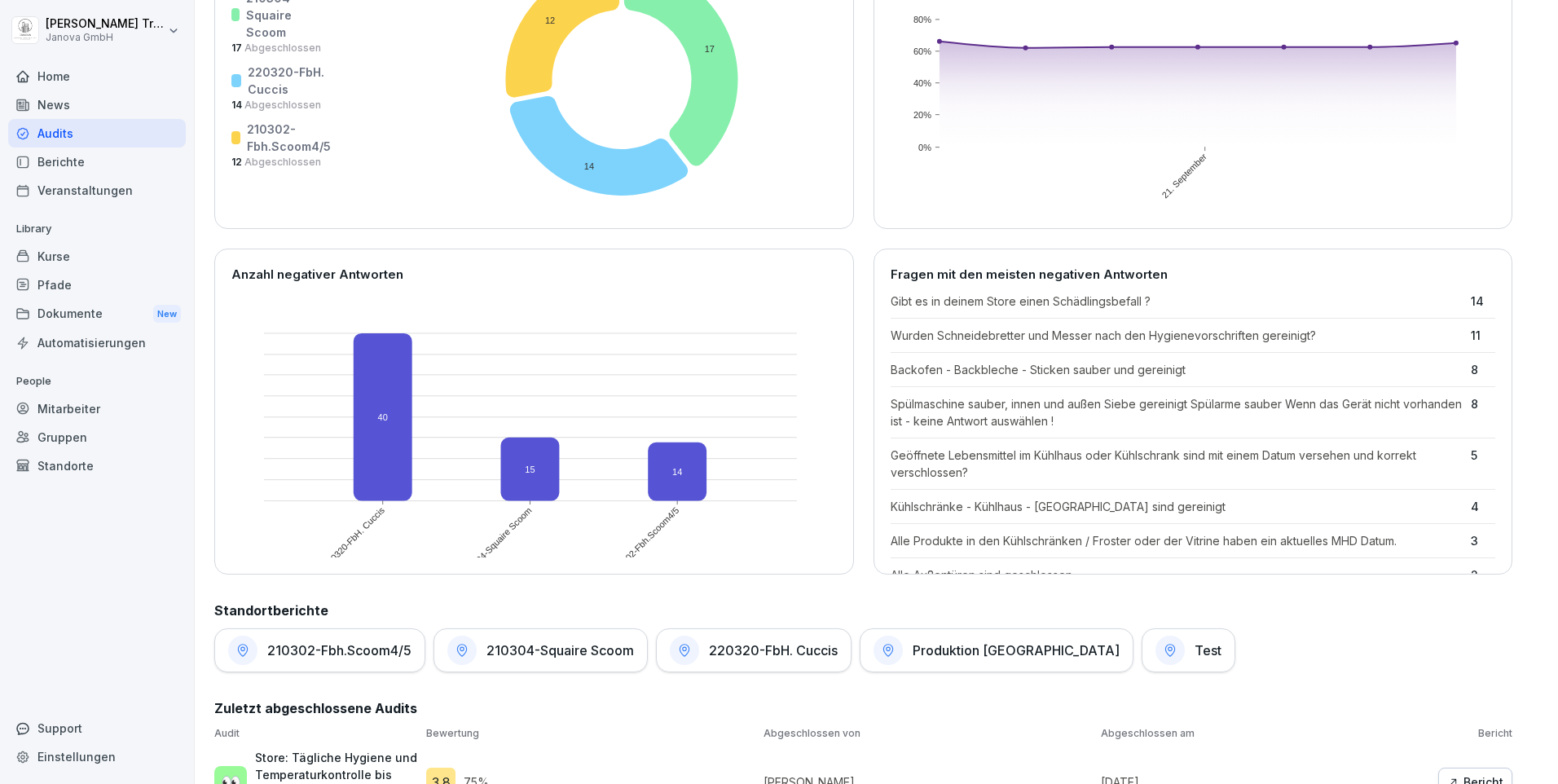
scroll to position [326, 0]
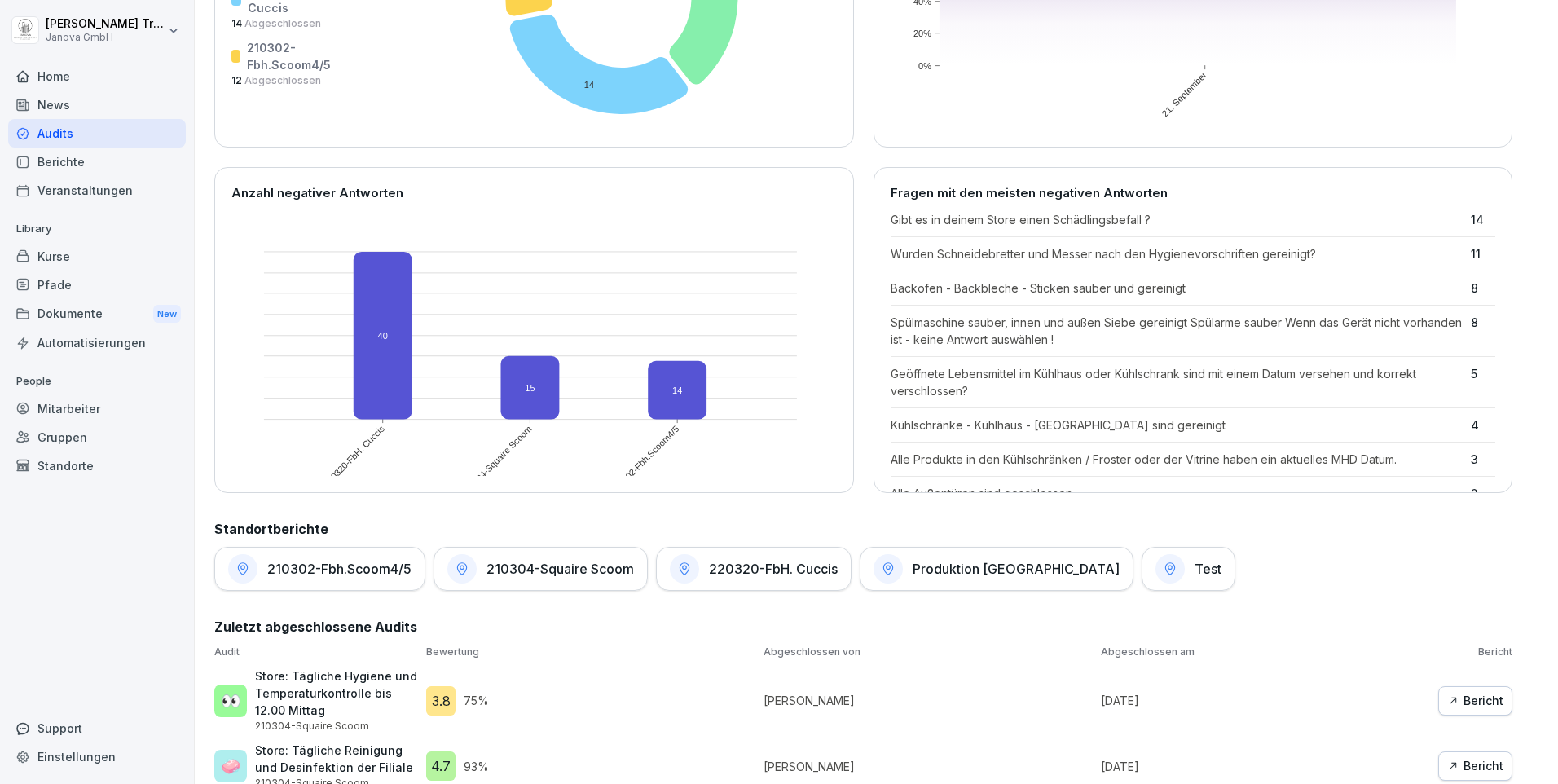
click at [1195, 566] on h1 "Test" at bounding box center [1208, 568] width 27 height 16
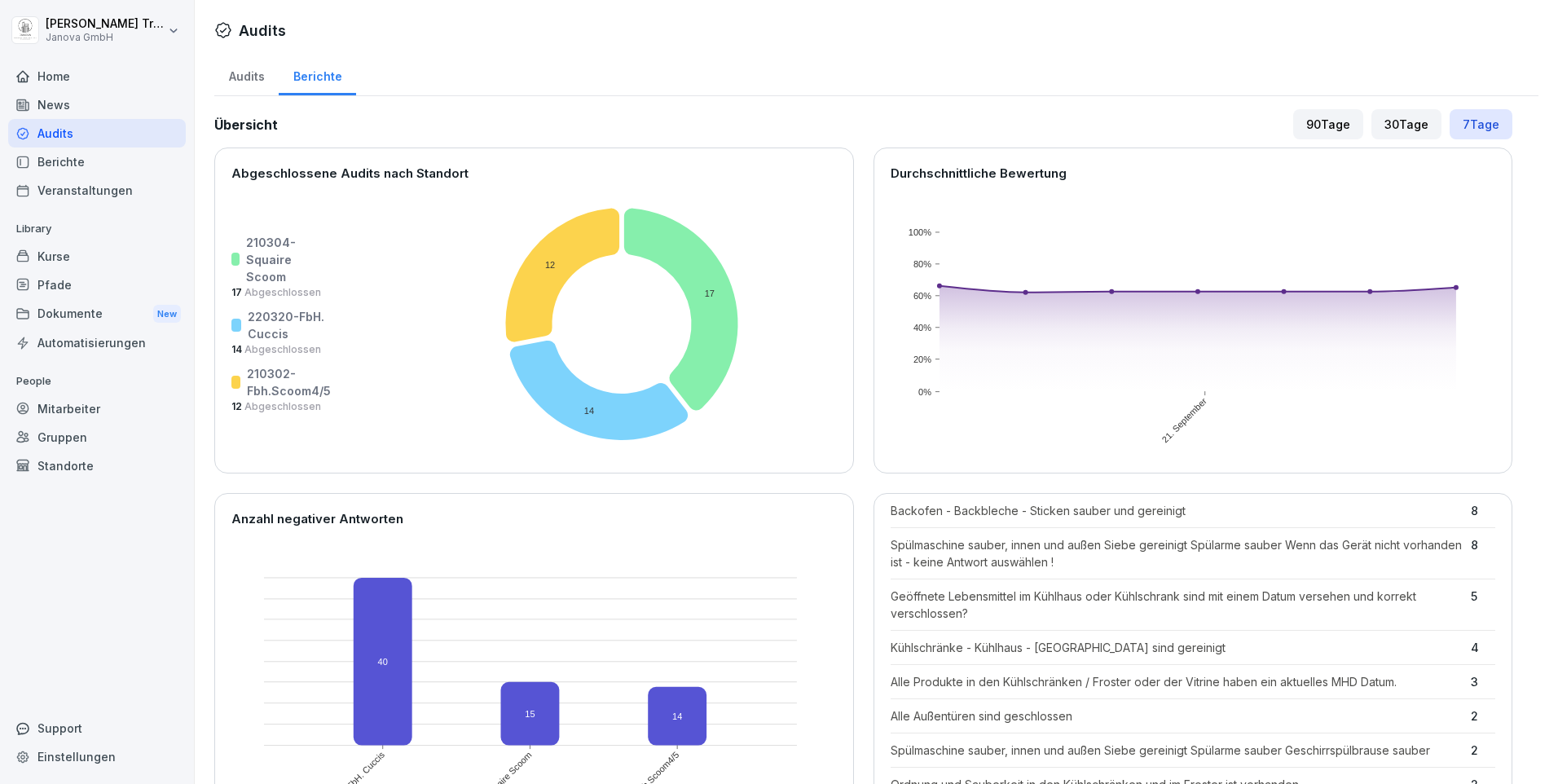
scroll to position [326, 0]
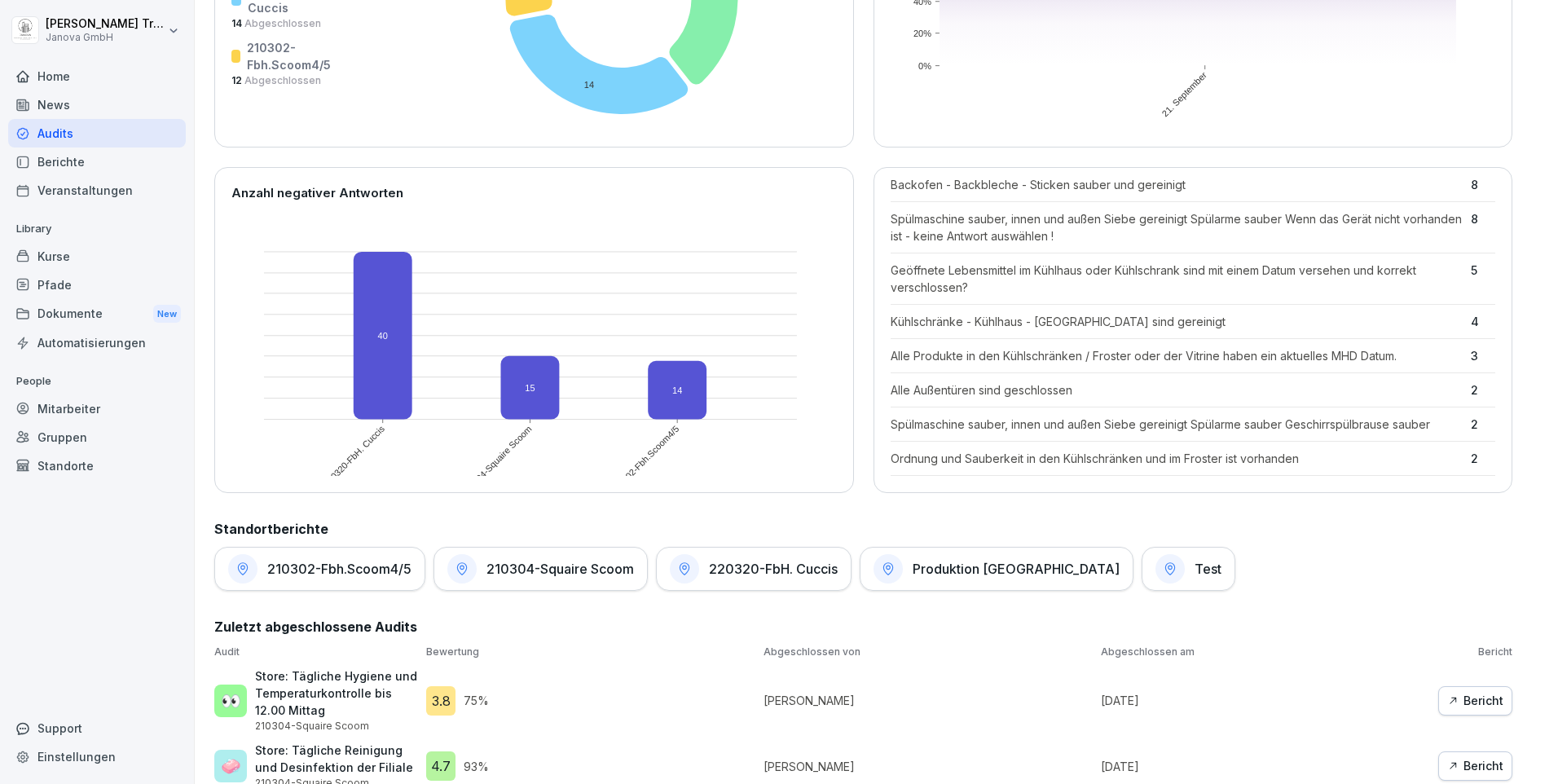
click at [938, 564] on h1 "Produktion [GEOGRAPHIC_DATA]" at bounding box center [1015, 568] width 207 height 16
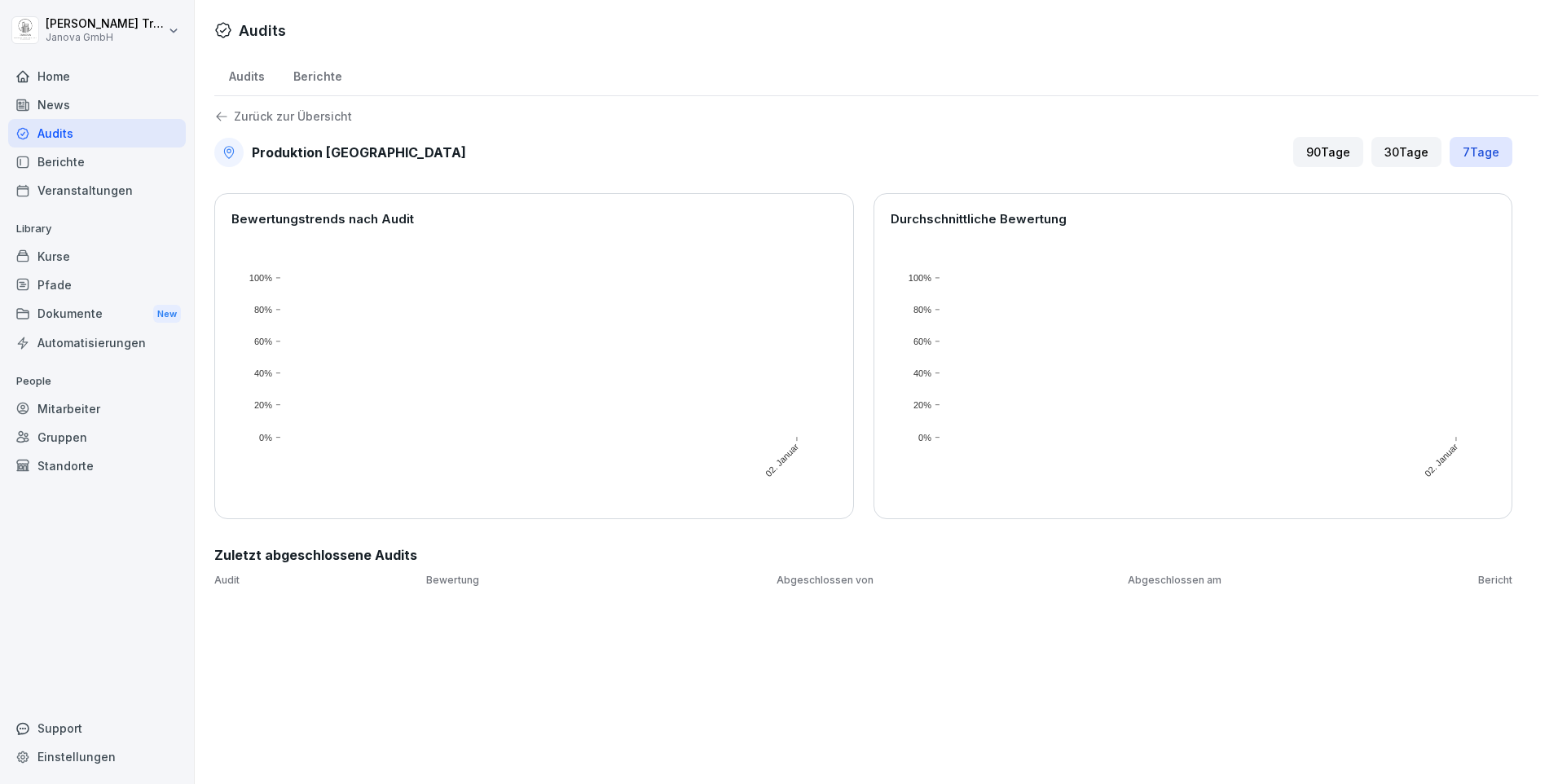
click at [54, 77] on div "Home" at bounding box center [97, 77] width 178 height 29
